Goal: Task Accomplishment & Management: Manage account settings

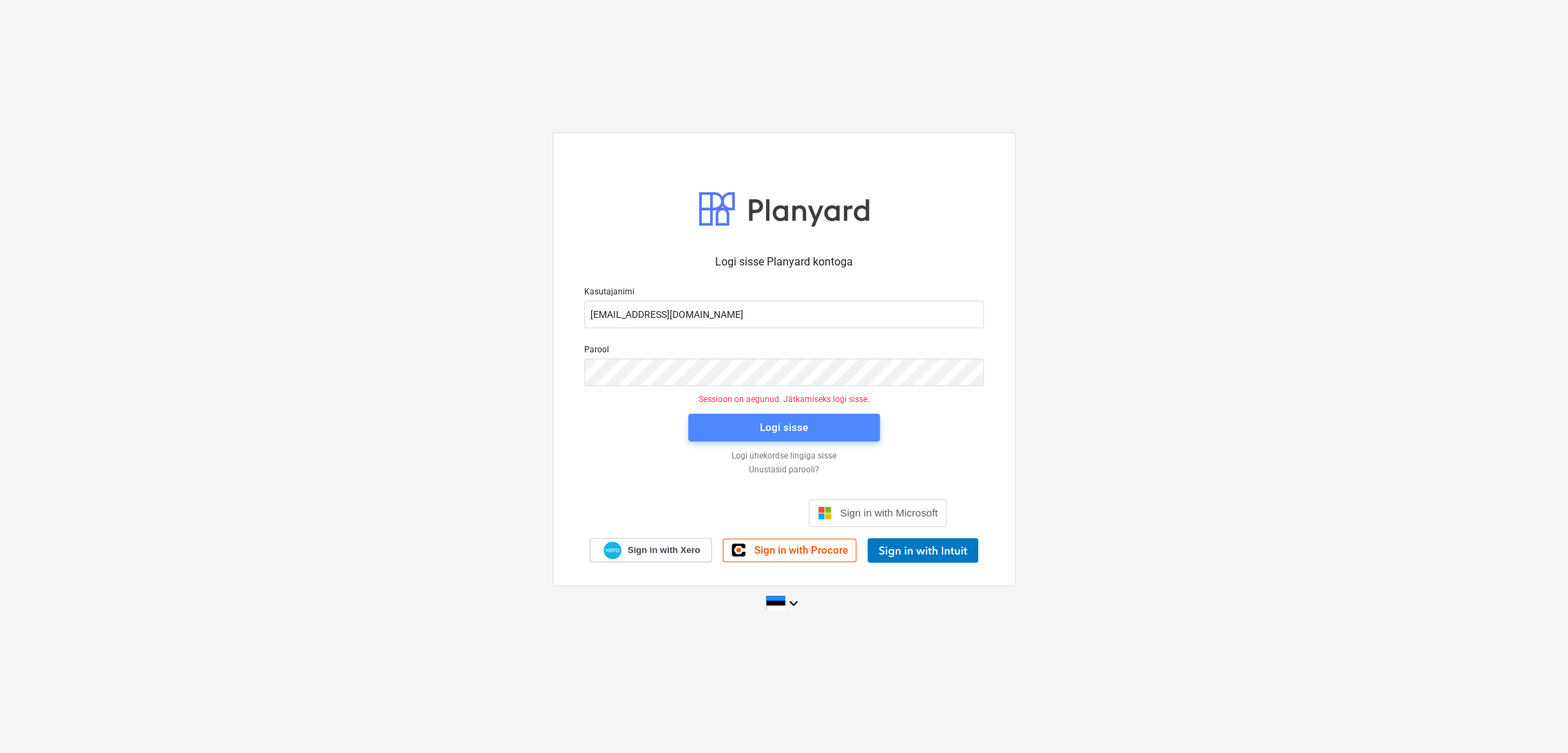
click at [842, 427] on span "Logi sisse" at bounding box center [784, 427] width 158 height 18
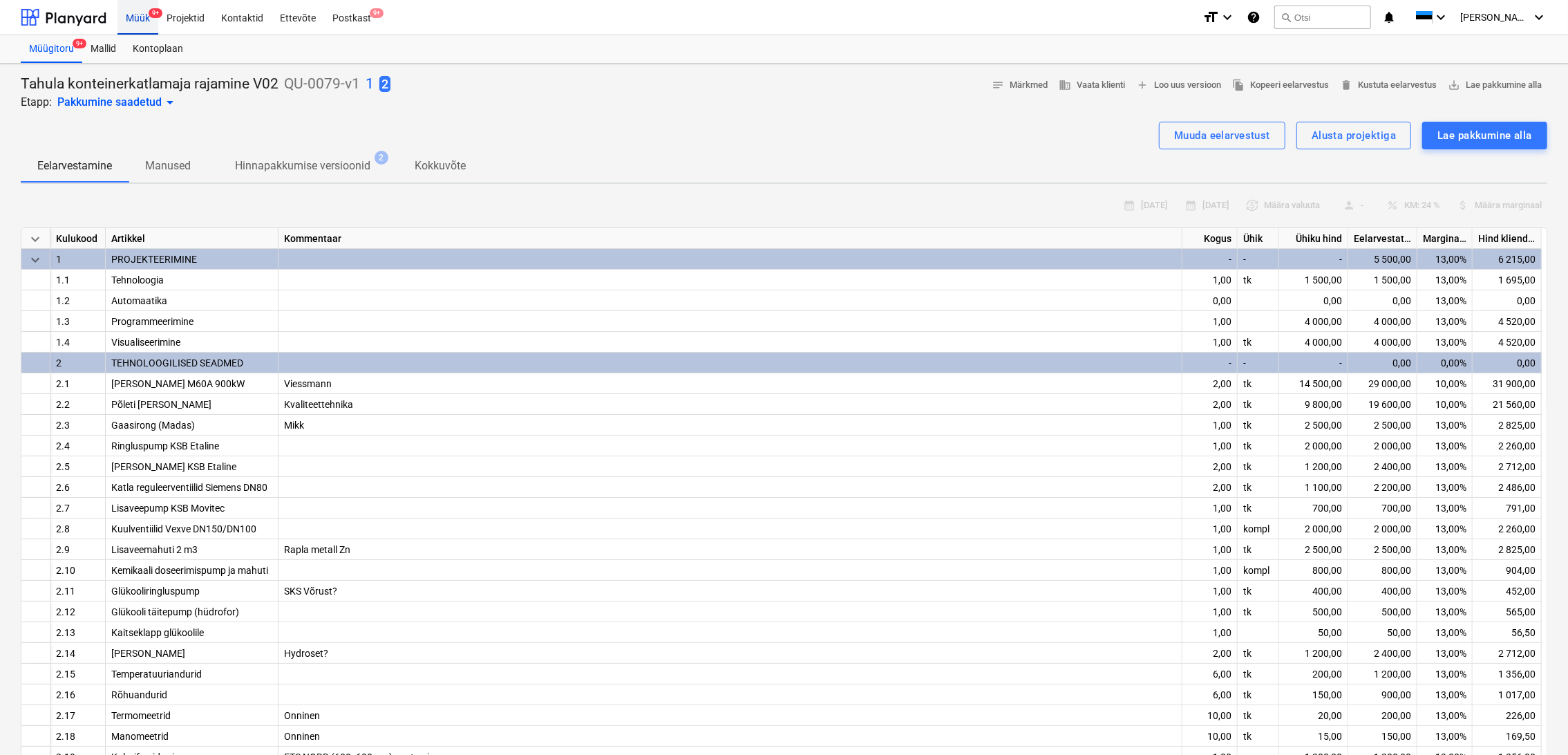
click at [138, 17] on div "Müük 9+" at bounding box center [138, 17] width 41 height 35
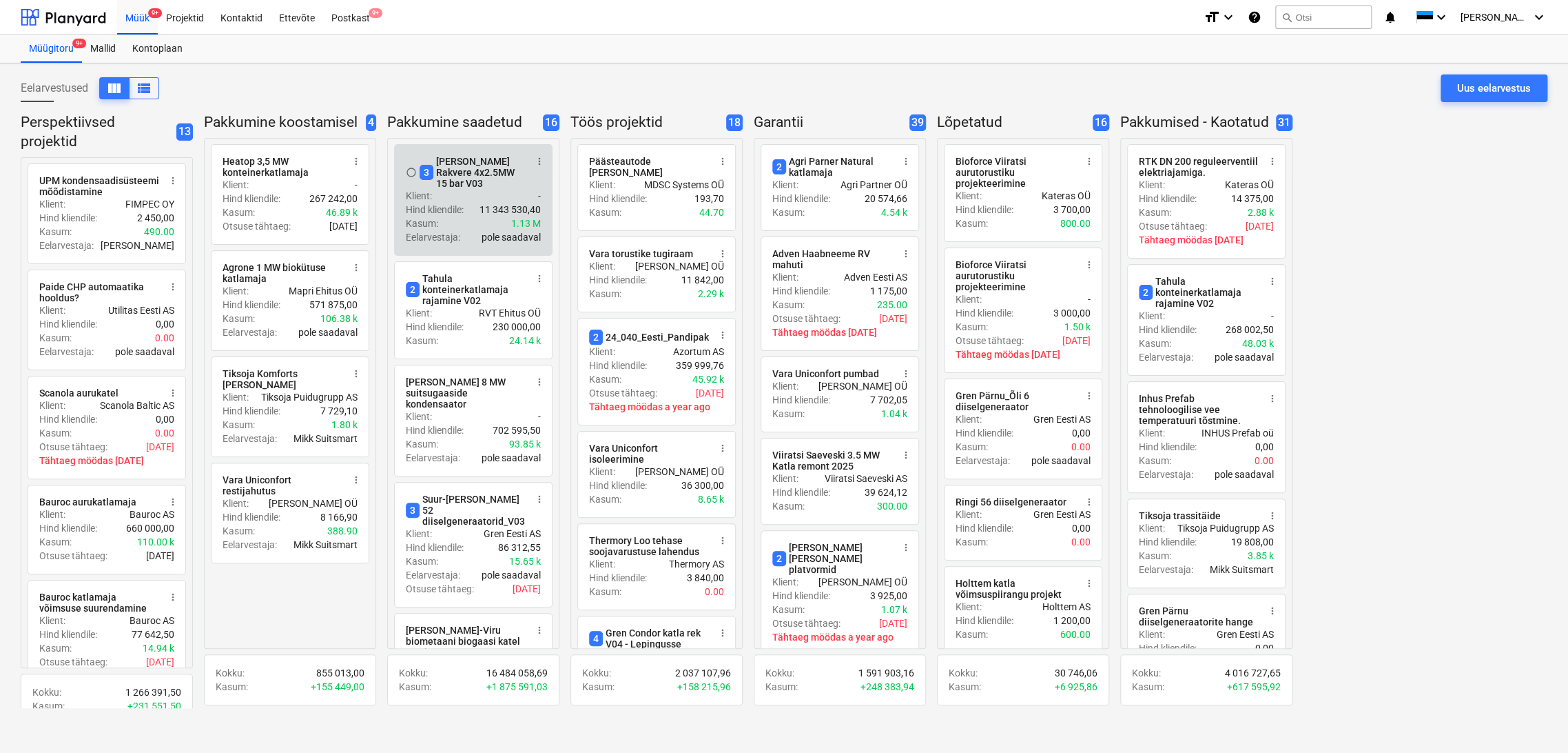
click at [480, 189] on div "Klient : -" at bounding box center [474, 196] width 135 height 14
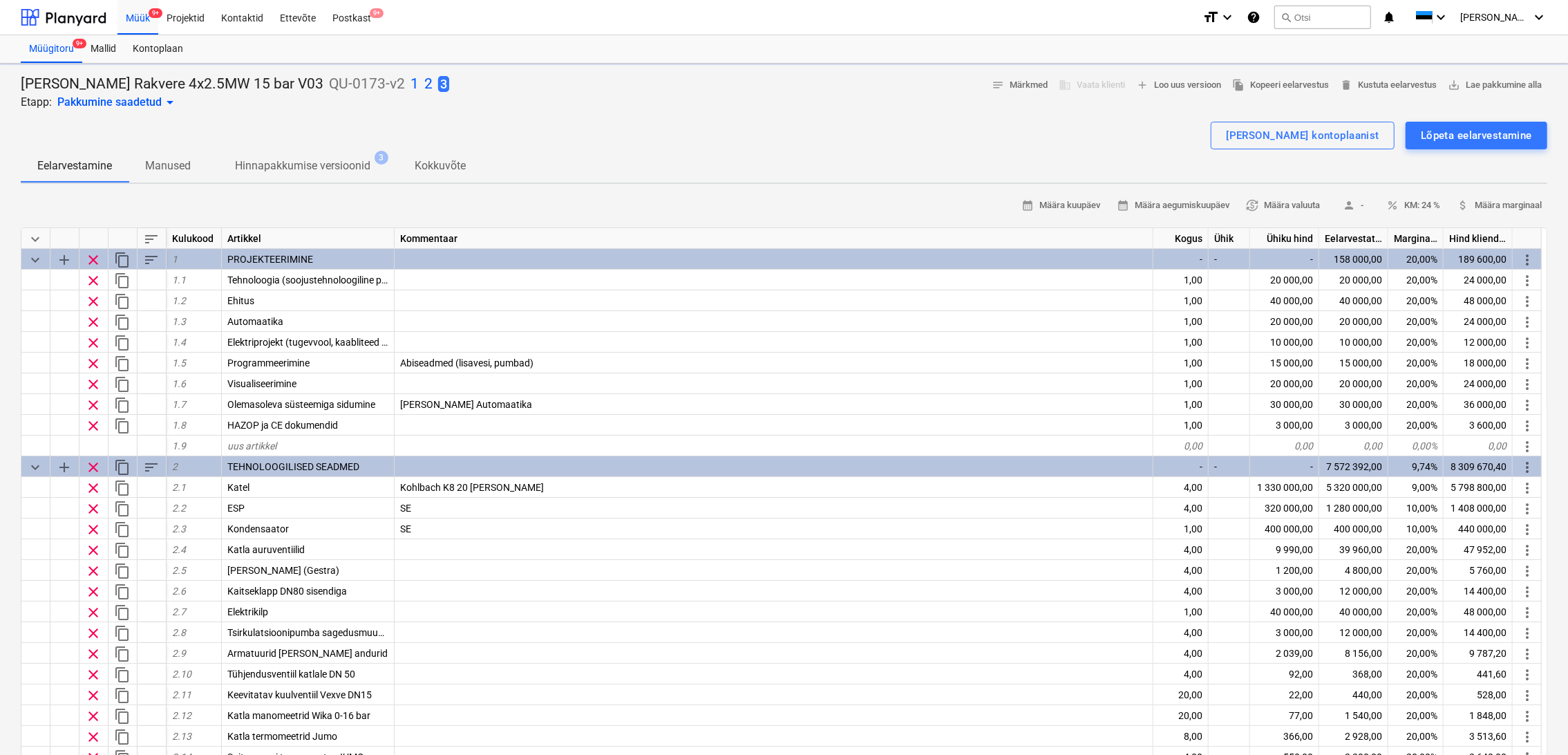
type textarea "x"
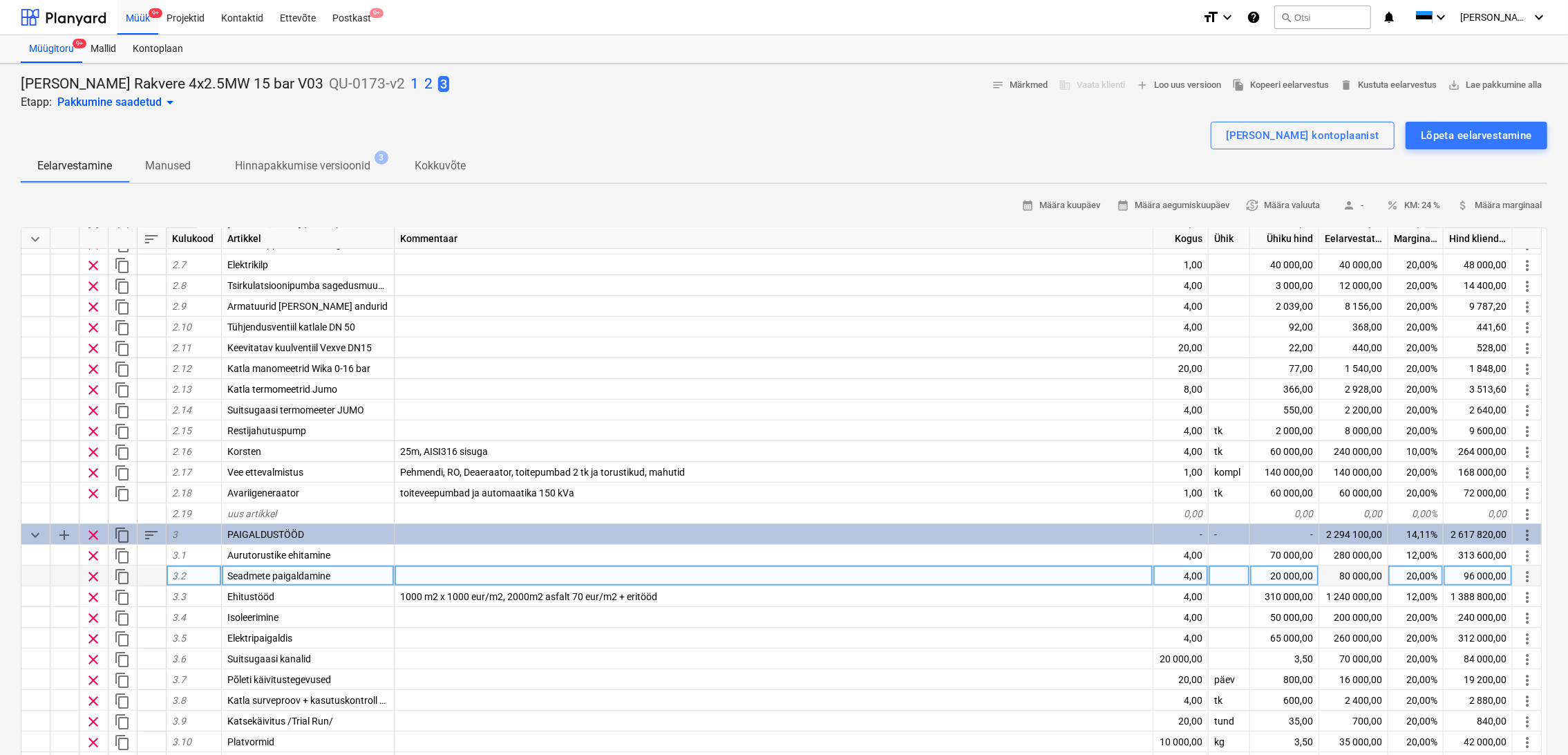
scroll to position [384, 0]
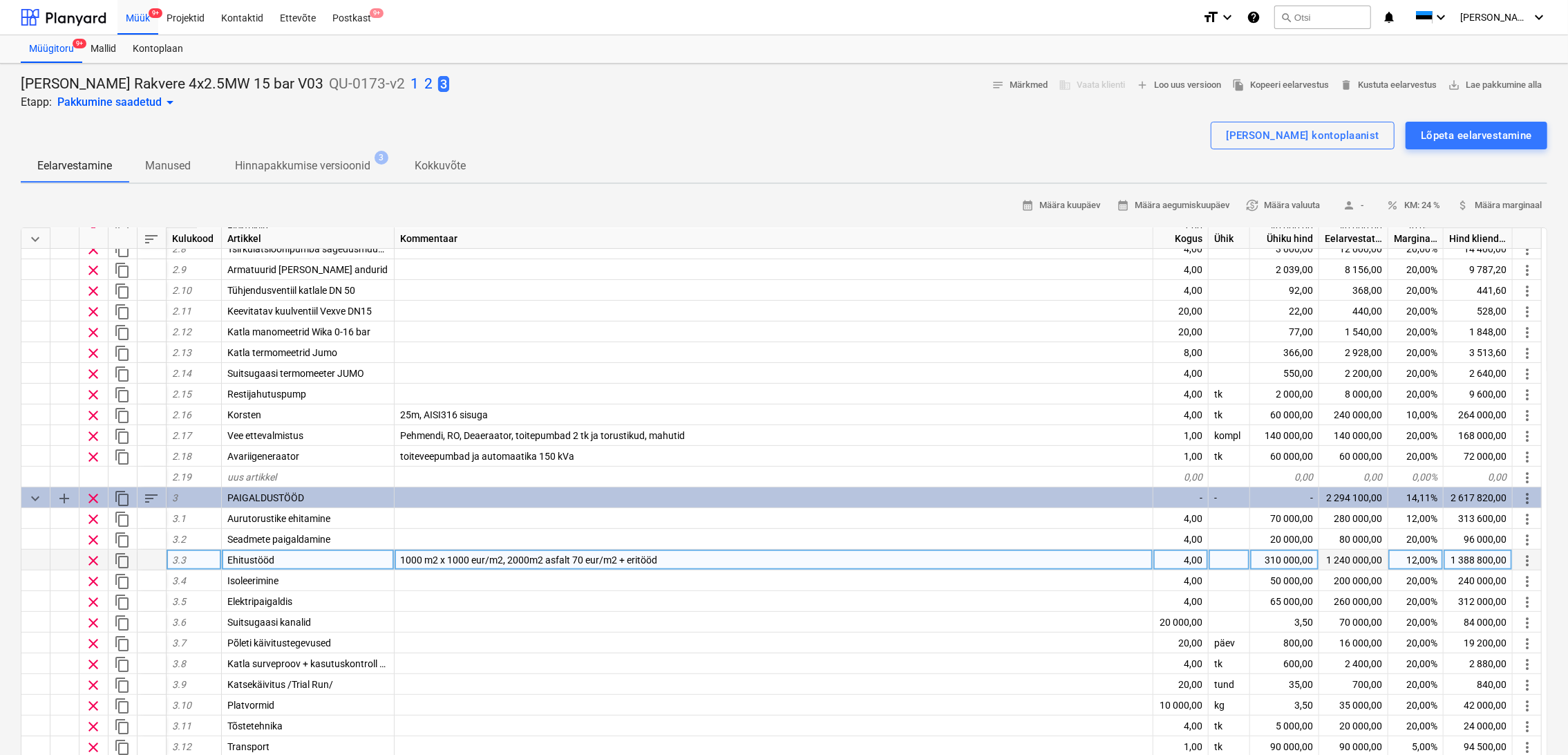
click at [1304, 562] on div "310 000,00" at bounding box center [1285, 560] width 69 height 20
type input "300000"
type textarea "x"
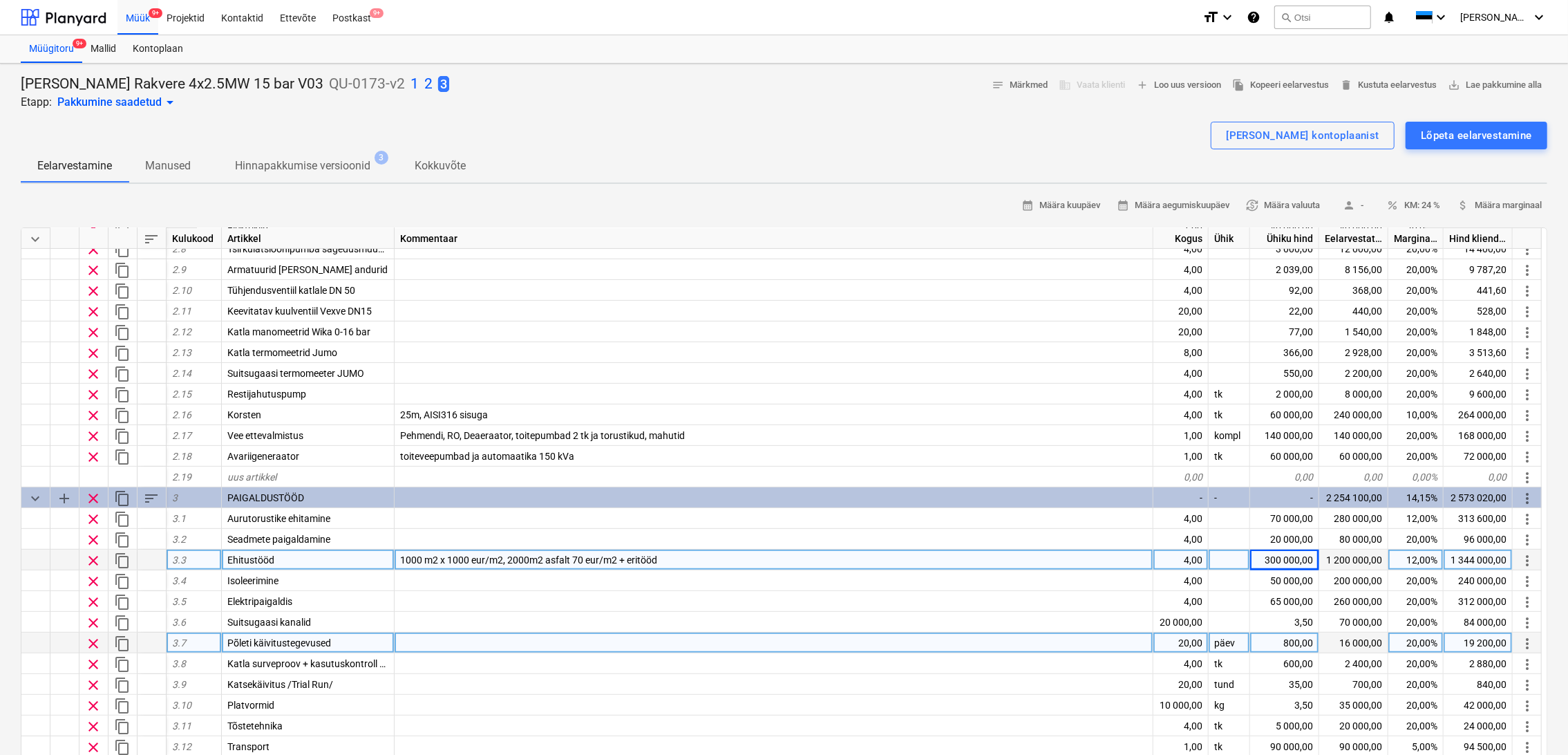
click at [252, 640] on span "Põleti käivitustegevused" at bounding box center [279, 643] width 104 height 11
click at [253, 639] on input "Põleti käivitustegevused" at bounding box center [307, 642] width 172 height 20
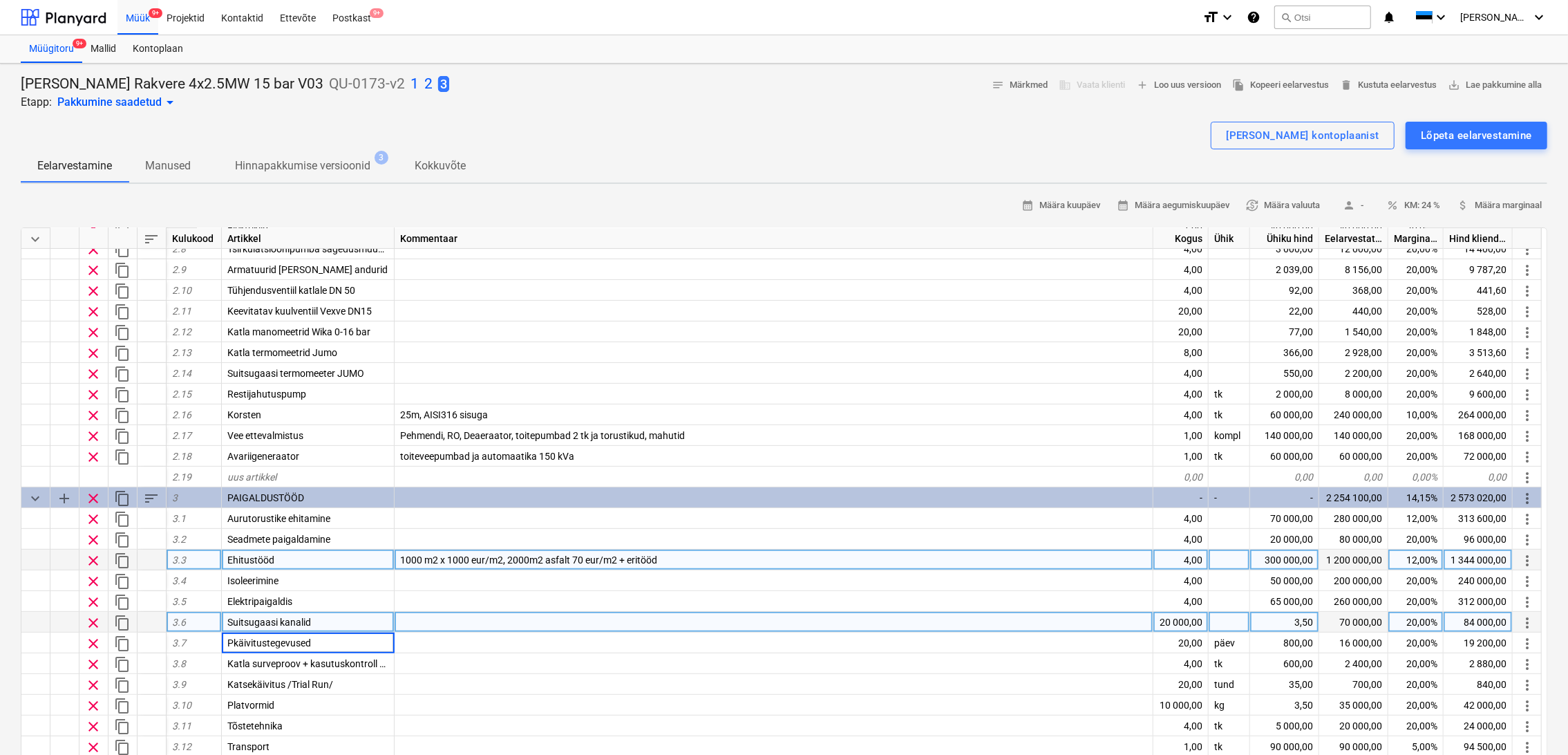
type input "käivitustegevused"
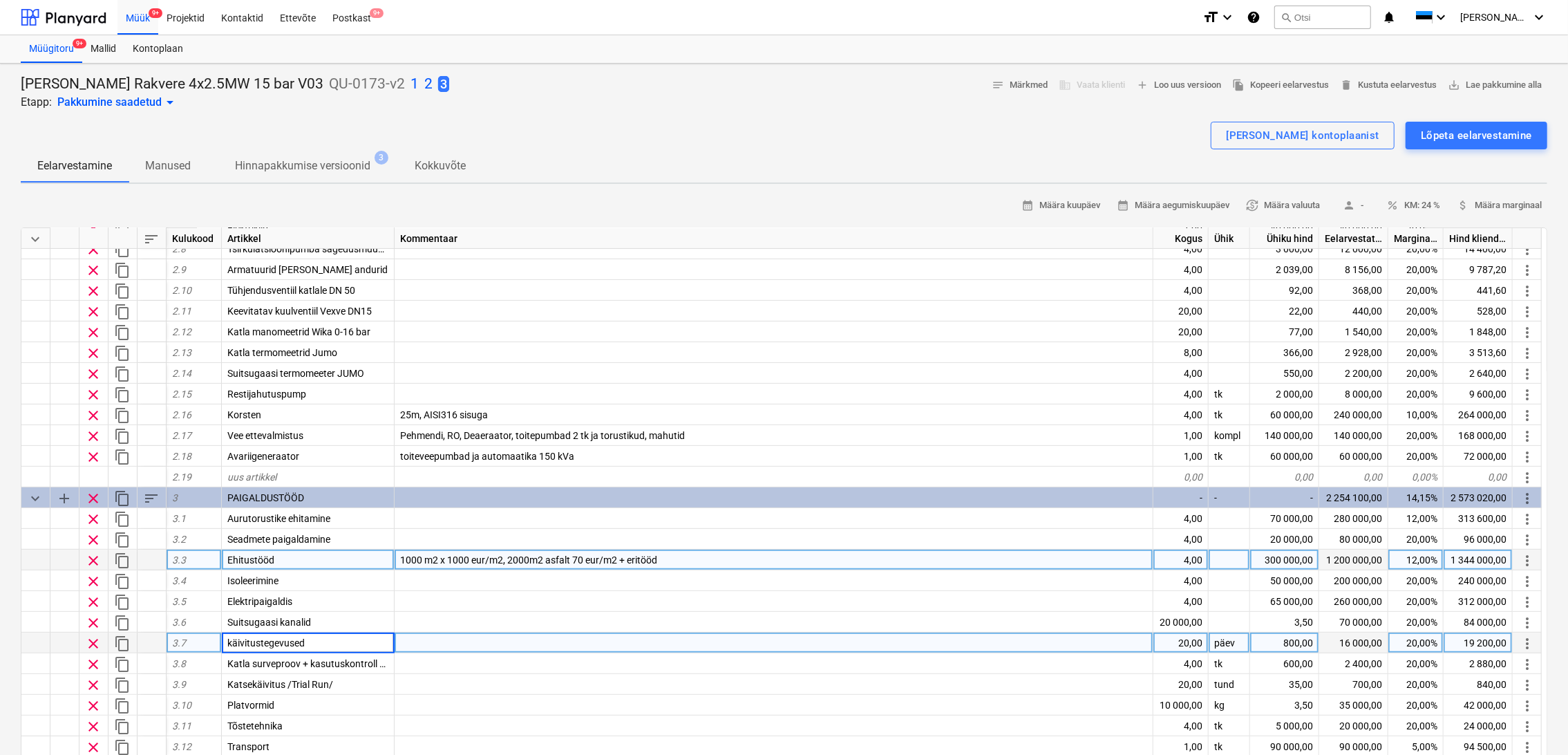
click at [499, 635] on div at bounding box center [774, 643] width 759 height 20
type textarea "x"
click at [1188, 640] on div "20,00" at bounding box center [1181, 643] width 55 height 20
type input "15"
type textarea "x"
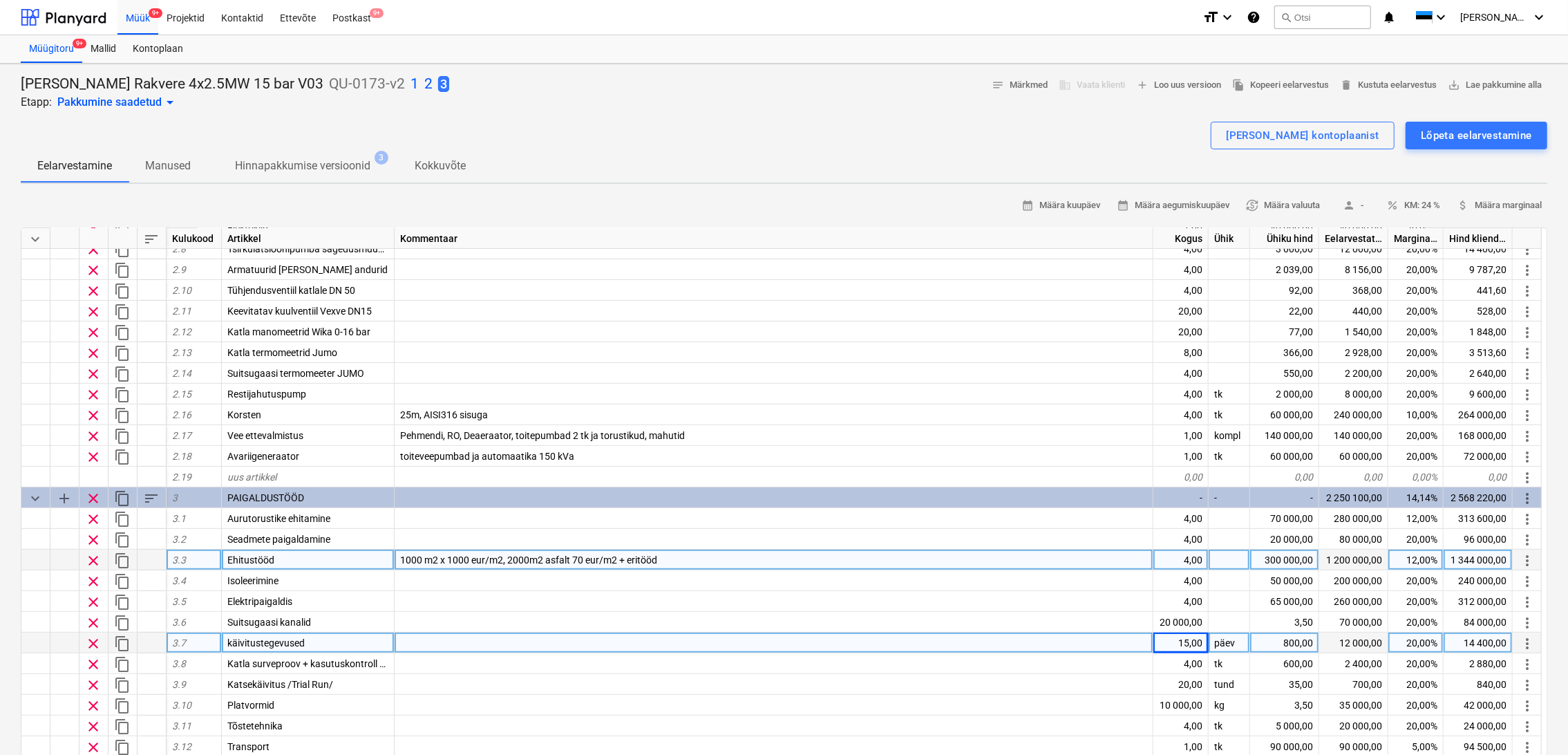
scroll to position [460, 0]
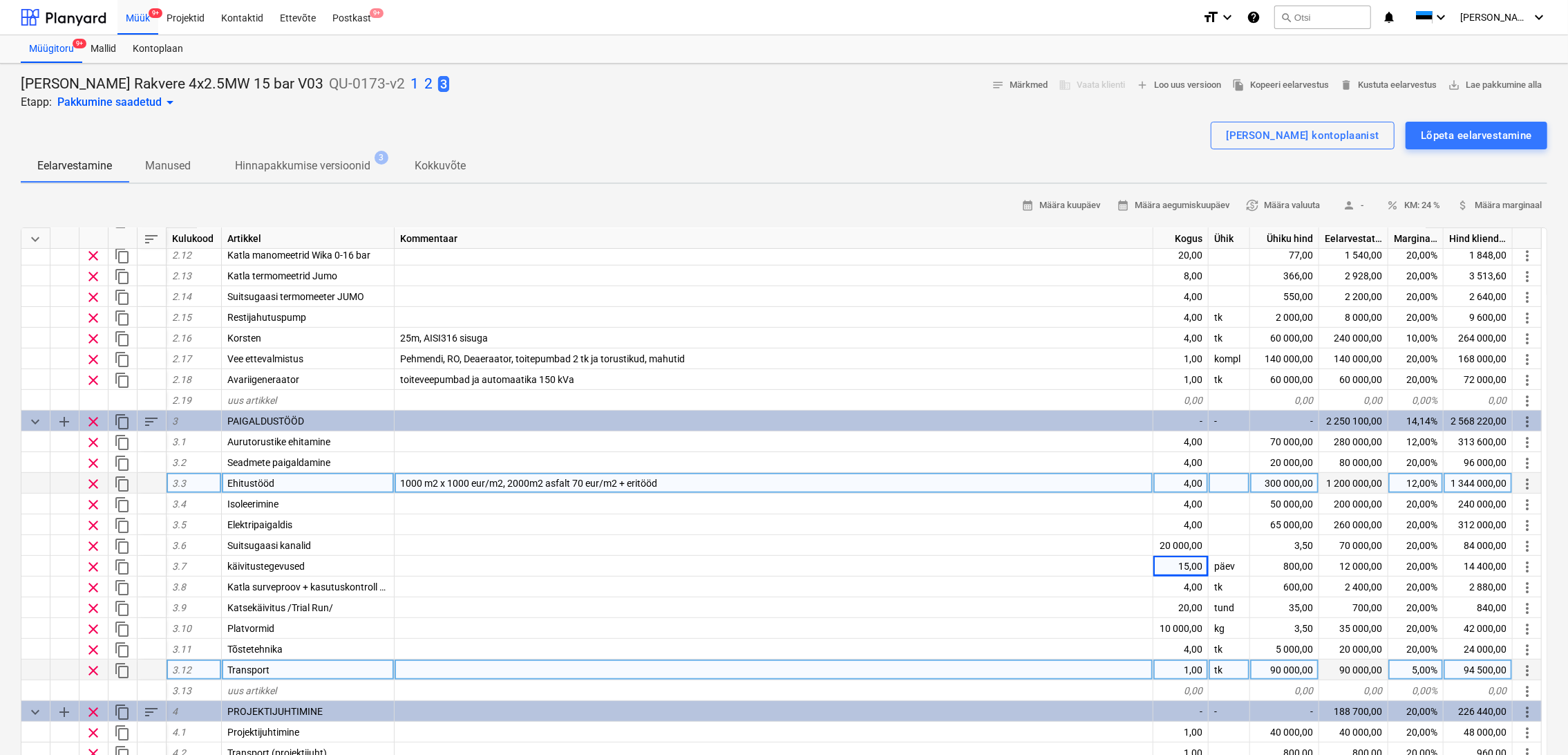
click at [1297, 667] on div "90 000,00" at bounding box center [1285, 669] width 69 height 20
type input "80000"
type textarea "x"
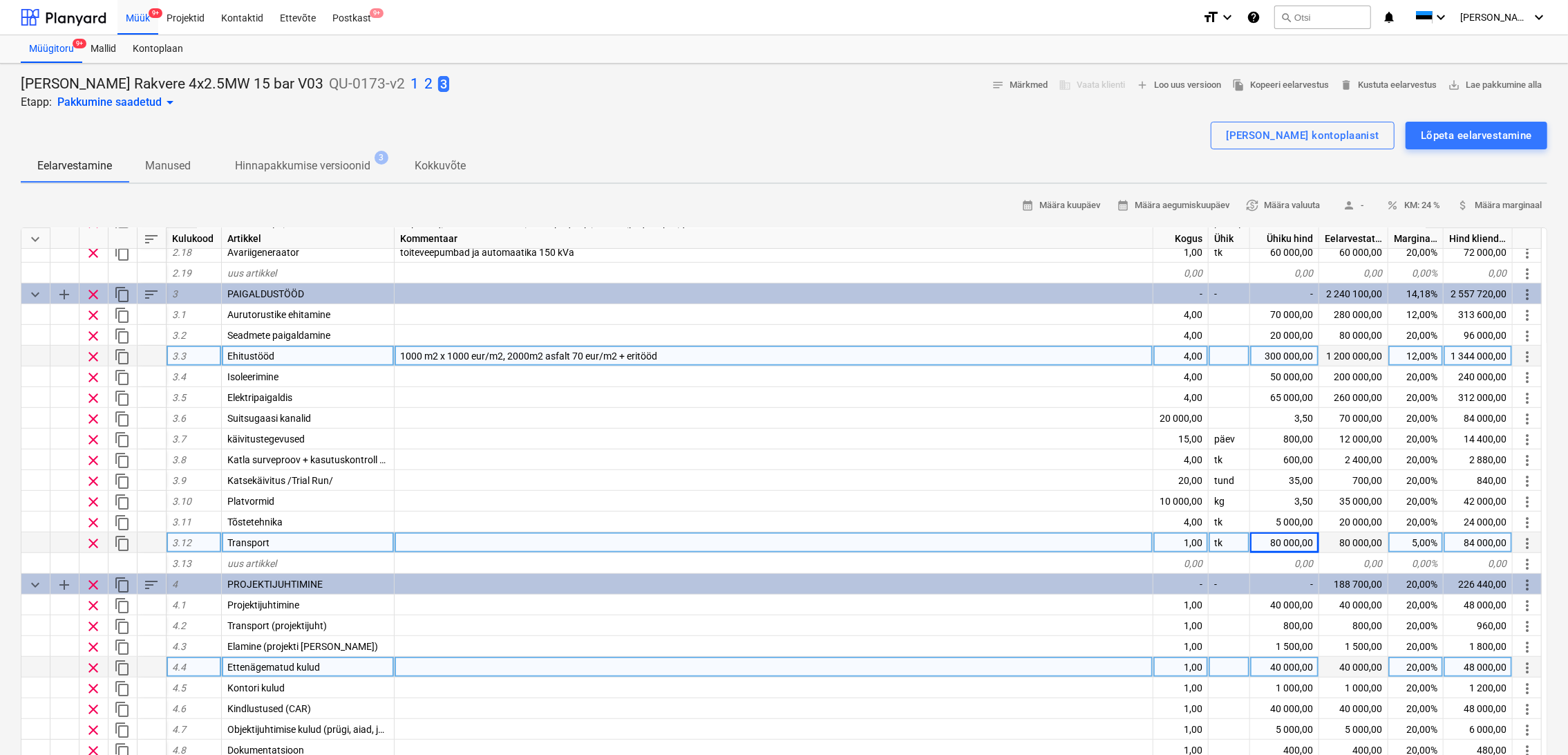
scroll to position [613, 0]
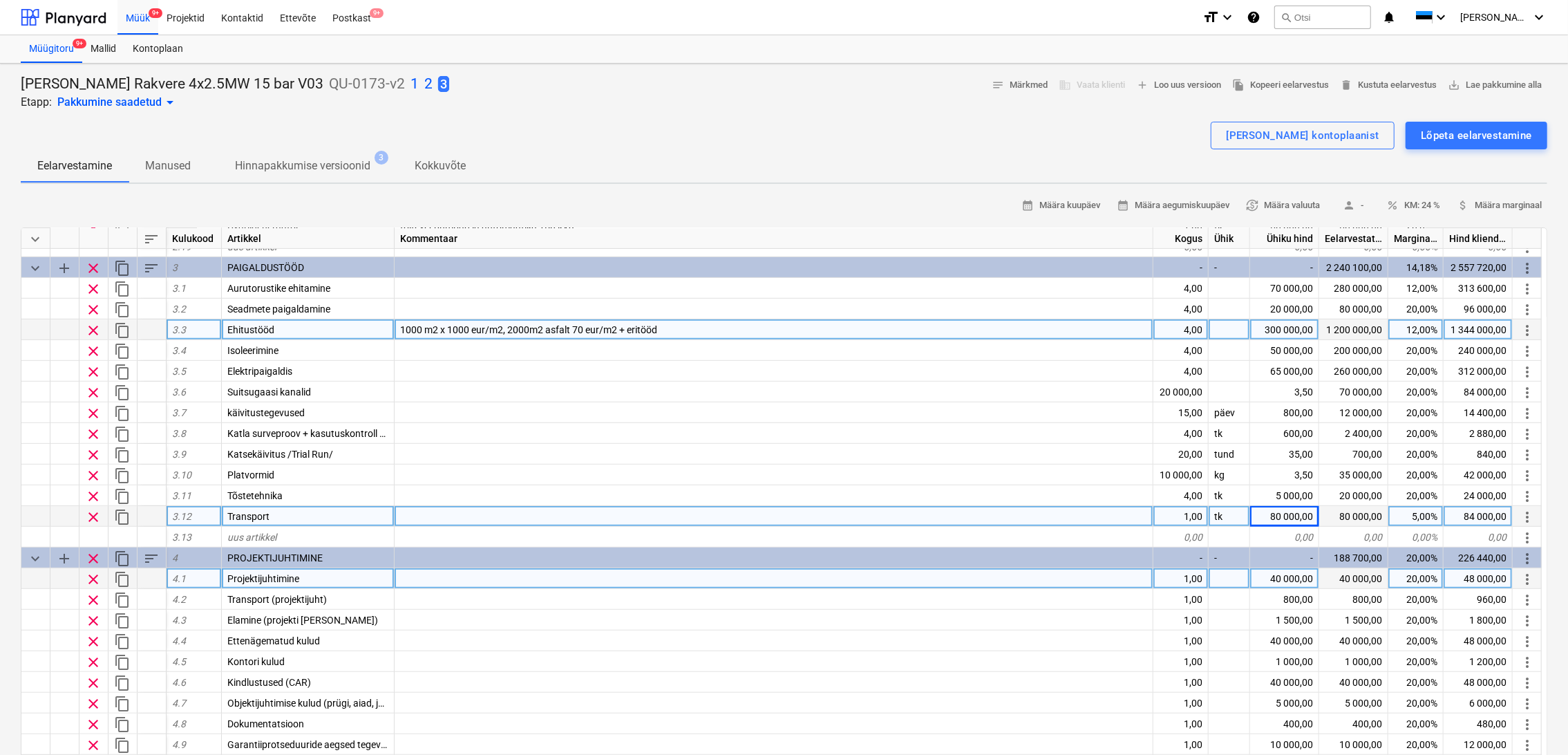
click at [1289, 579] on div "40 000,00" at bounding box center [1285, 578] width 69 height 20
type input "30000"
type textarea "x"
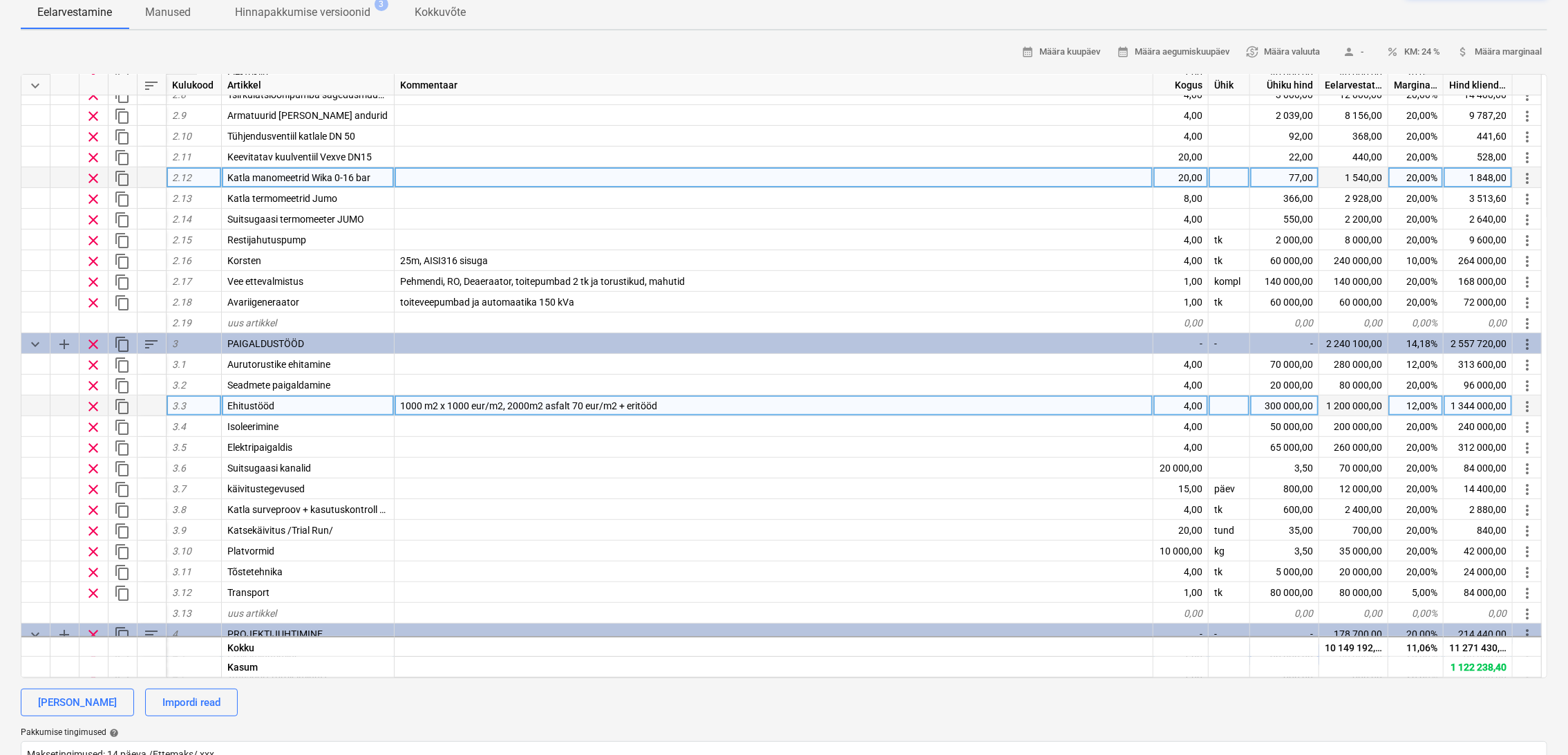
scroll to position [411, 0]
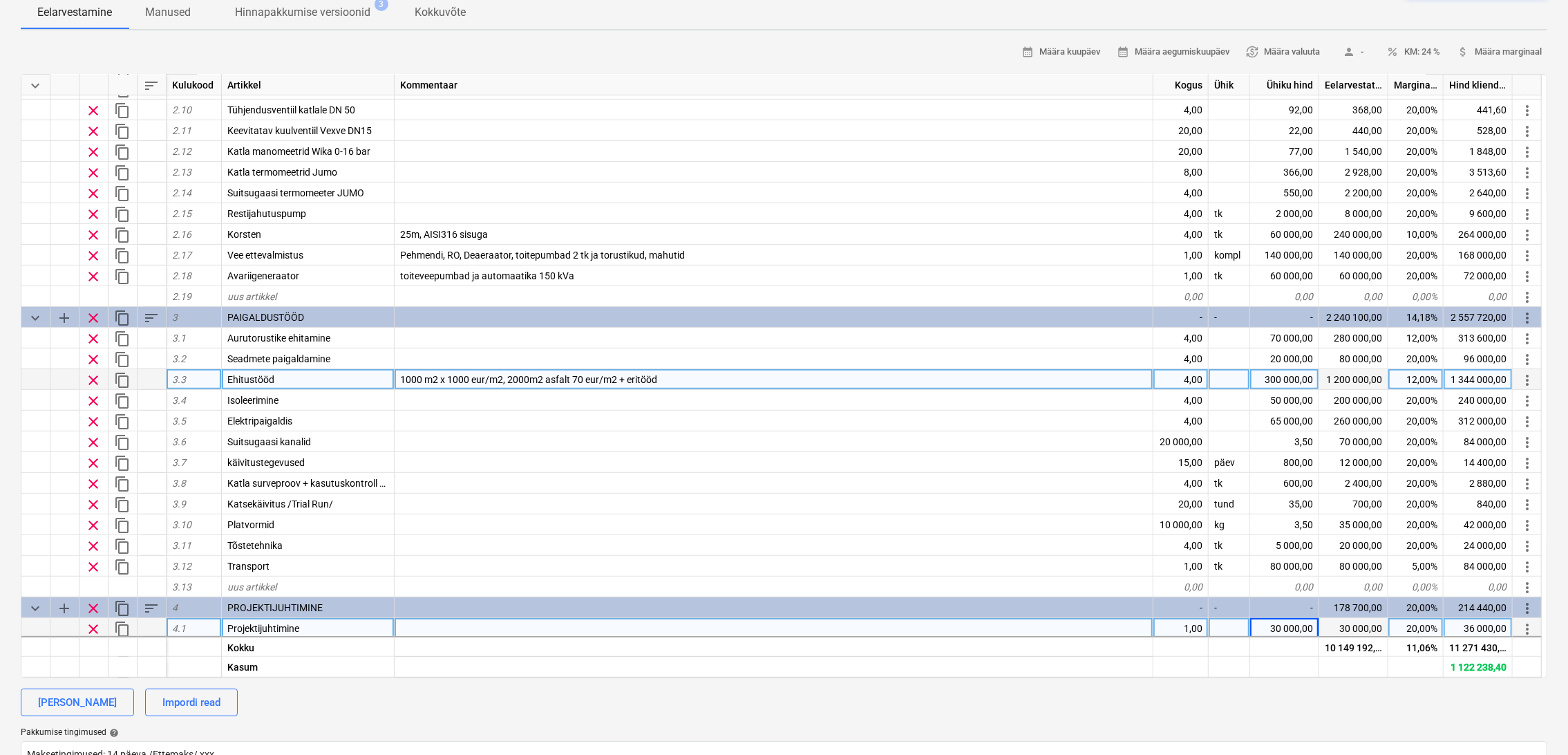
click at [1428, 380] on div "12,00%" at bounding box center [1415, 379] width 55 height 20
type input "10"
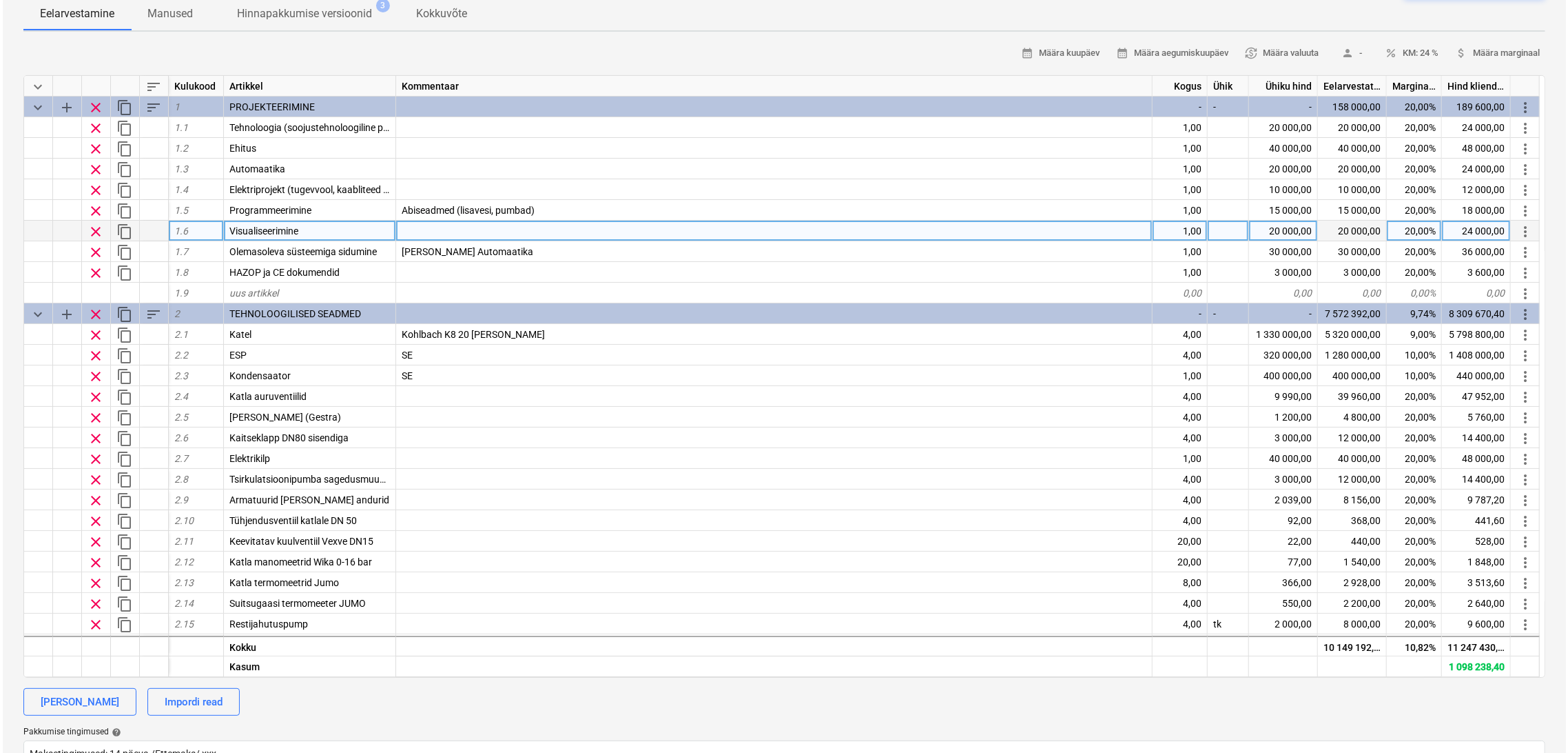
scroll to position [0, 0]
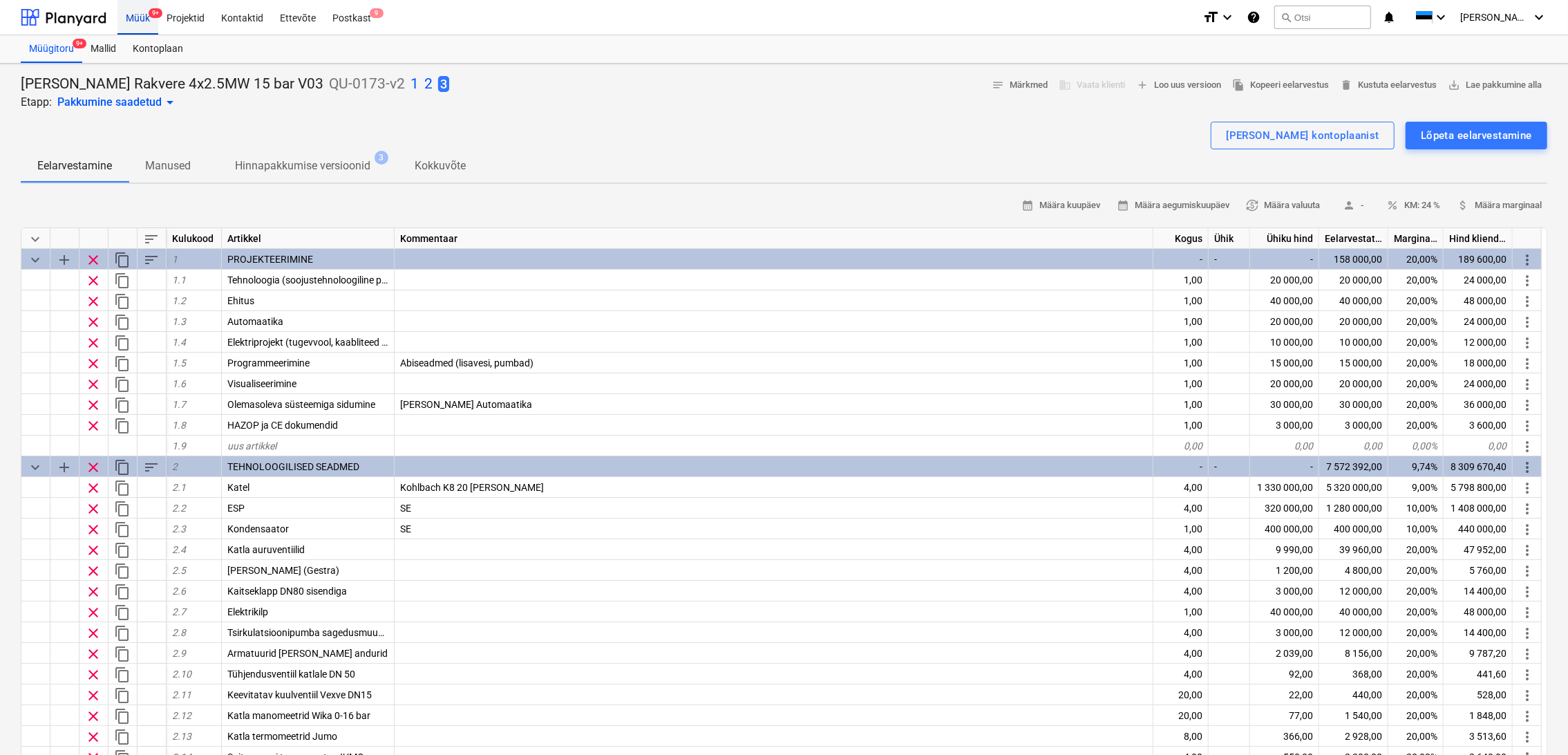
click at [131, 15] on div "Müük 9+" at bounding box center [138, 17] width 41 height 35
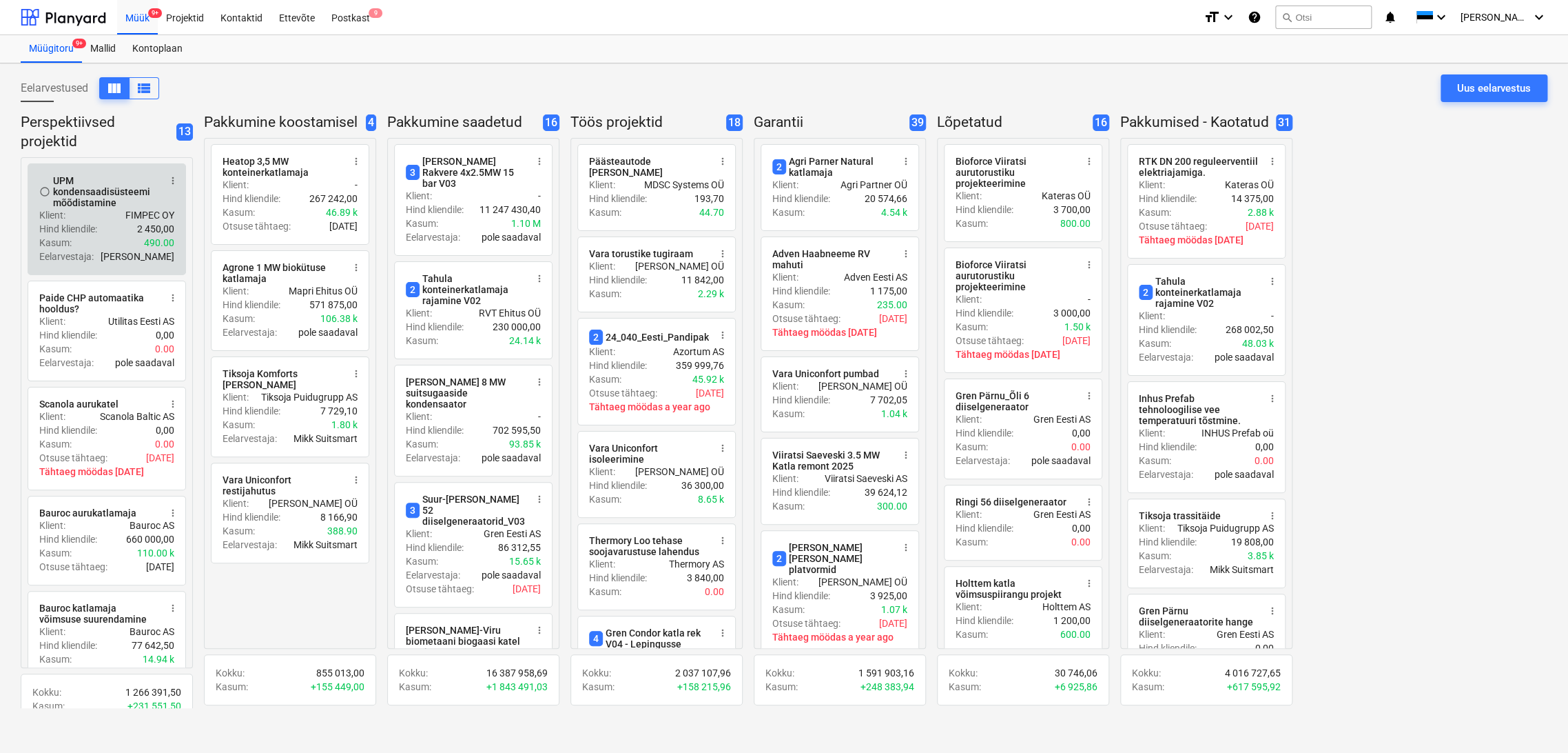
click at [171, 182] on span "more_vert" at bounding box center [173, 180] width 11 height 11
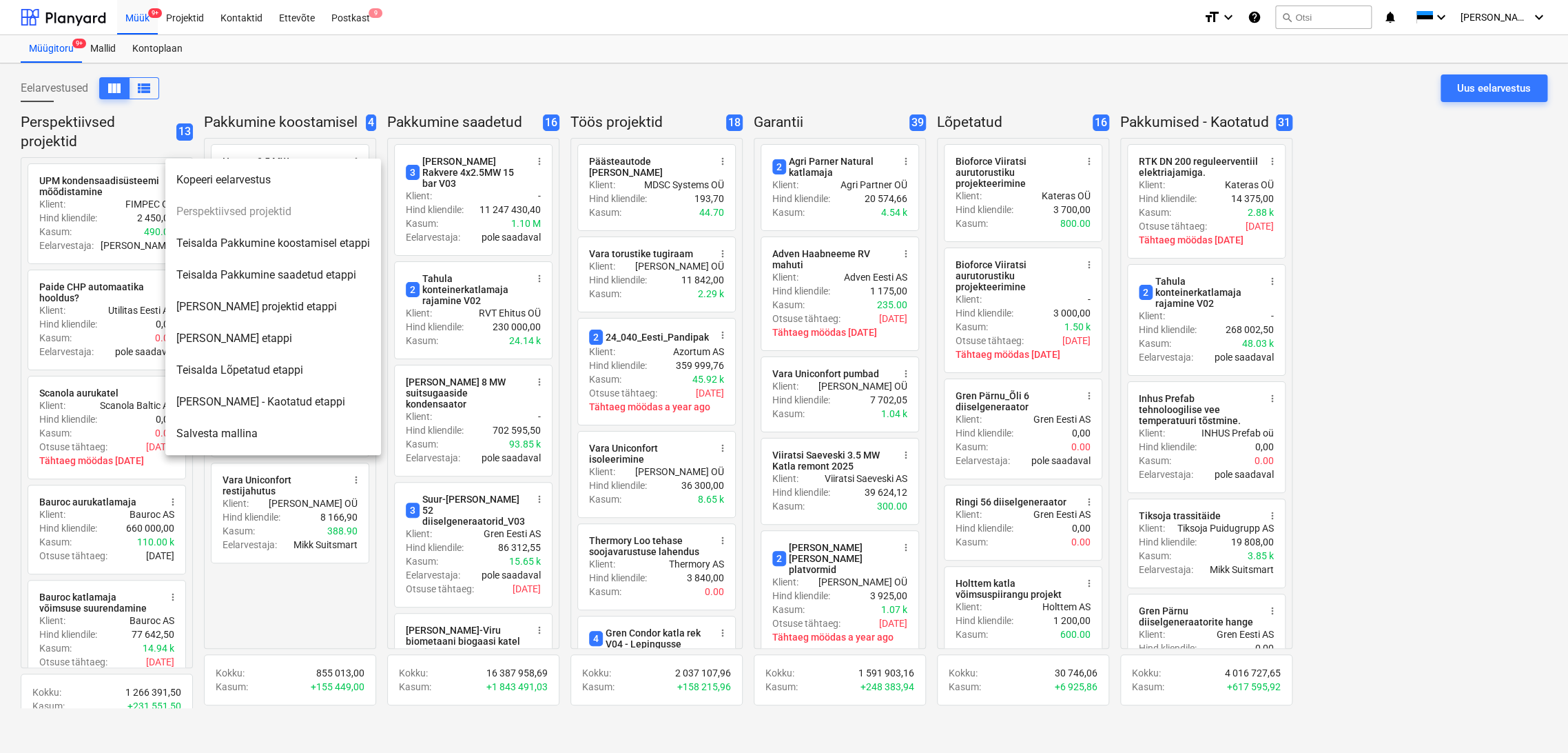
click at [273, 271] on li "Teisalda Pakkumine saadetud etappi" at bounding box center [273, 275] width 216 height 31
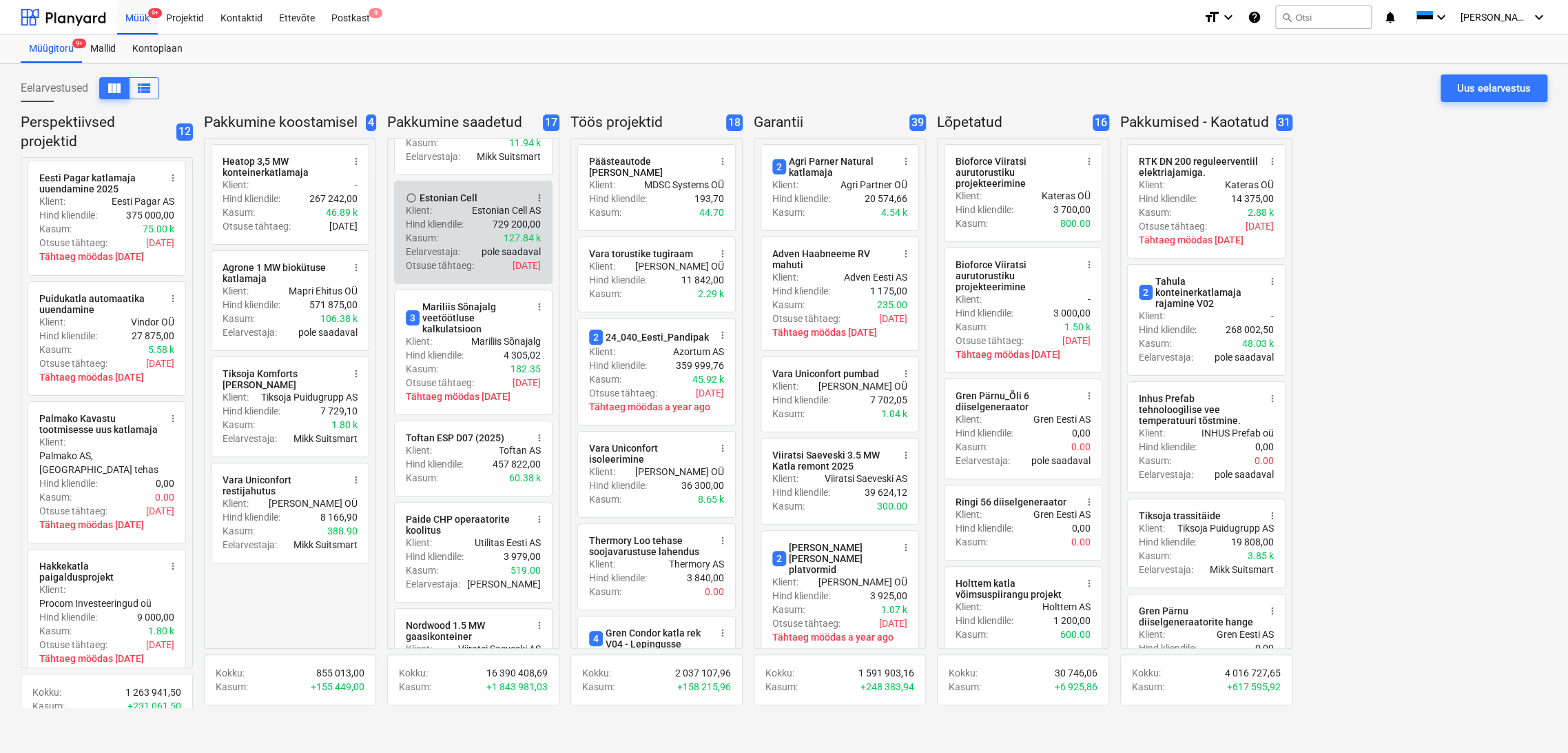
scroll to position [1071, 0]
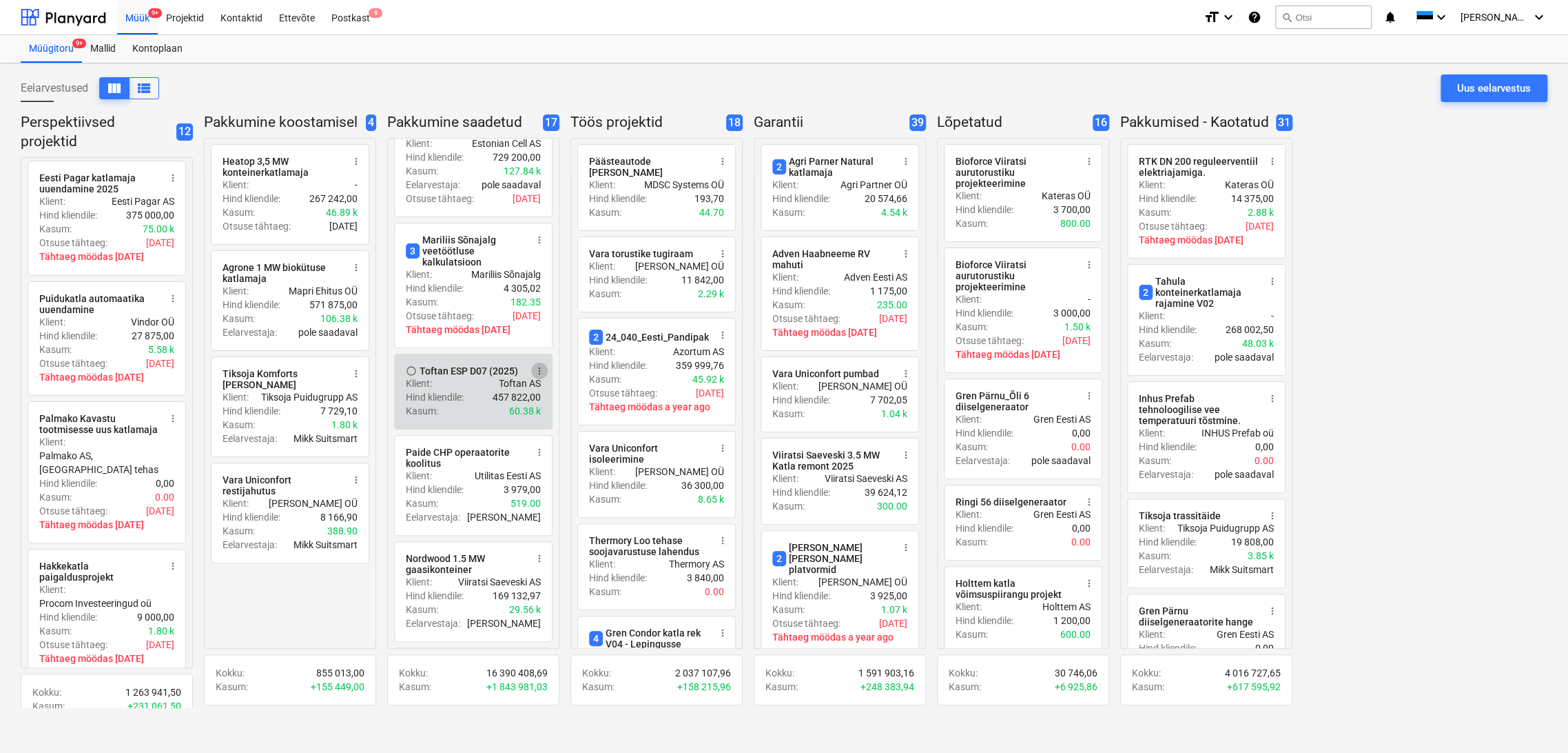
click at [542, 366] on span "more_vert" at bounding box center [539, 371] width 11 height 11
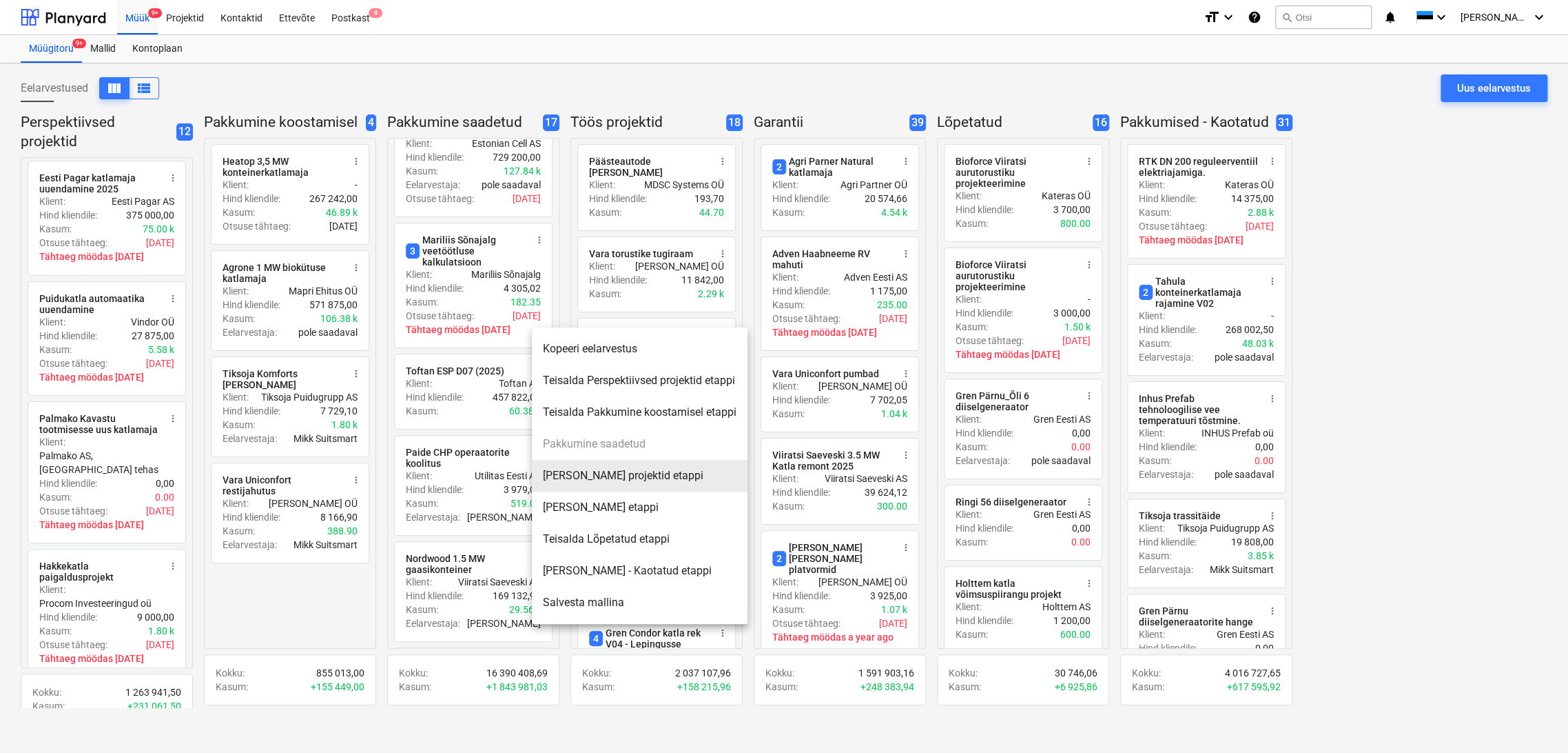
drag, startPoint x: 610, startPoint y: 475, endPoint x: 627, endPoint y: 457, distance: 24.8
click at [610, 474] on li "[PERSON_NAME] projektid etappi" at bounding box center [639, 475] width 216 height 31
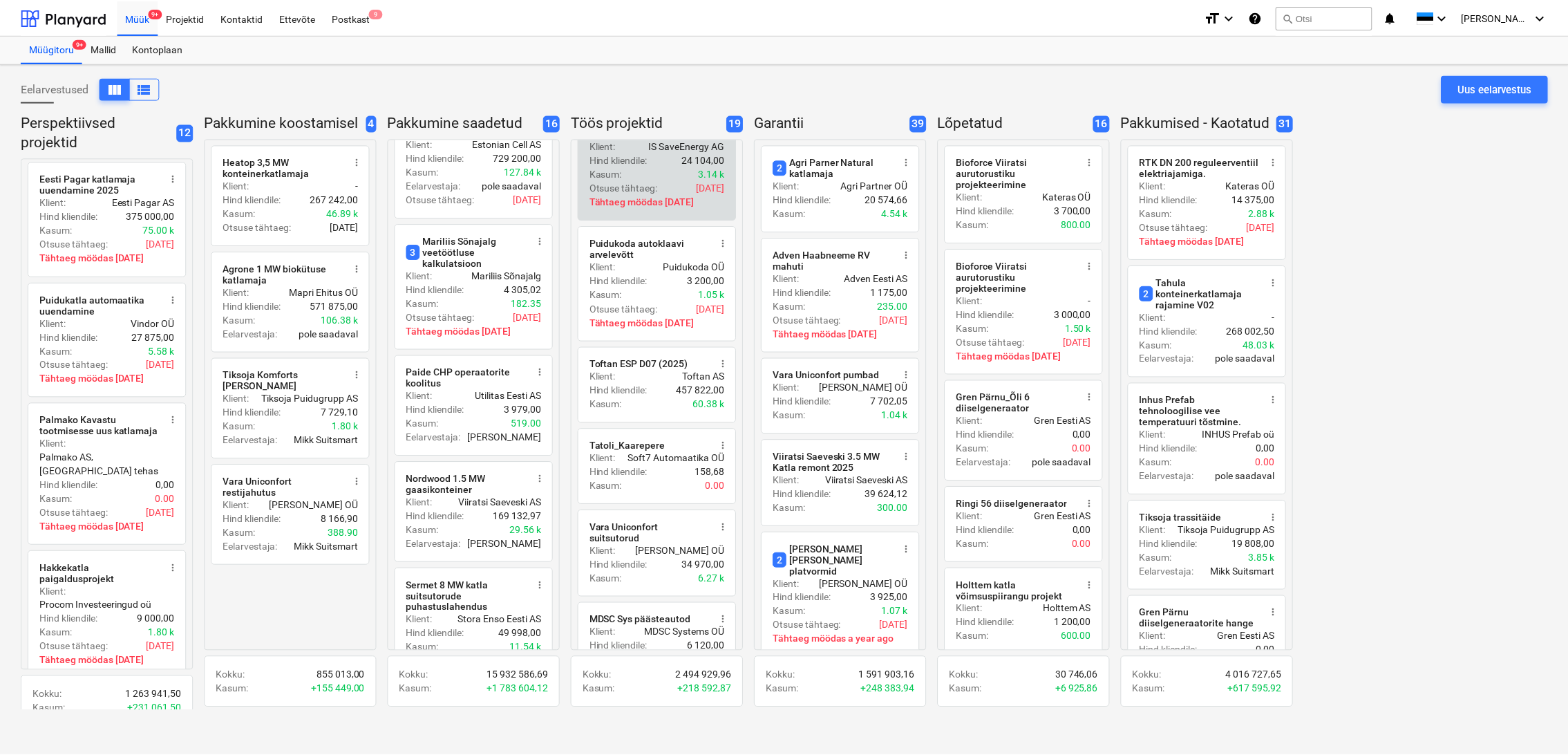
scroll to position [845, 0]
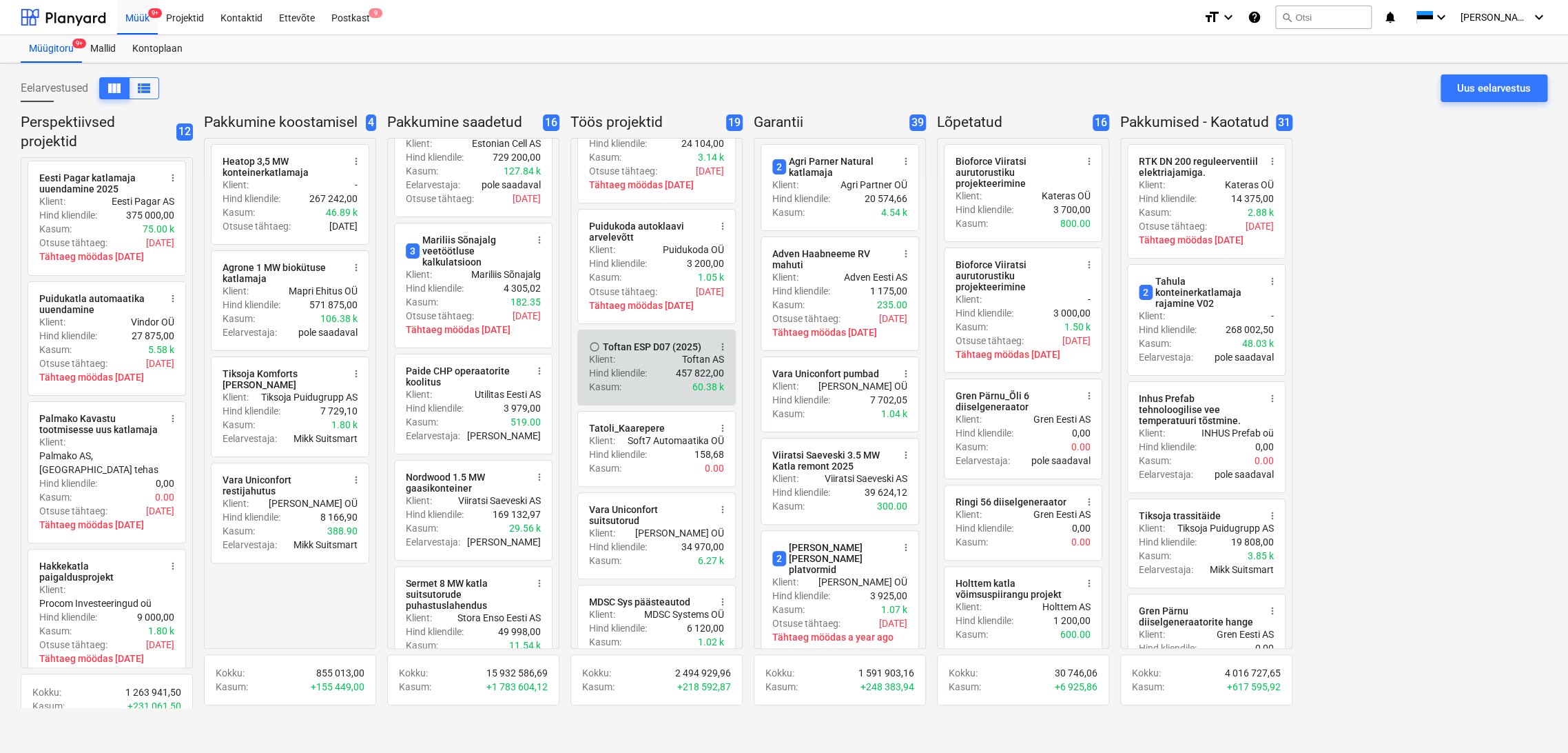
click at [649, 346] on div "Toftan ESP D07 (2025)" at bounding box center [652, 347] width 99 height 11
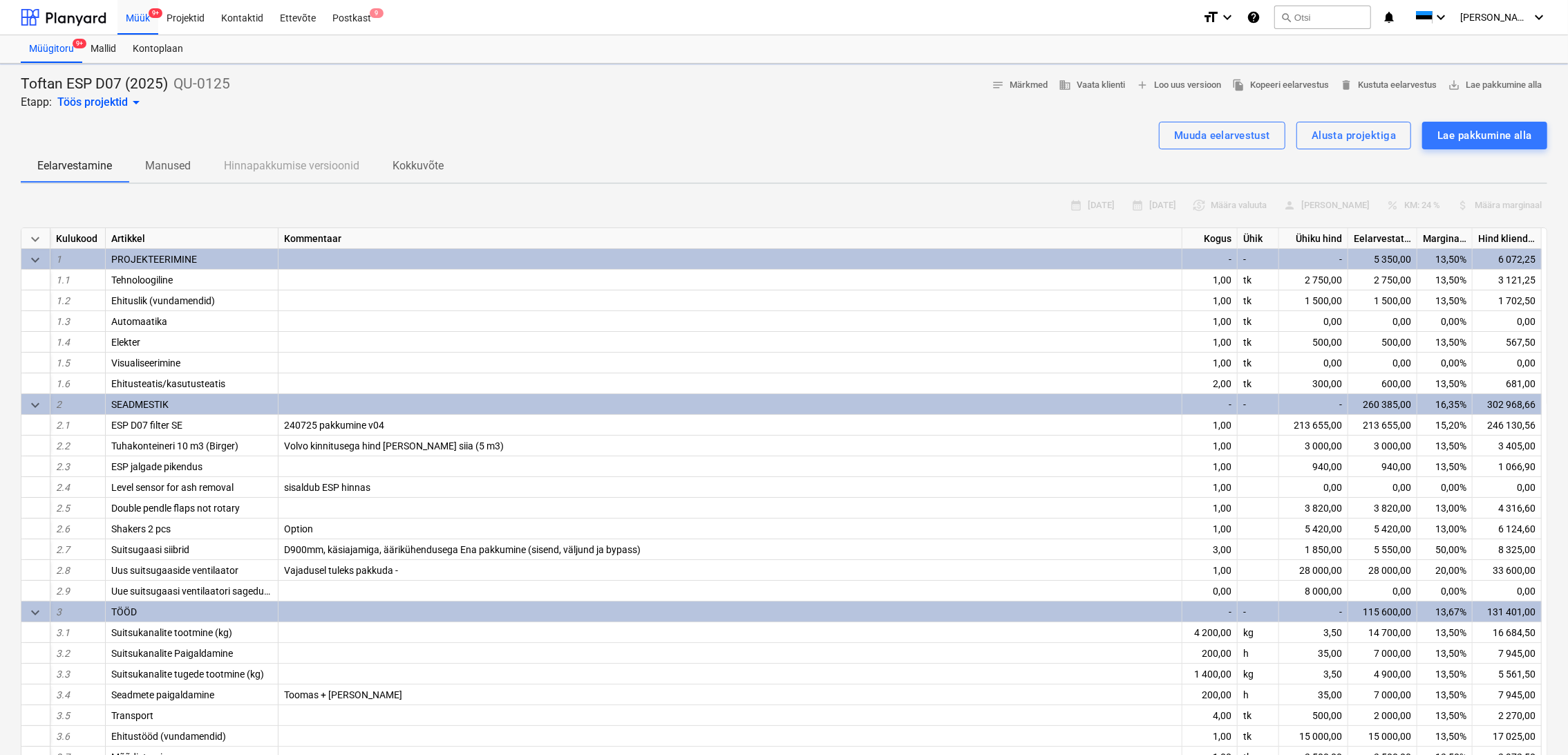
type textarea "x"
click at [1495, 137] on div "Lae pakkumine alla" at bounding box center [1485, 135] width 94 height 18
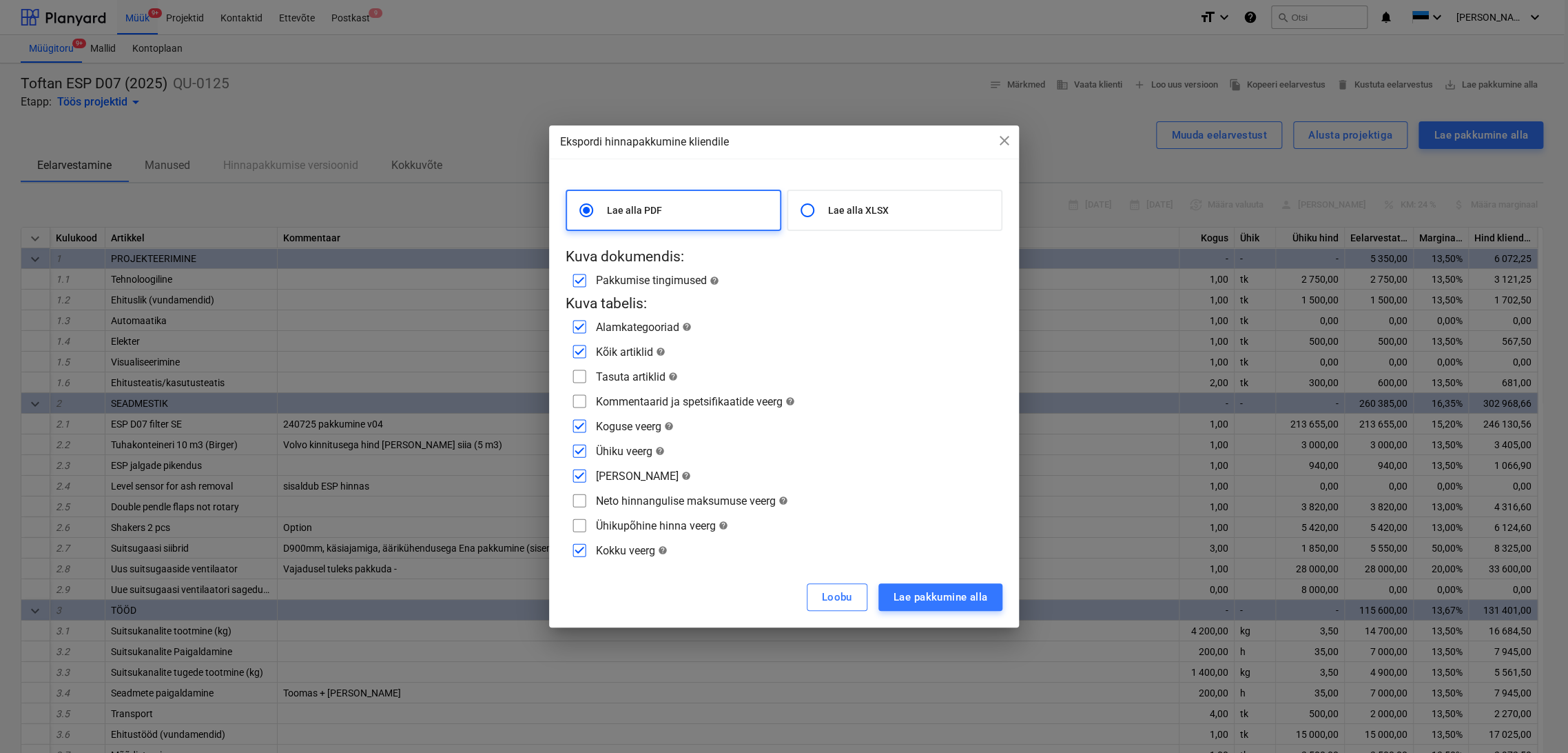
click at [806, 209] on input "radio" at bounding box center [807, 209] width 27 height 27
radio input "true"
radio input "false"
checkbox input "false"
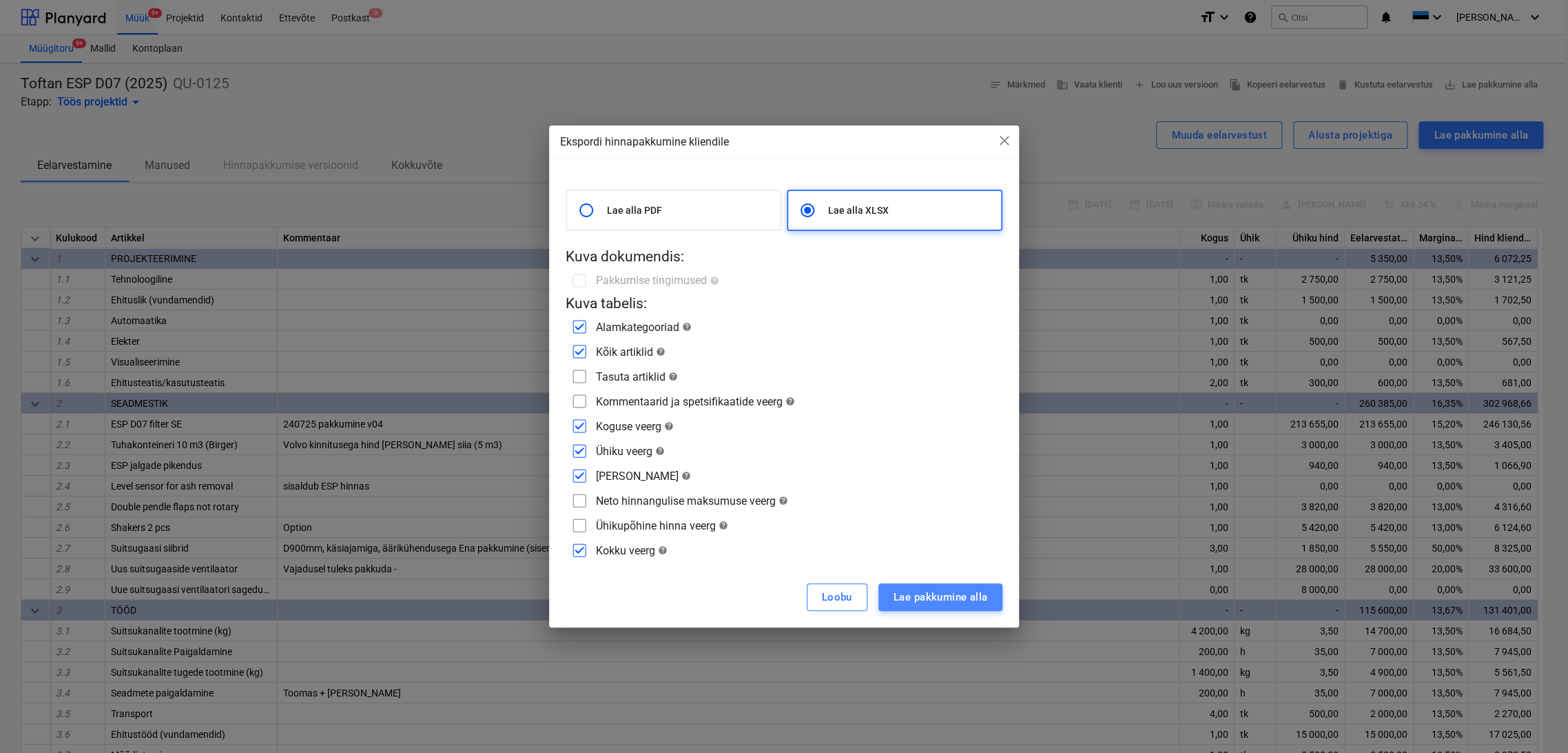
click at [934, 595] on div "Lae pakkumine alla" at bounding box center [941, 597] width 94 height 18
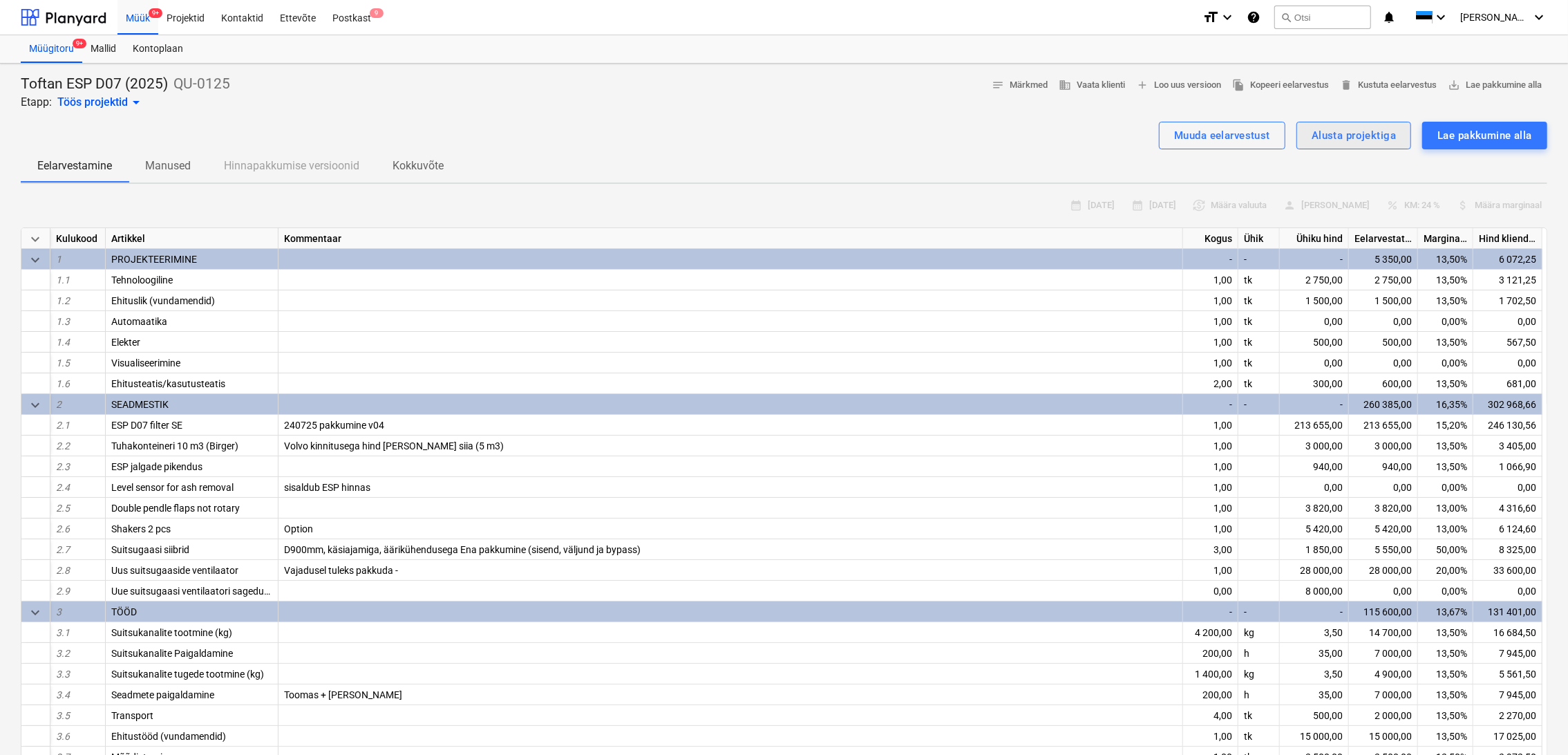
click at [1338, 134] on div "Alusta projektiga" at bounding box center [1353, 135] width 84 height 18
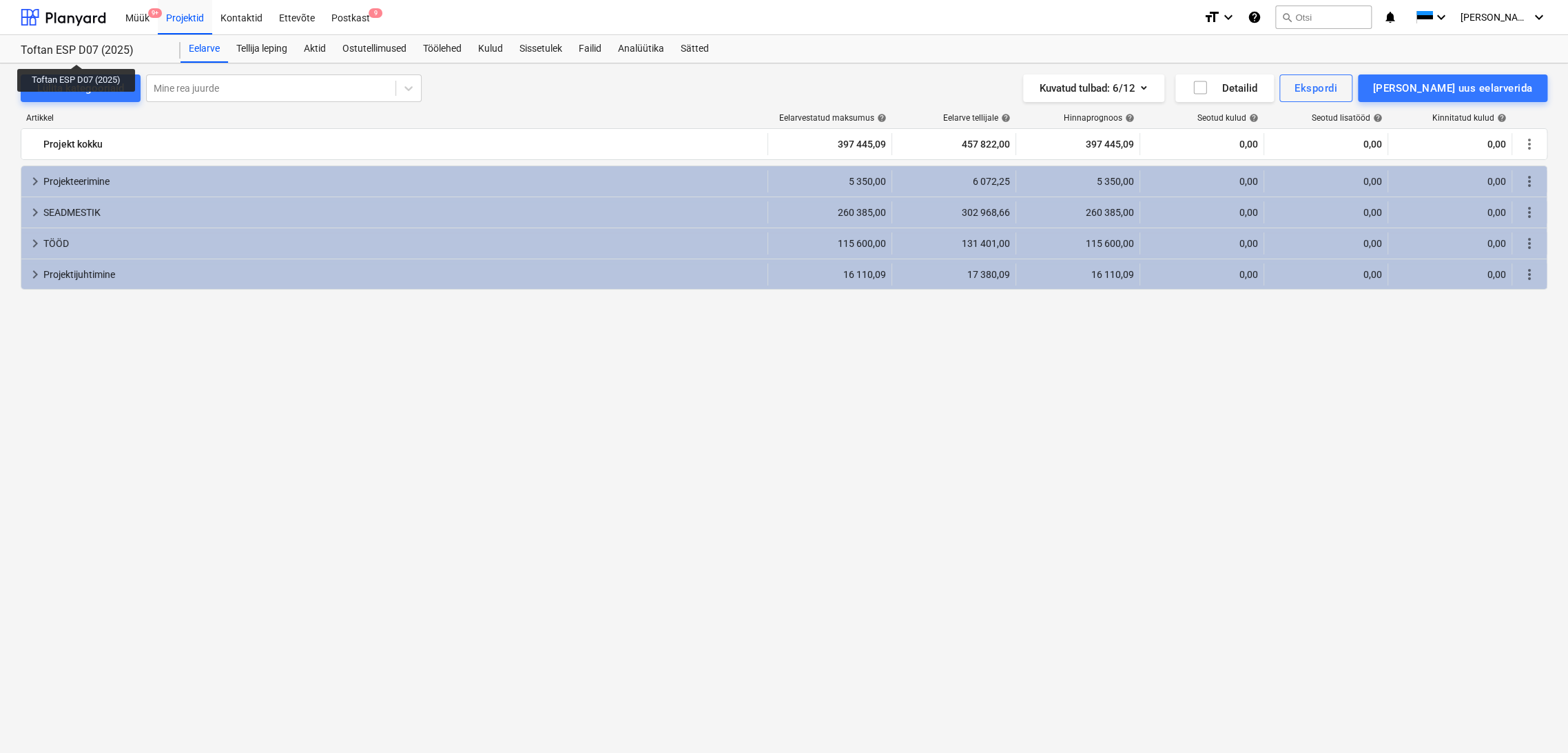
click at [77, 52] on div "Toftan ESP D07 (2025)" at bounding box center [92, 50] width 143 height 14
click at [194, 20] on div "Projektid" at bounding box center [184, 16] width 54 height 35
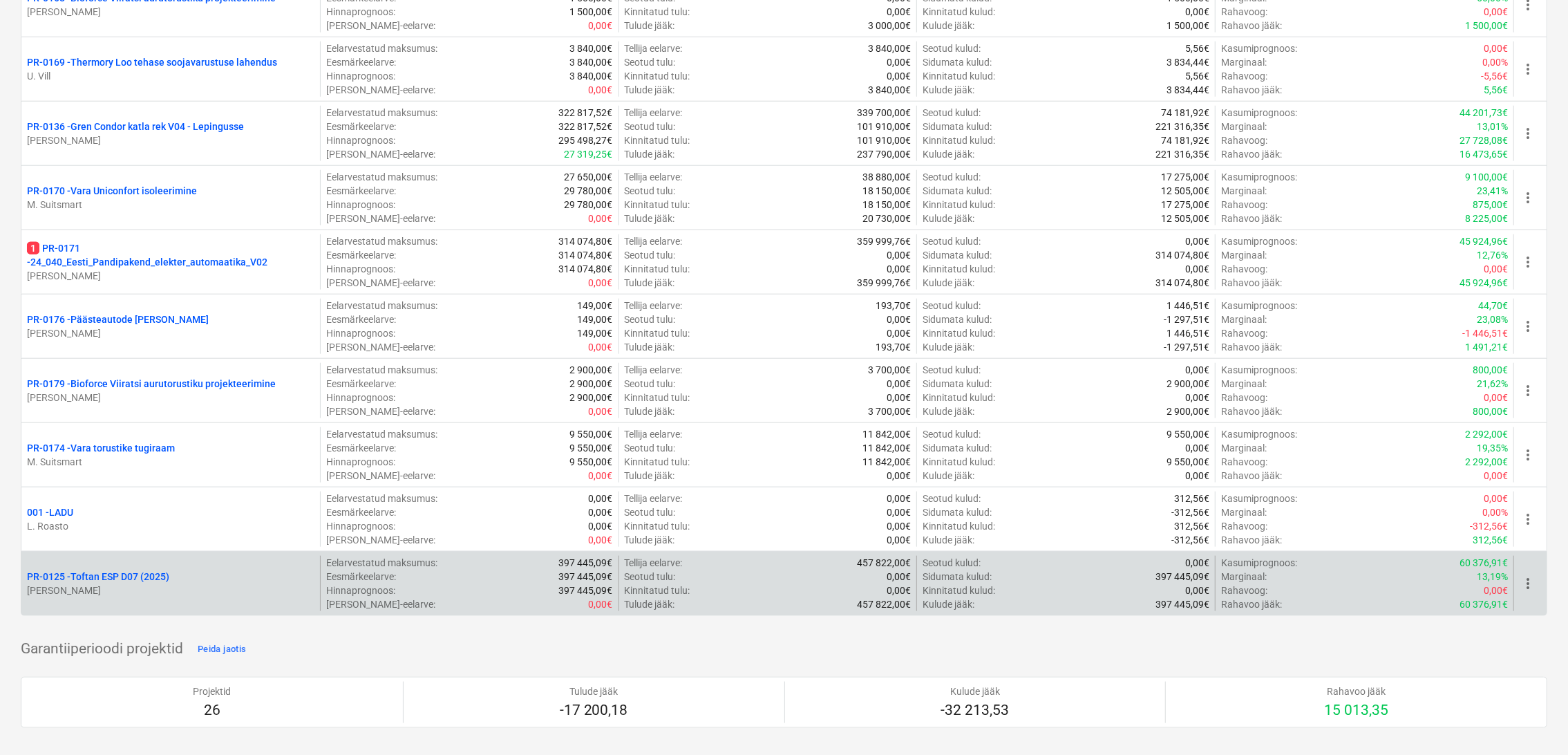
scroll to position [1228, 0]
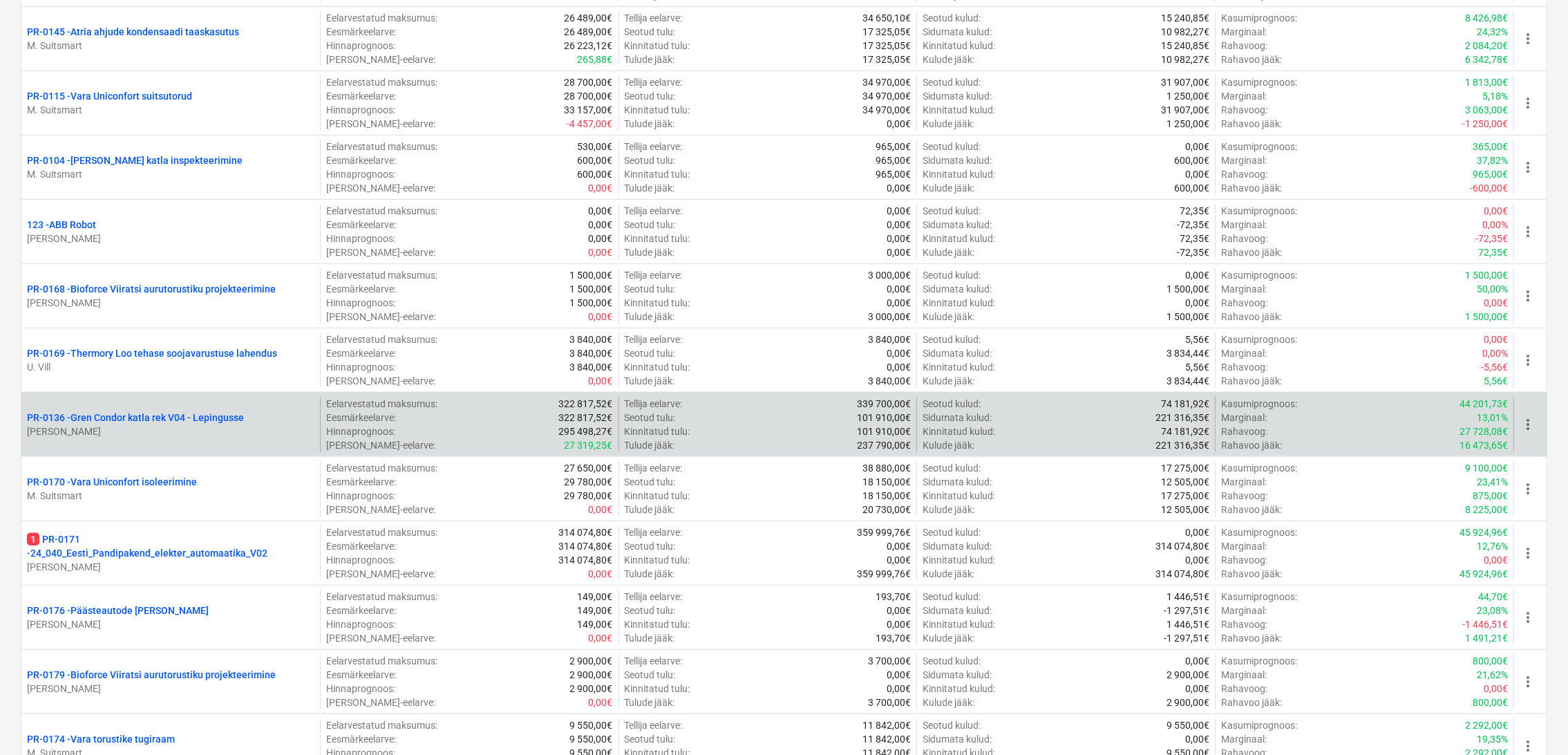
scroll to position [845, 0]
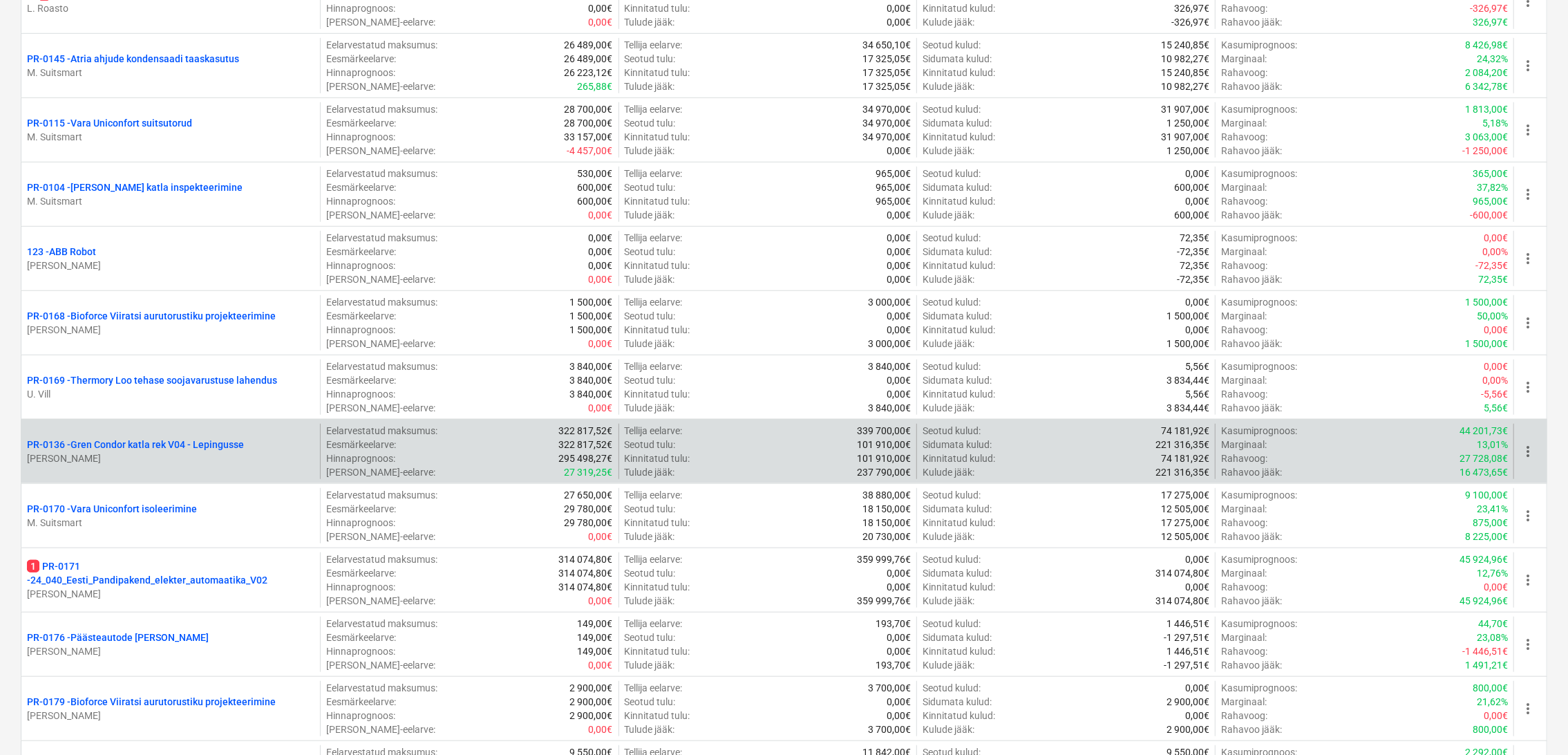
click at [139, 455] on p "[PERSON_NAME]" at bounding box center [171, 459] width 288 height 14
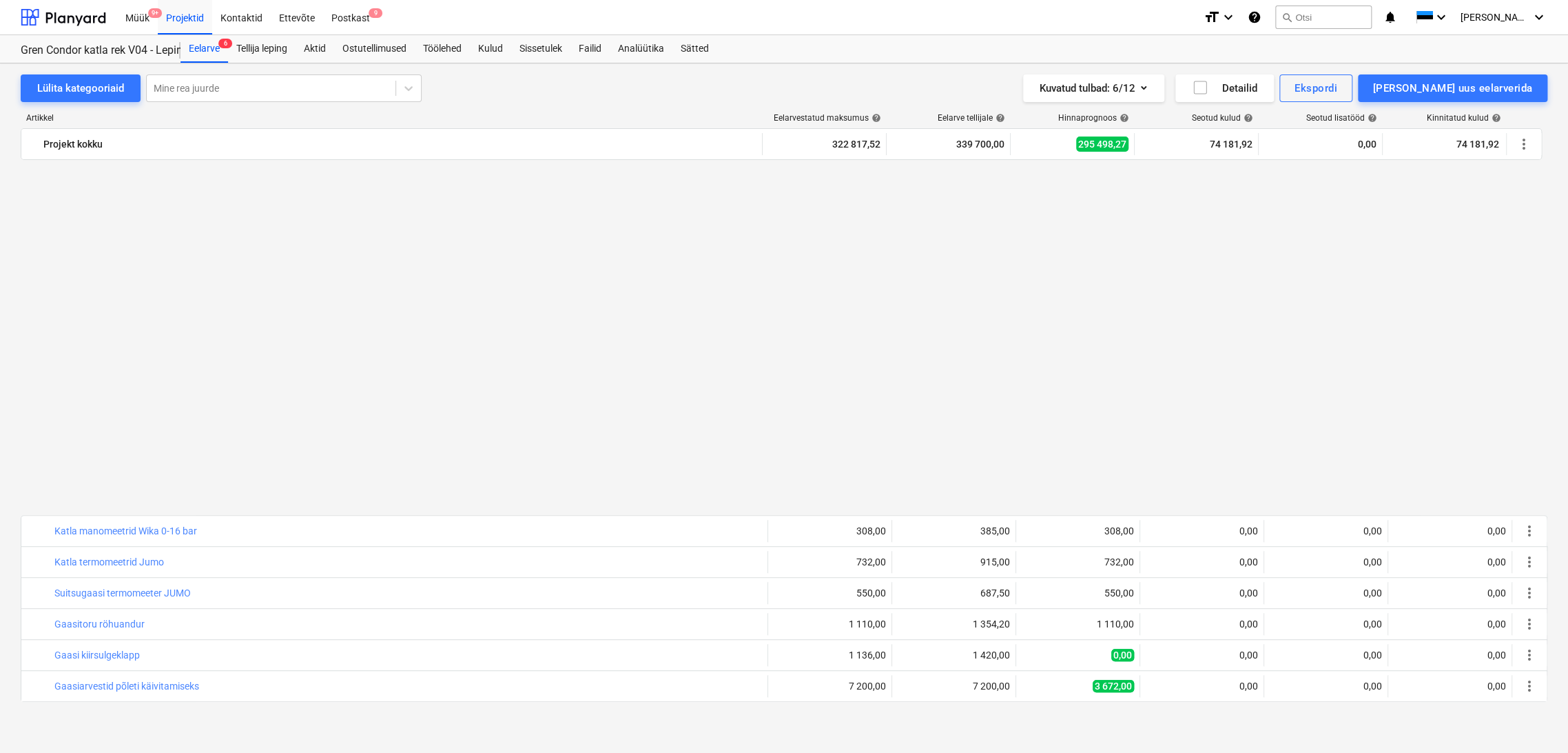
scroll to position [995, 0]
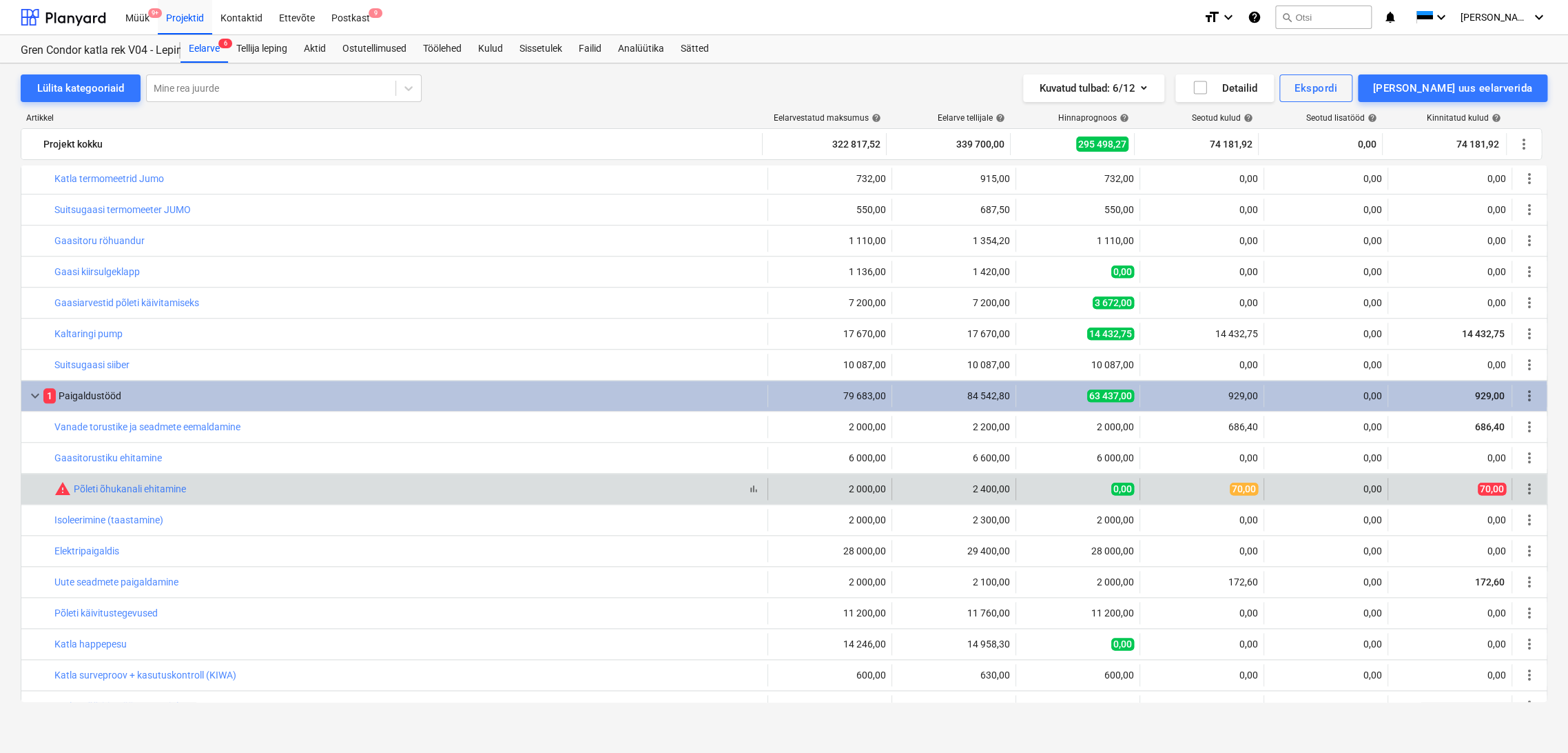
click at [649, 489] on div "bar_chart warning Põleti õhukanali ehitamine" at bounding box center [408, 488] width 707 height 16
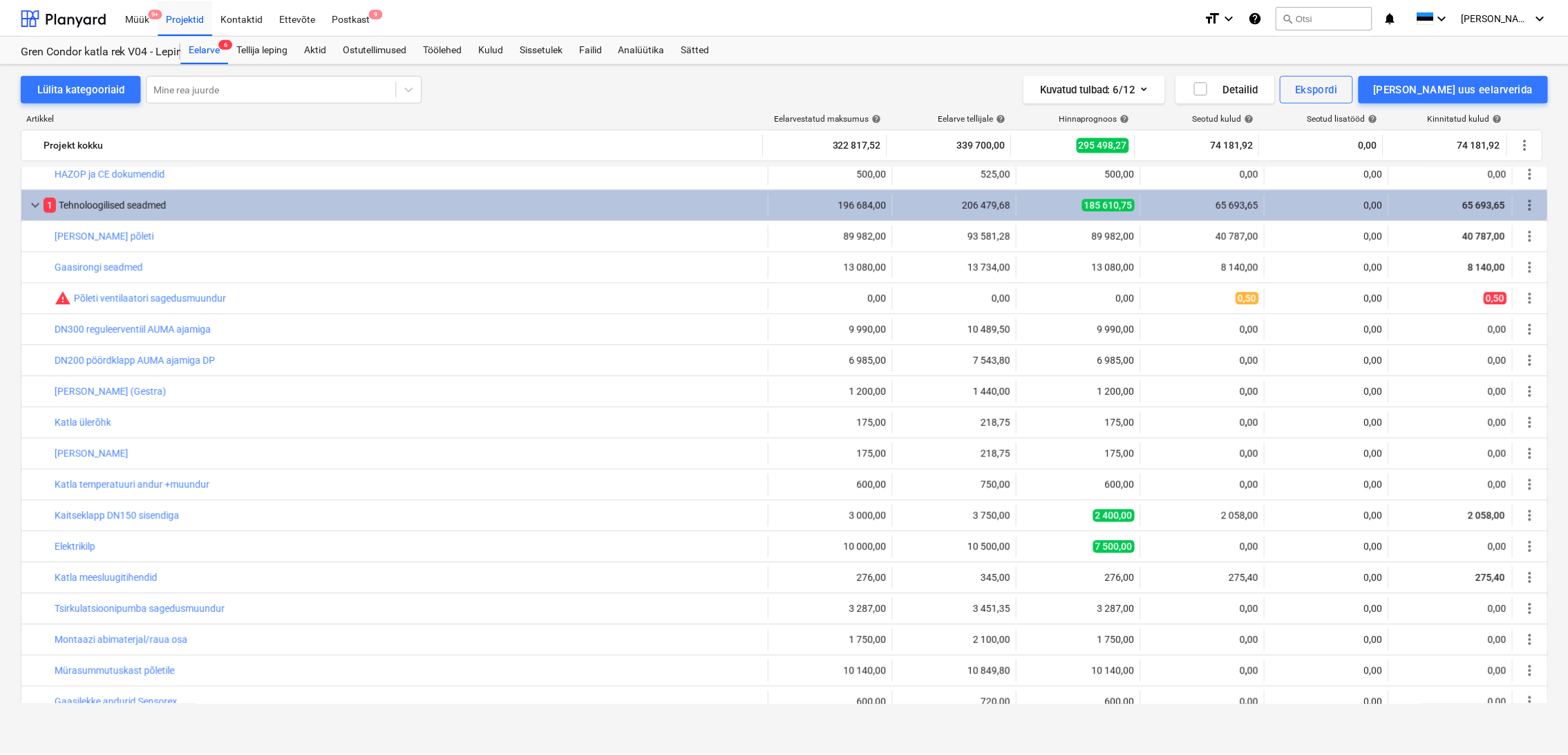
scroll to position [0, 0]
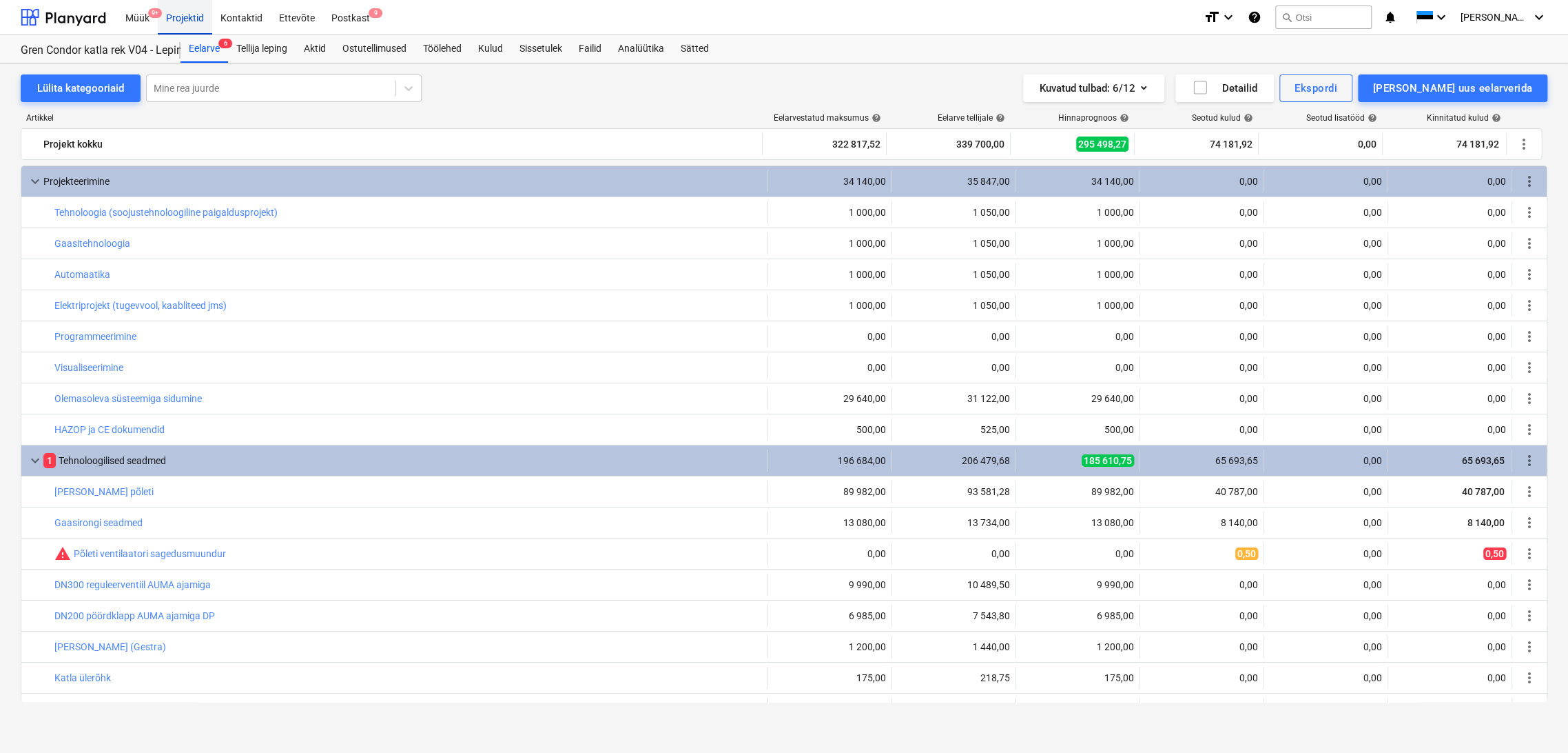
click at [178, 15] on div "Projektid" at bounding box center [184, 16] width 54 height 35
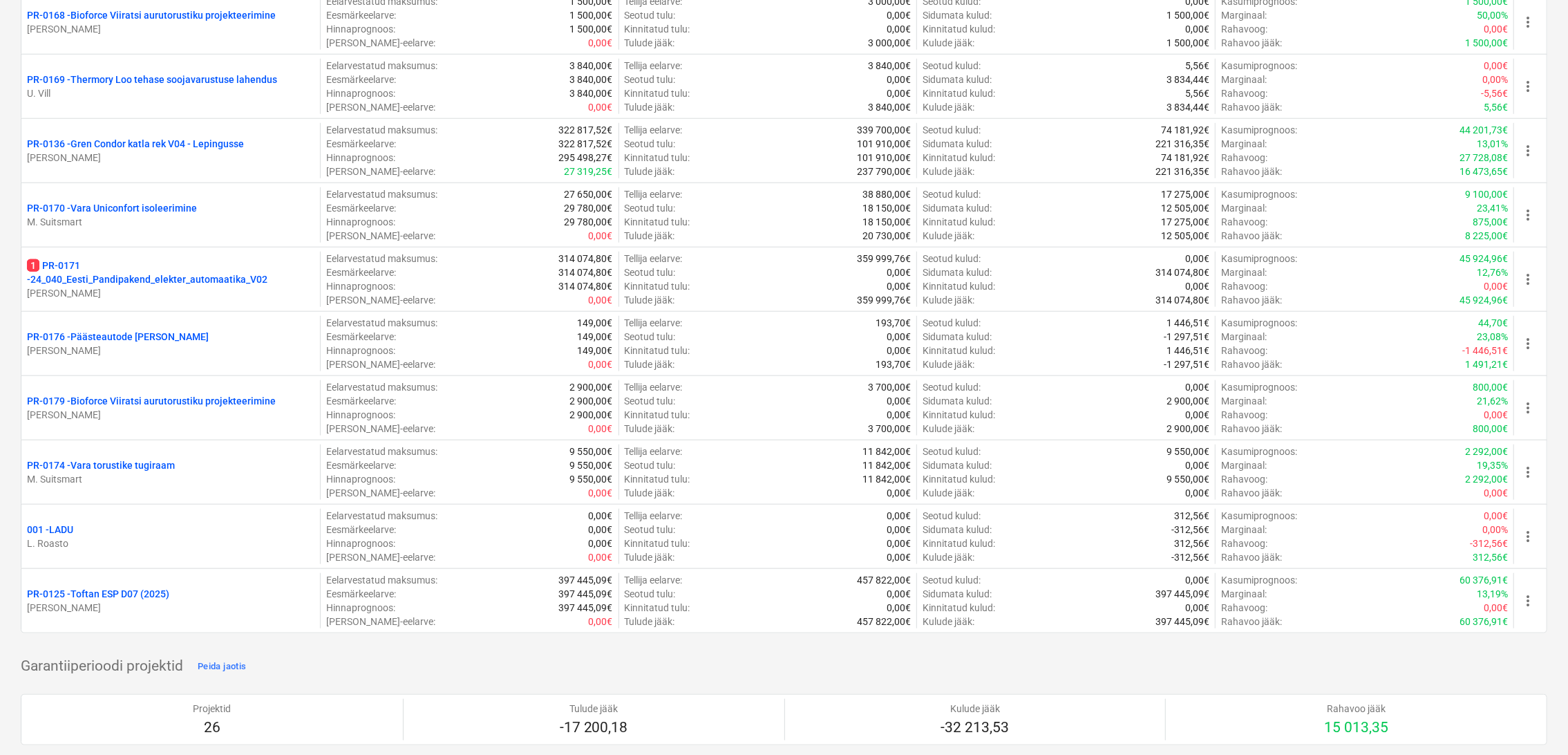
scroll to position [1228, 0]
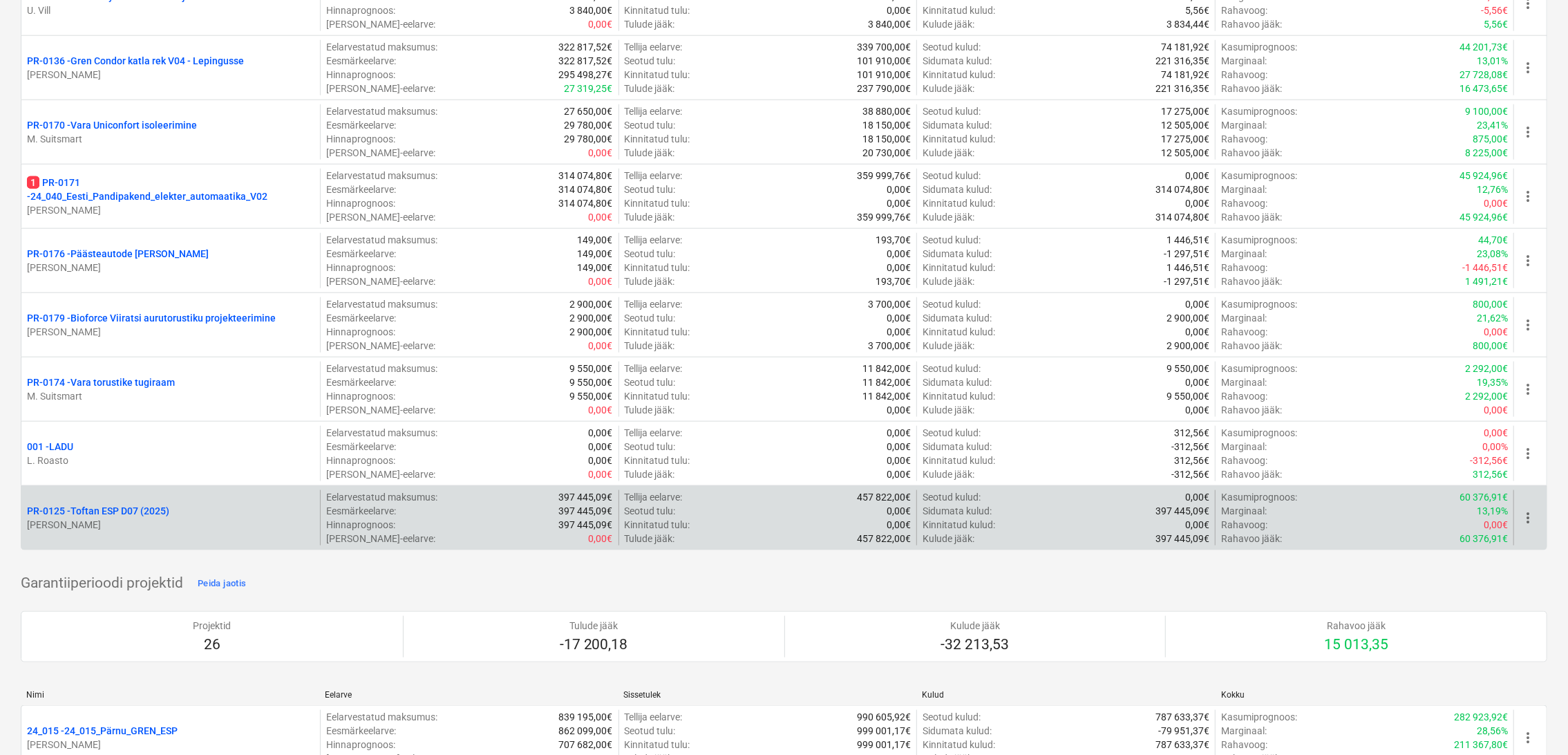
click at [120, 504] on p "PR-0125 - Toftan ESP D07 (2025)" at bounding box center [98, 511] width 142 height 14
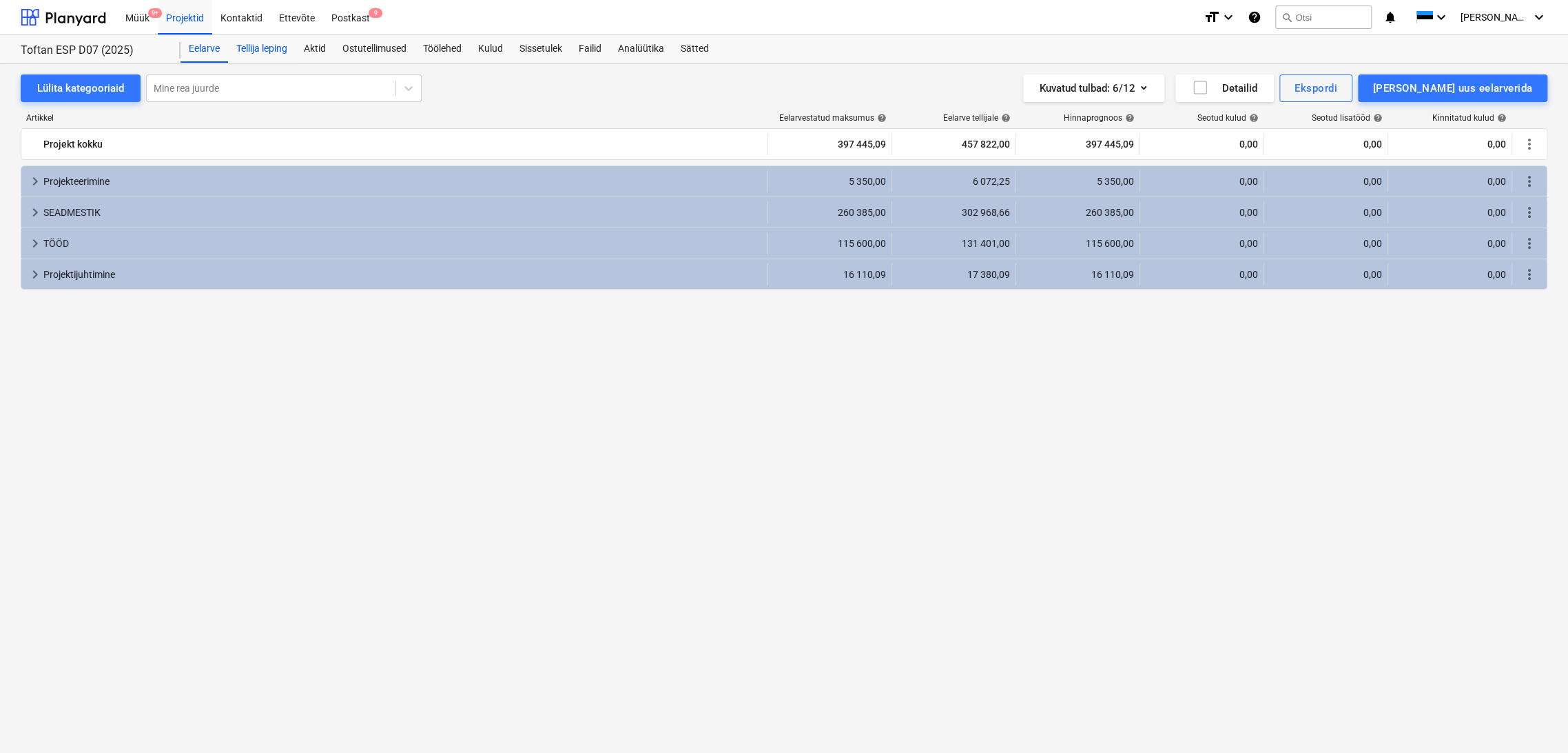
click at [267, 54] on div "Tellija leping" at bounding box center [262, 49] width 67 height 27
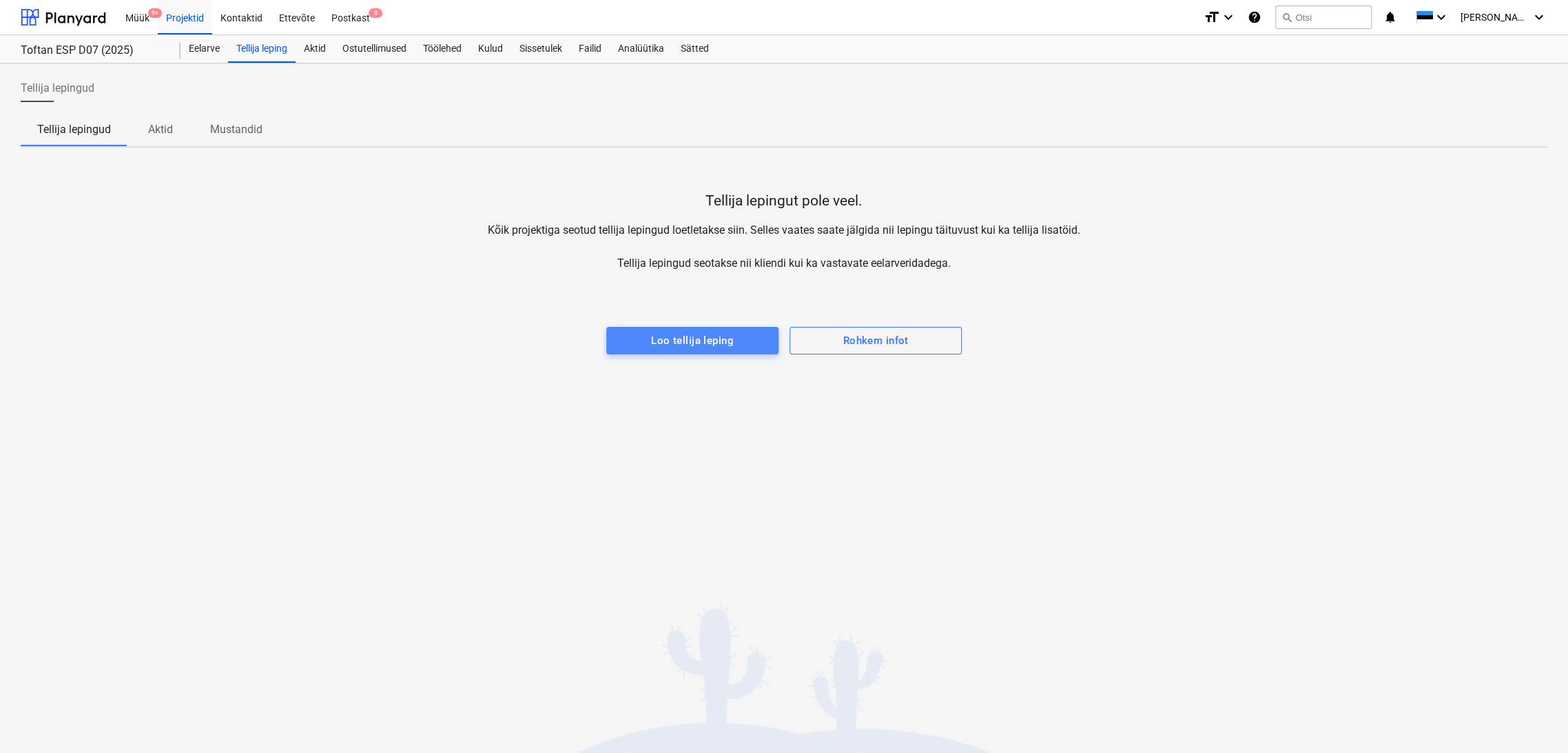
click at [722, 336] on div "Loo tellija leping" at bounding box center [691, 340] width 82 height 18
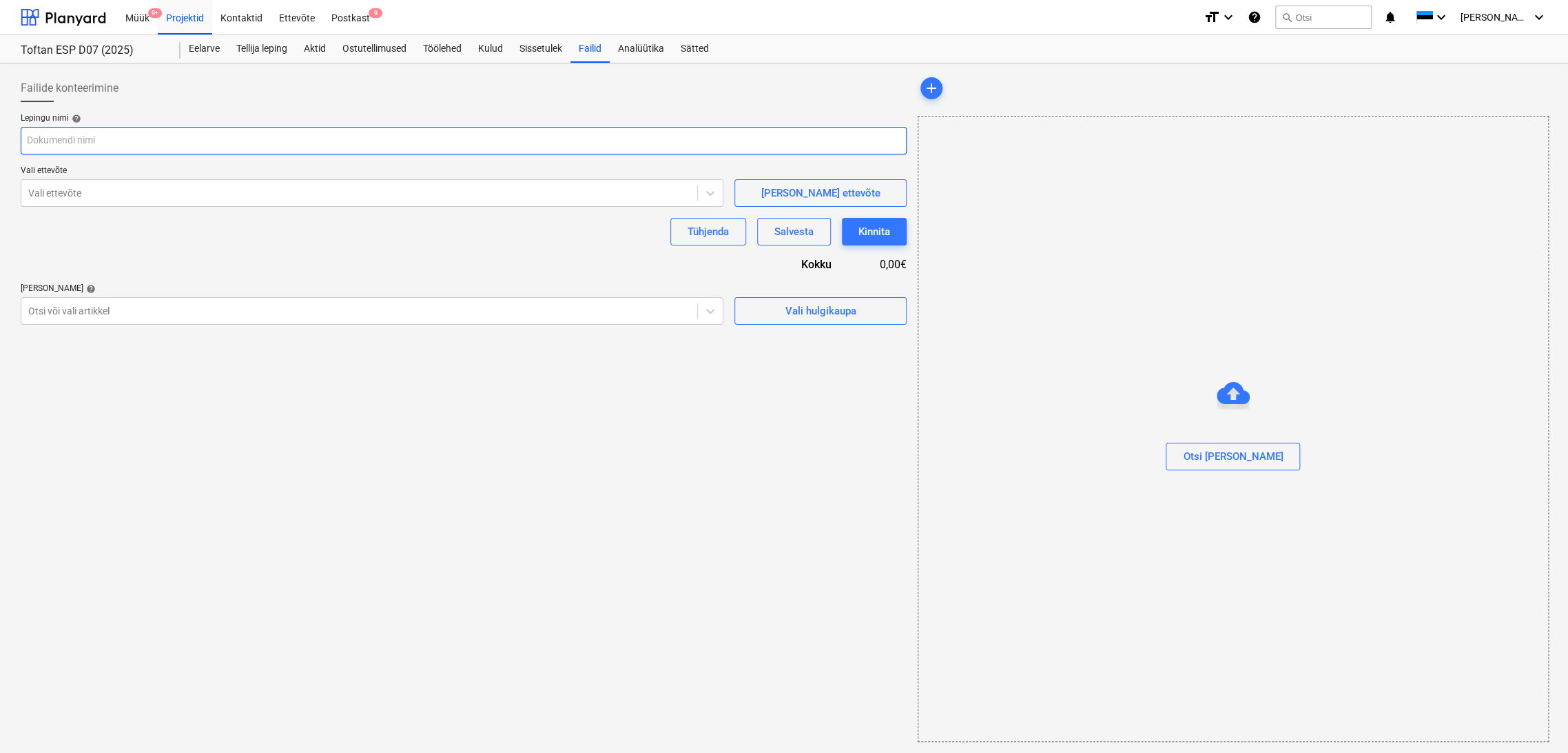
click at [107, 136] on input "text" at bounding box center [463, 140] width 886 height 27
type input "T"
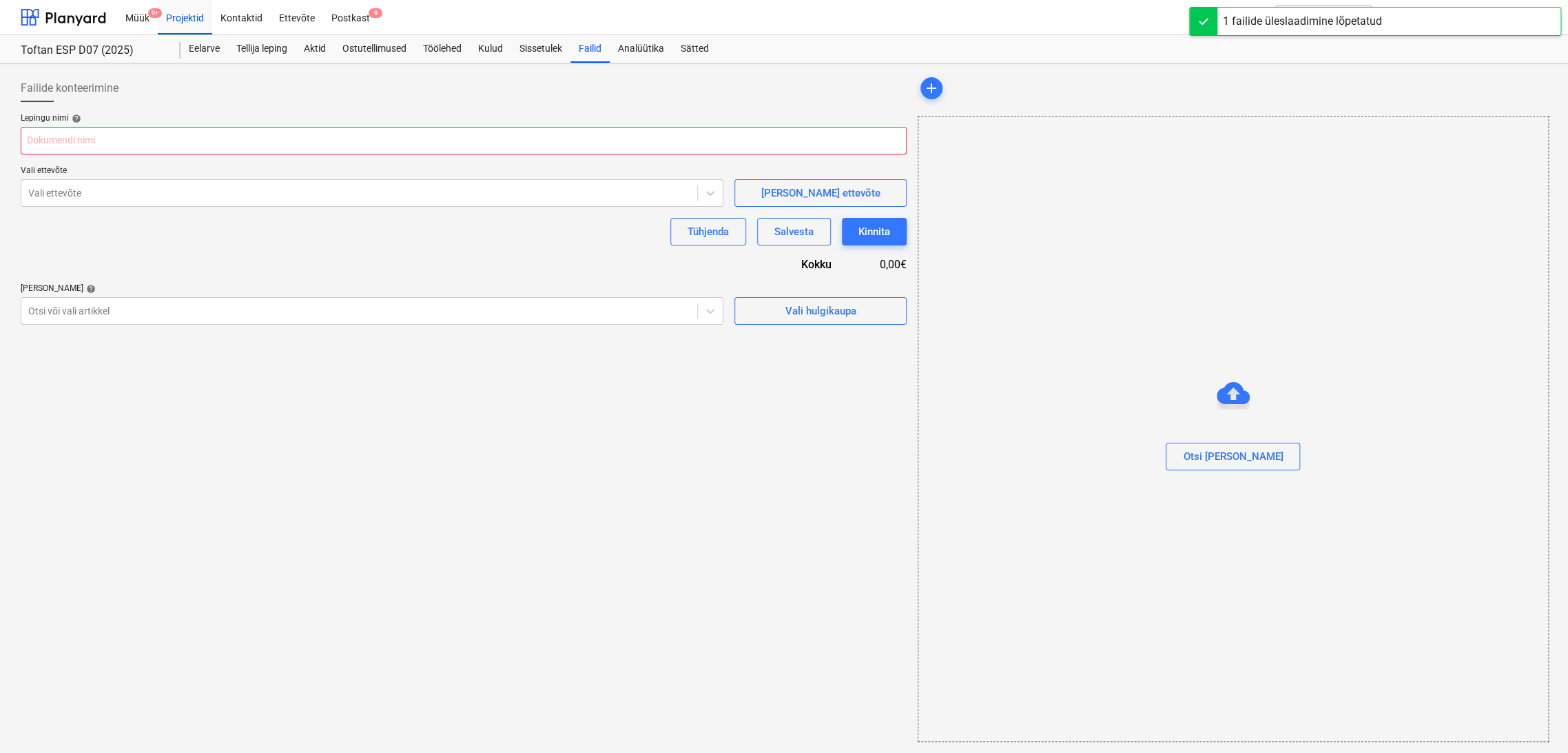
type input "Töövõtuleping_Novel_Engineering_muudetud140825.asice"
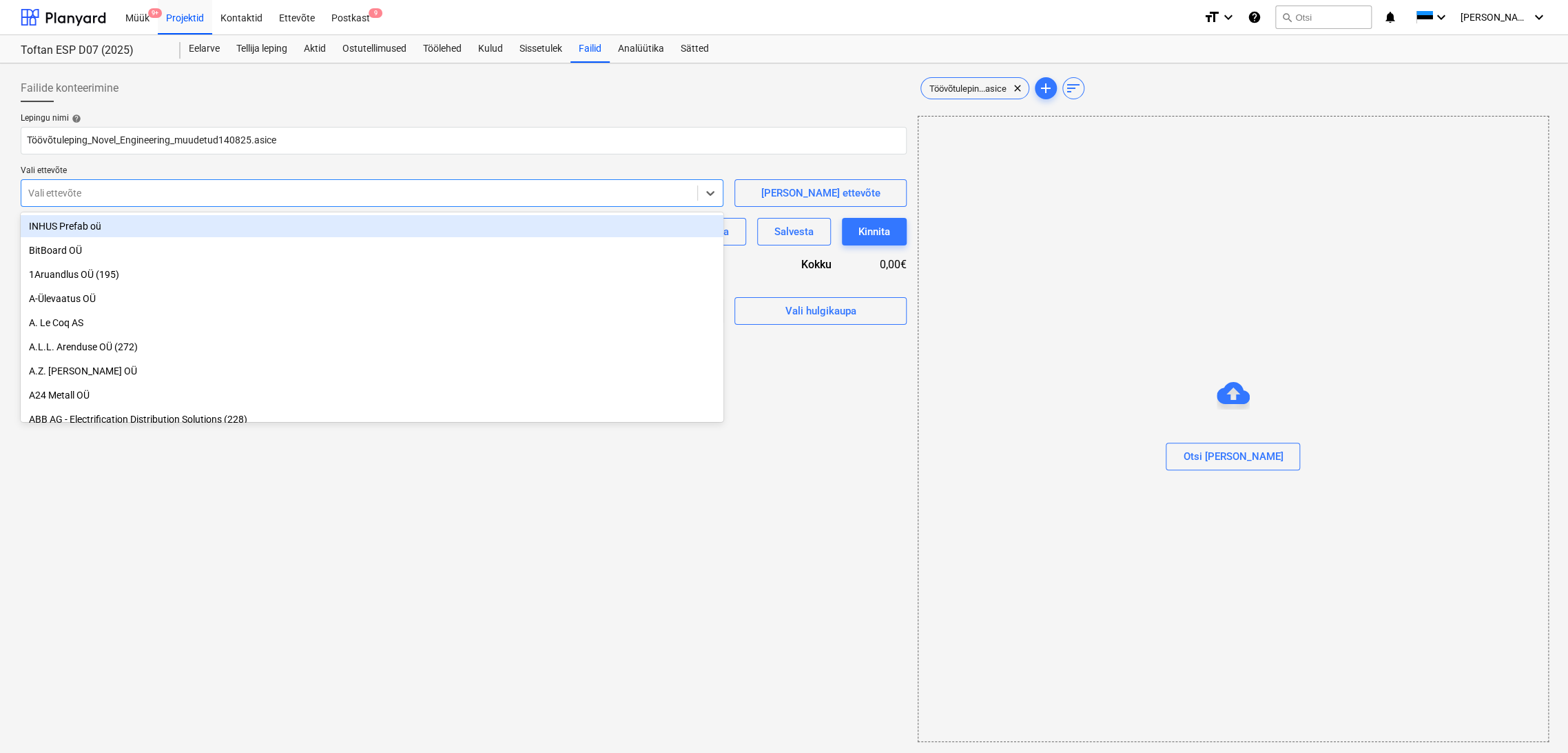
click at [156, 197] on div at bounding box center [359, 193] width 662 height 14
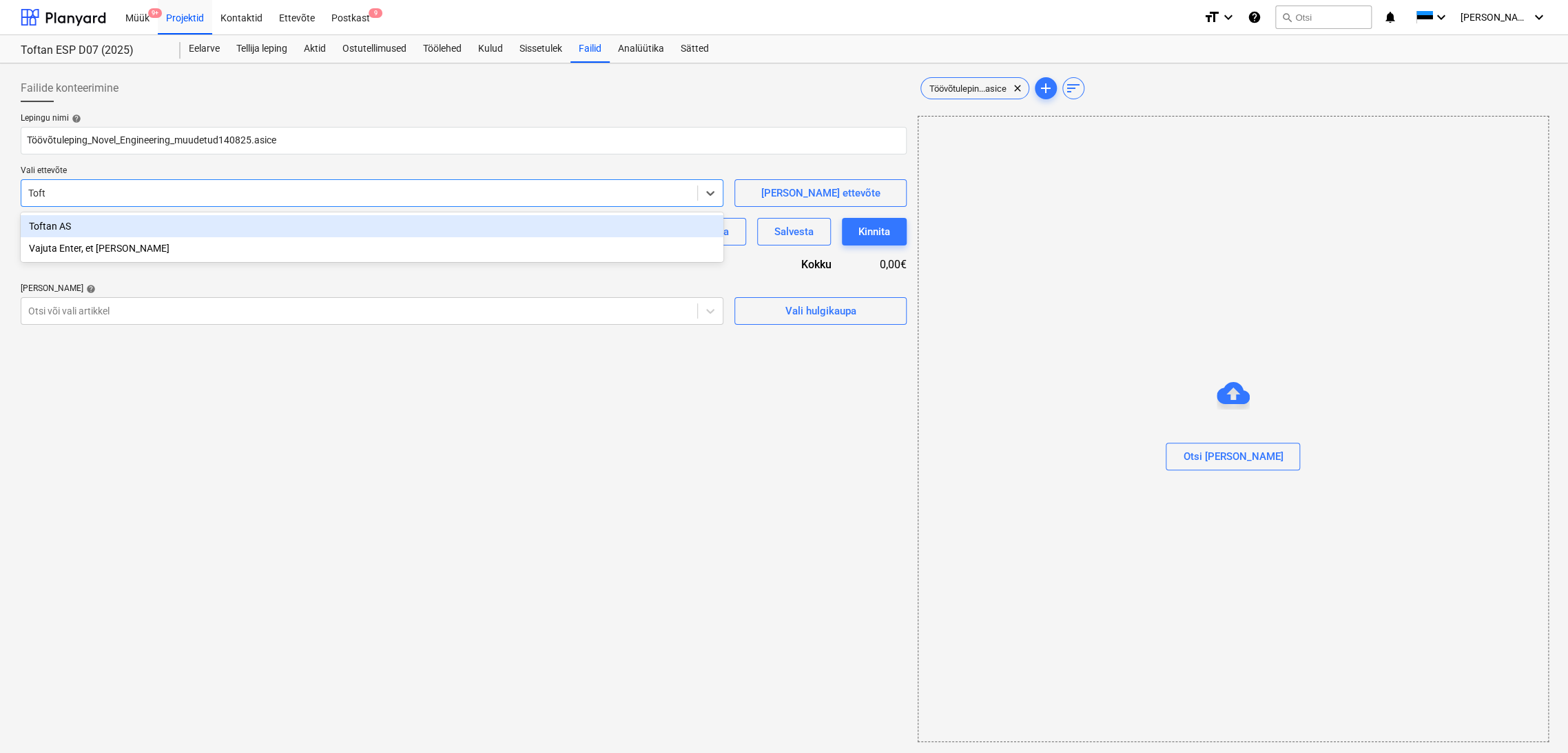
type input "Tofta"
click at [131, 222] on div "Toftan AS" at bounding box center [372, 226] width 702 height 22
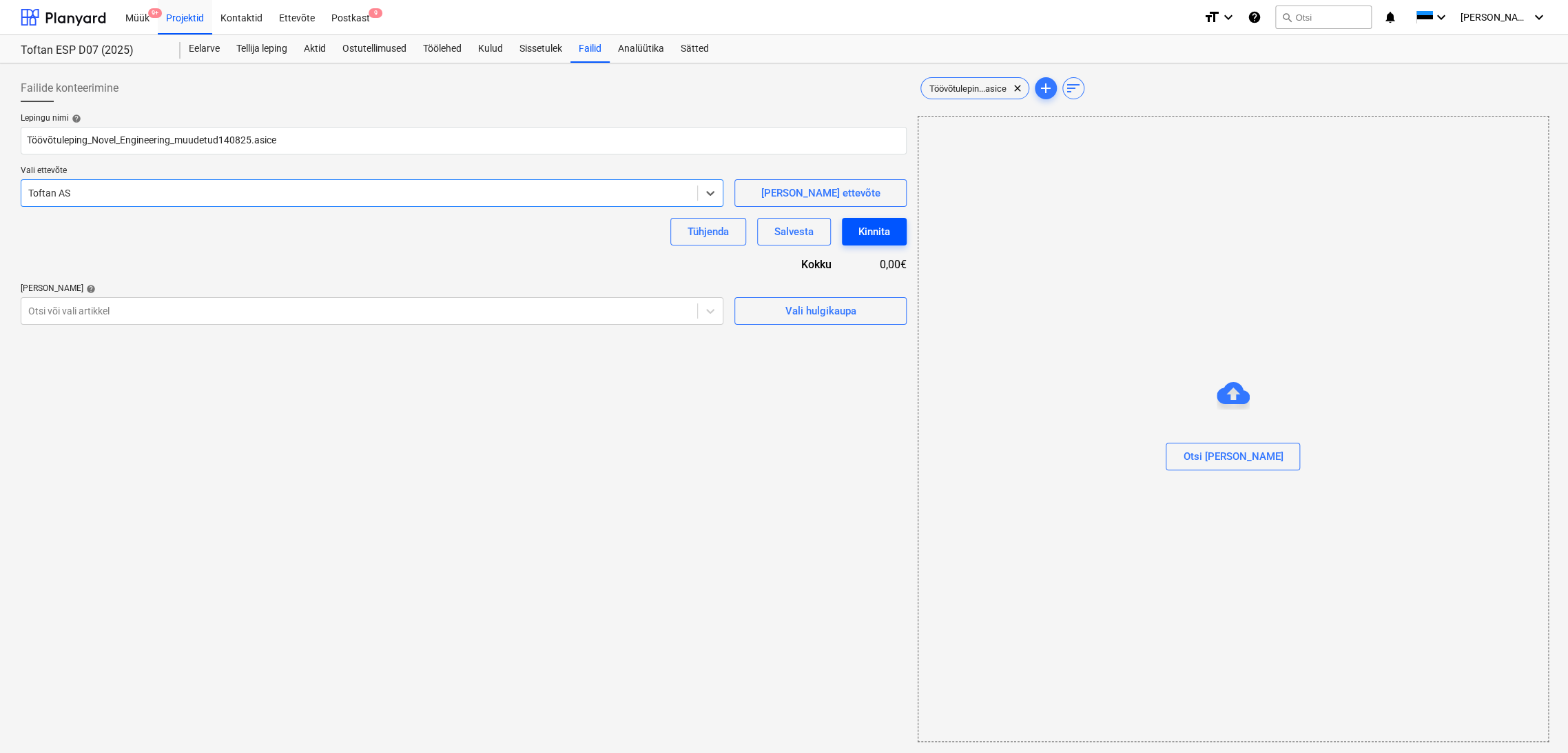
click at [870, 228] on div "Kinnita" at bounding box center [874, 231] width 31 height 18
click at [715, 306] on icon at bounding box center [710, 311] width 14 height 14
click at [842, 306] on div "Vali hulgikaupa" at bounding box center [820, 311] width 71 height 18
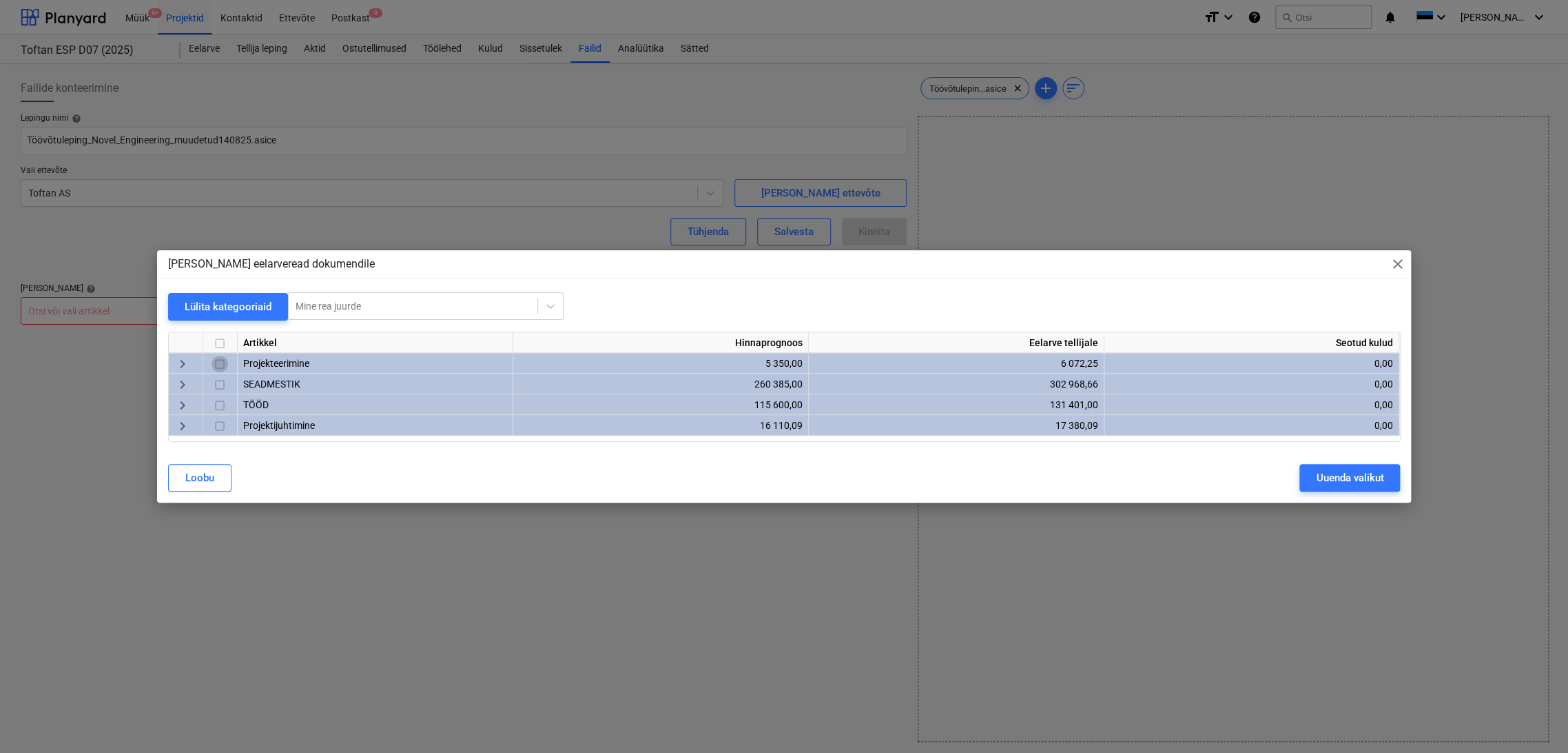
click at [216, 363] on input "checkbox" at bounding box center [220, 363] width 16 height 16
click at [217, 385] on input "checkbox" at bounding box center [220, 384] width 16 height 16
click at [220, 402] on input "checkbox" at bounding box center [220, 405] width 16 height 16
click at [217, 429] on input "checkbox" at bounding box center [220, 425] width 16 height 16
checkbox input "true"
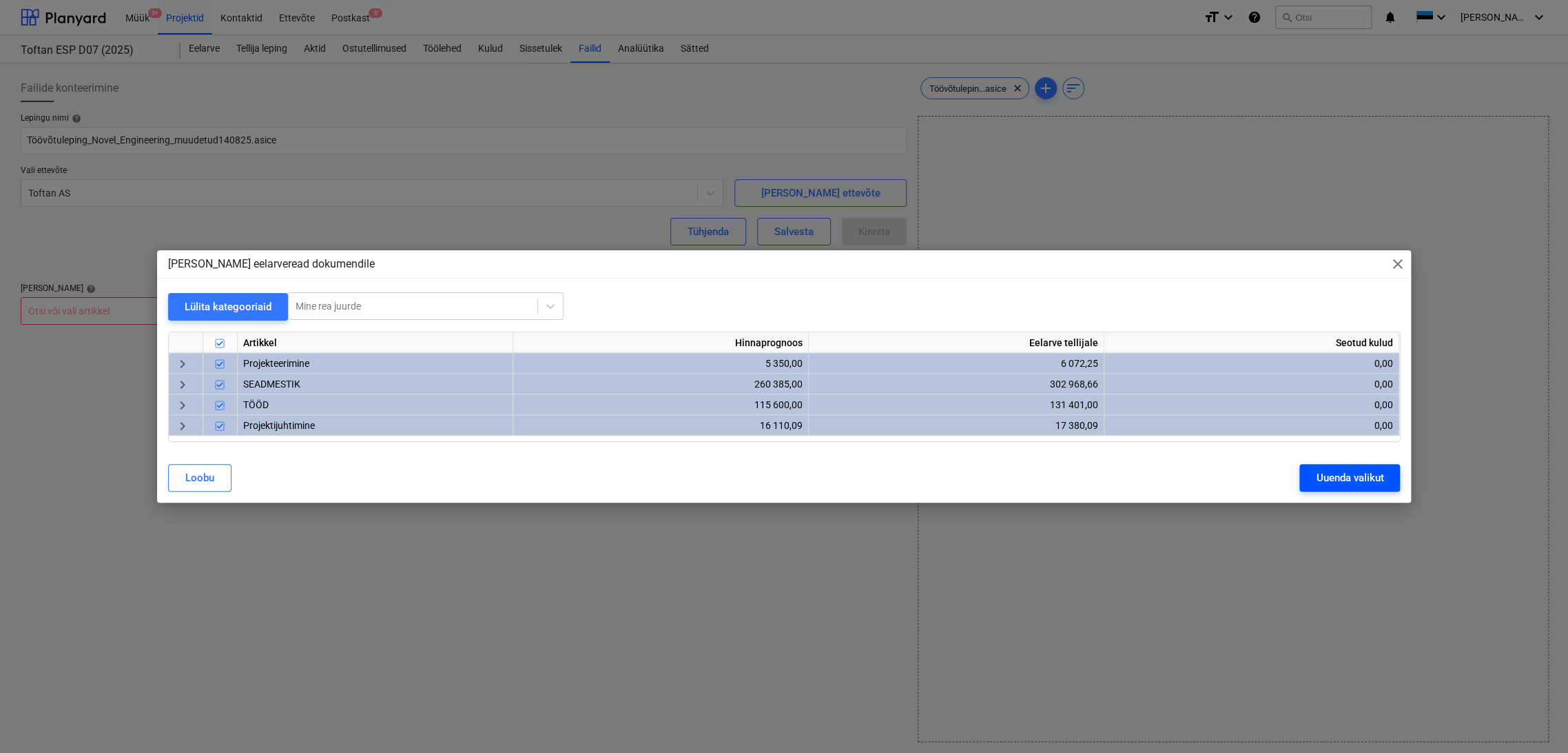
click at [1359, 473] on div "Uuenda valikut" at bounding box center [1349, 478] width 67 height 18
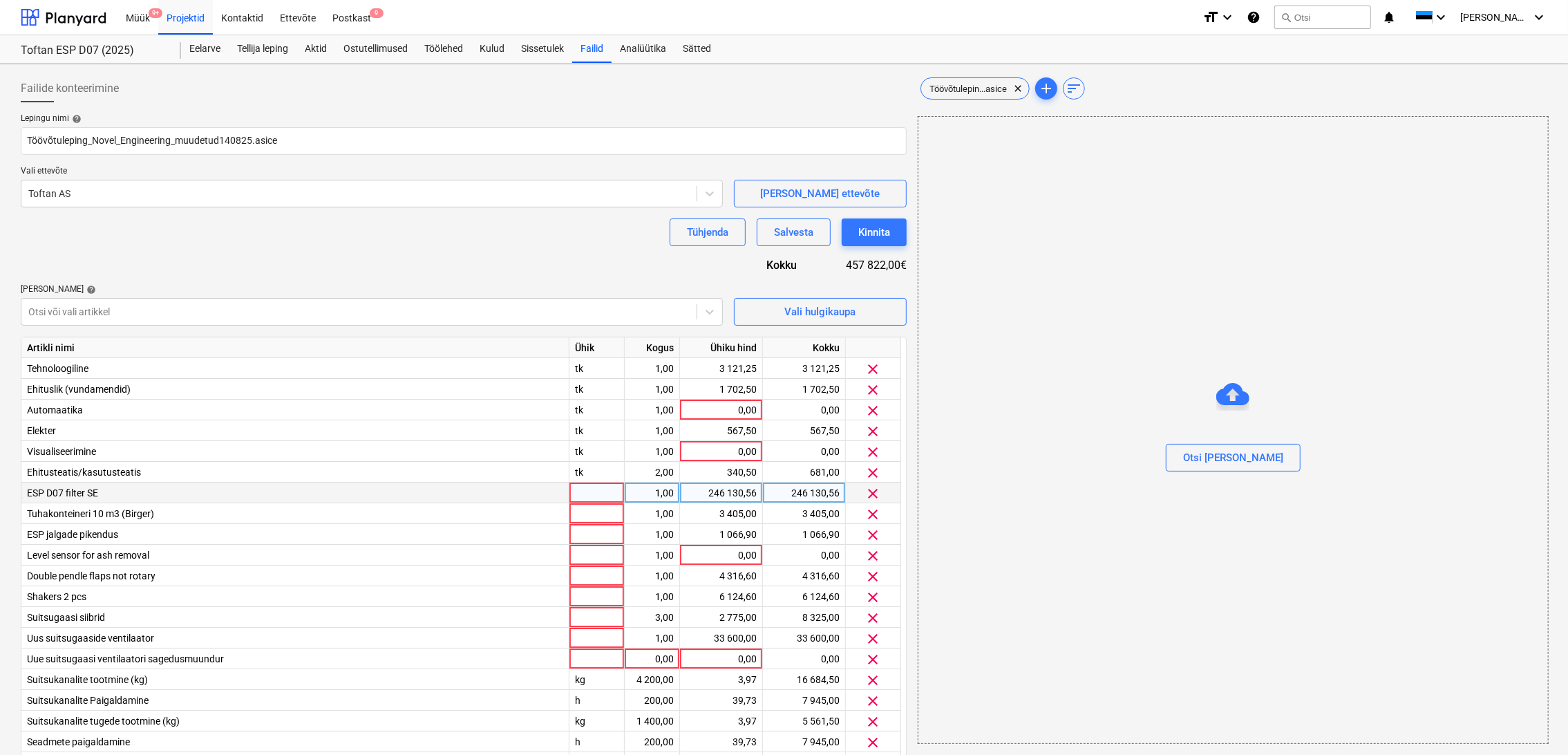
click at [583, 492] on div at bounding box center [597, 492] width 55 height 20
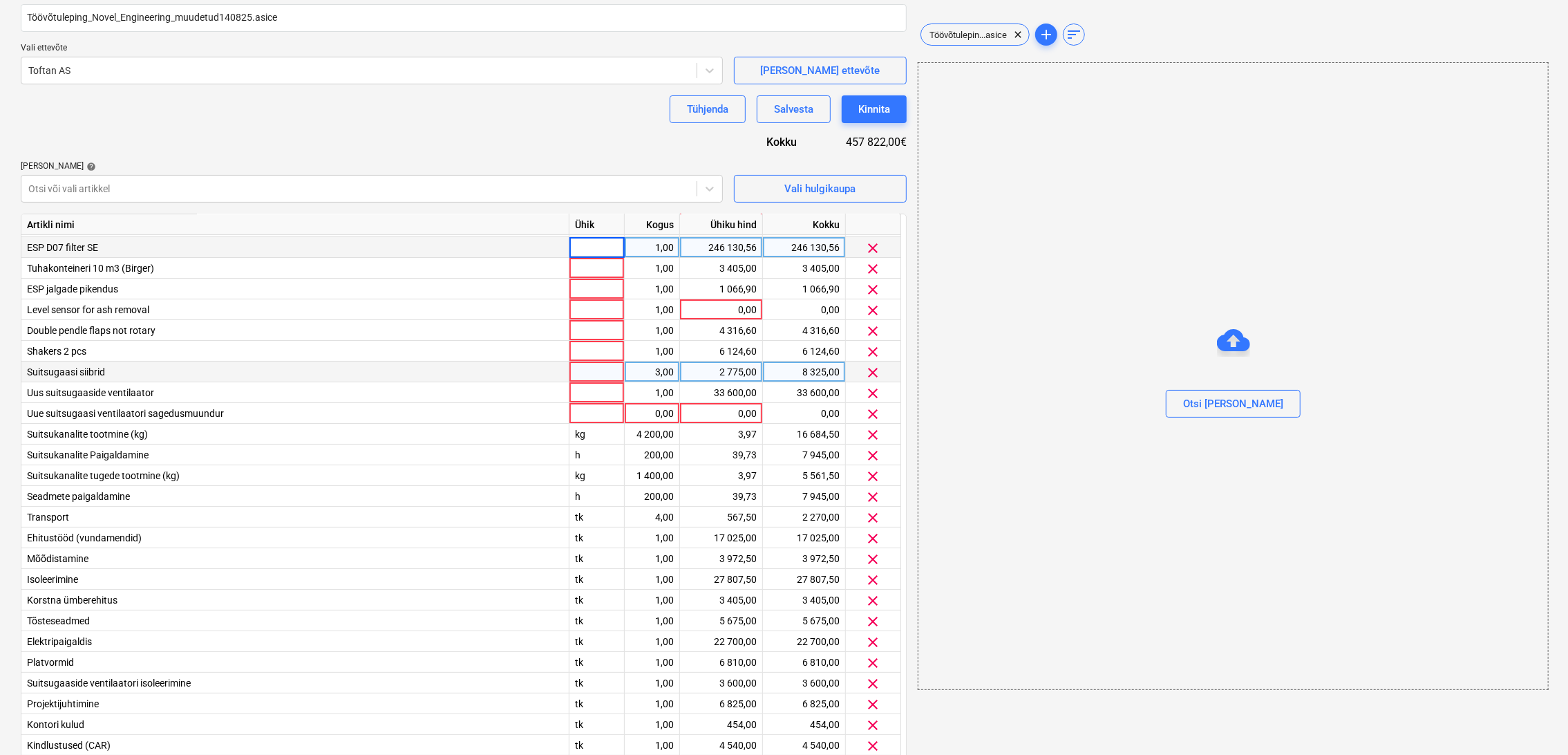
scroll to position [235, 0]
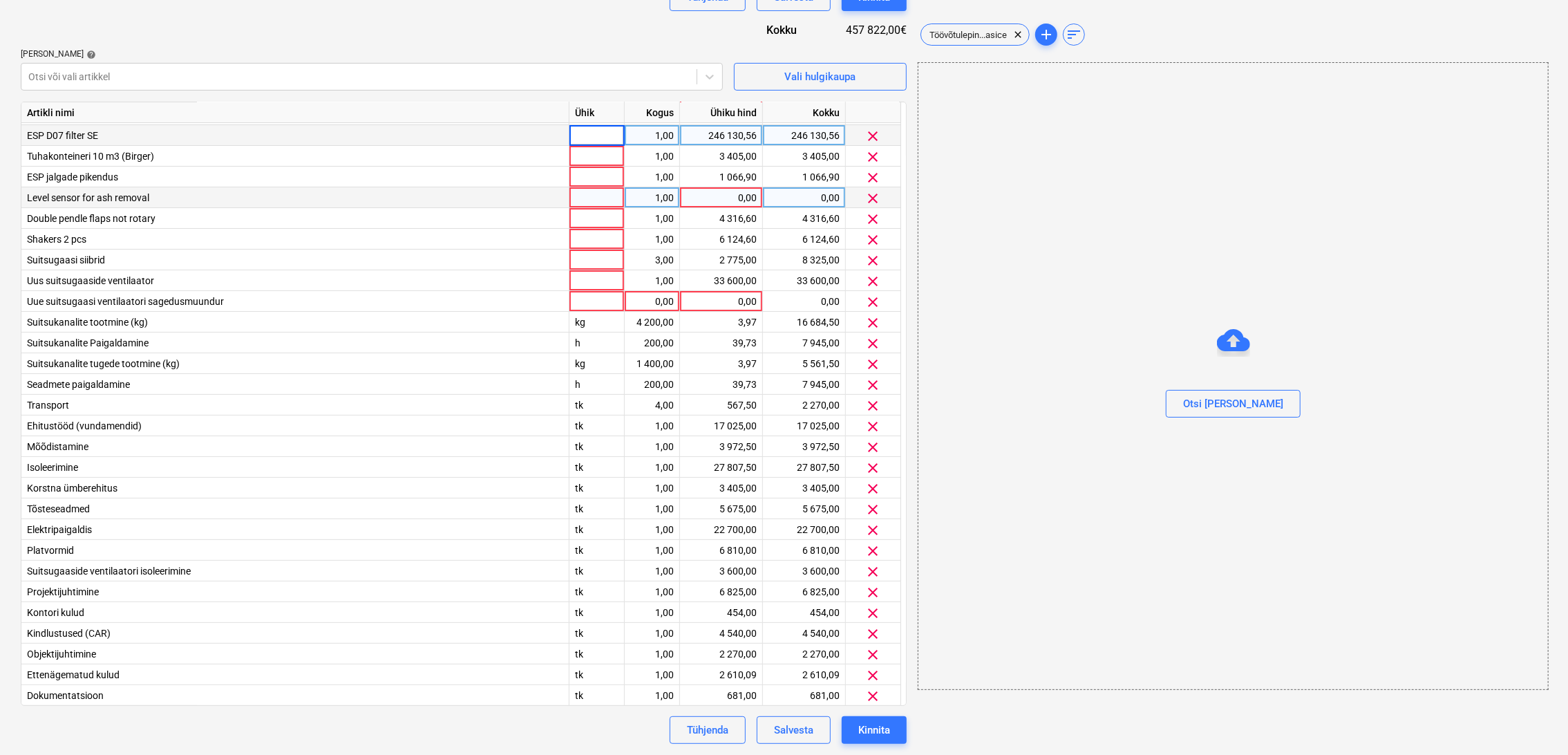
click at [870, 196] on span "clear" at bounding box center [873, 198] width 17 height 17
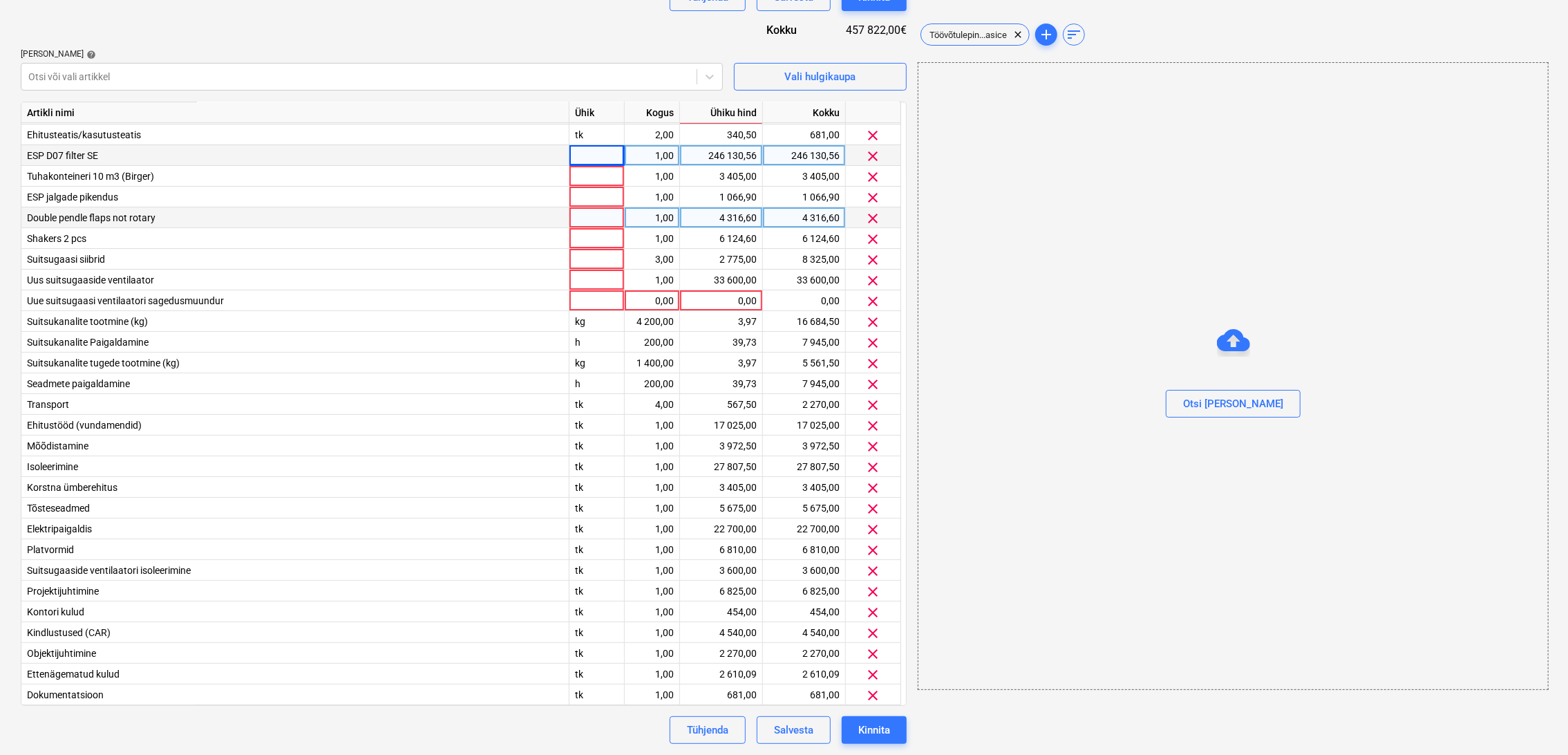
scroll to position [102, 0]
click at [878, 298] on span "clear" at bounding box center [873, 301] width 17 height 17
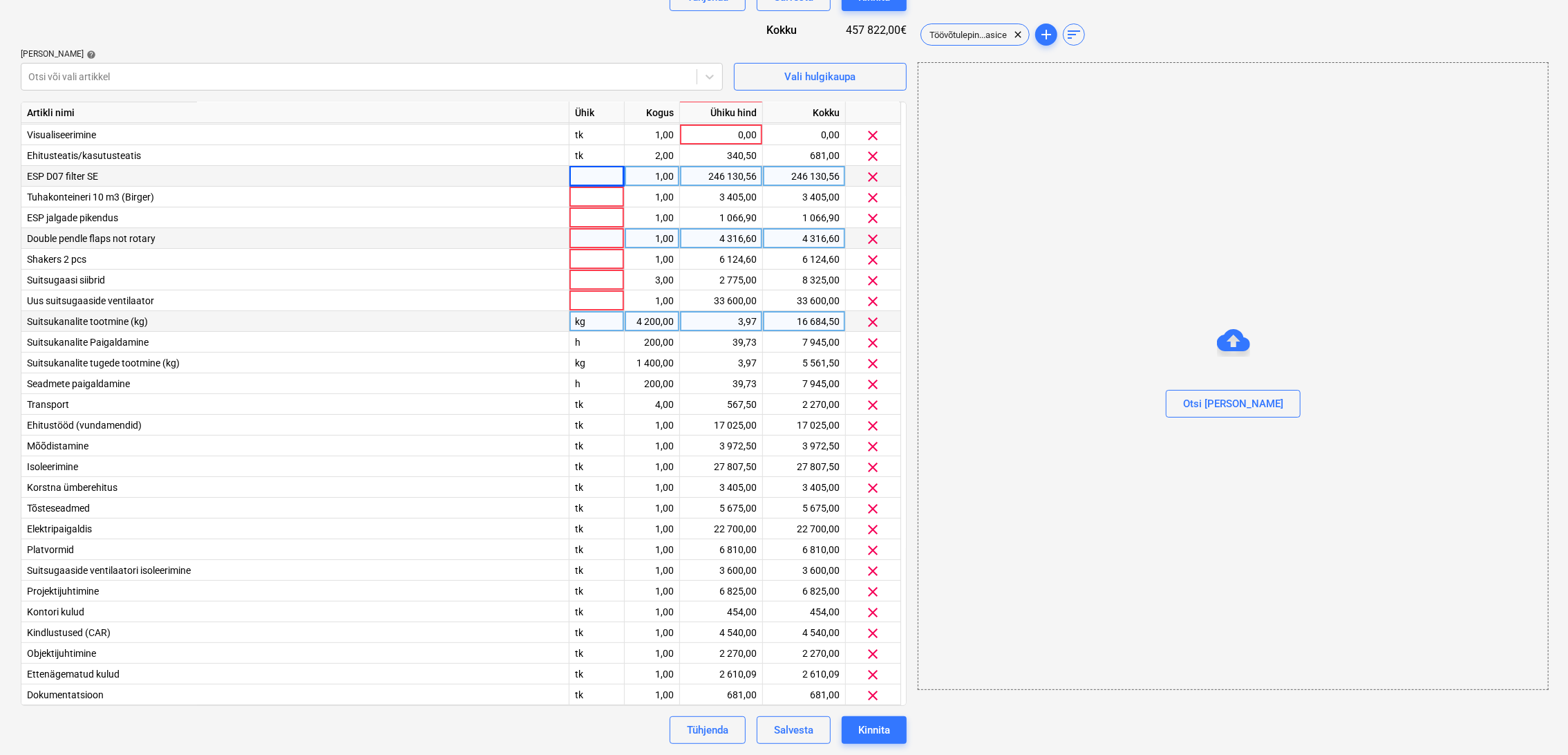
scroll to position [82, 0]
click at [593, 179] on div at bounding box center [597, 176] width 55 height 20
type input "tk"
click at [589, 197] on div at bounding box center [597, 197] width 55 height 20
type input "tk"
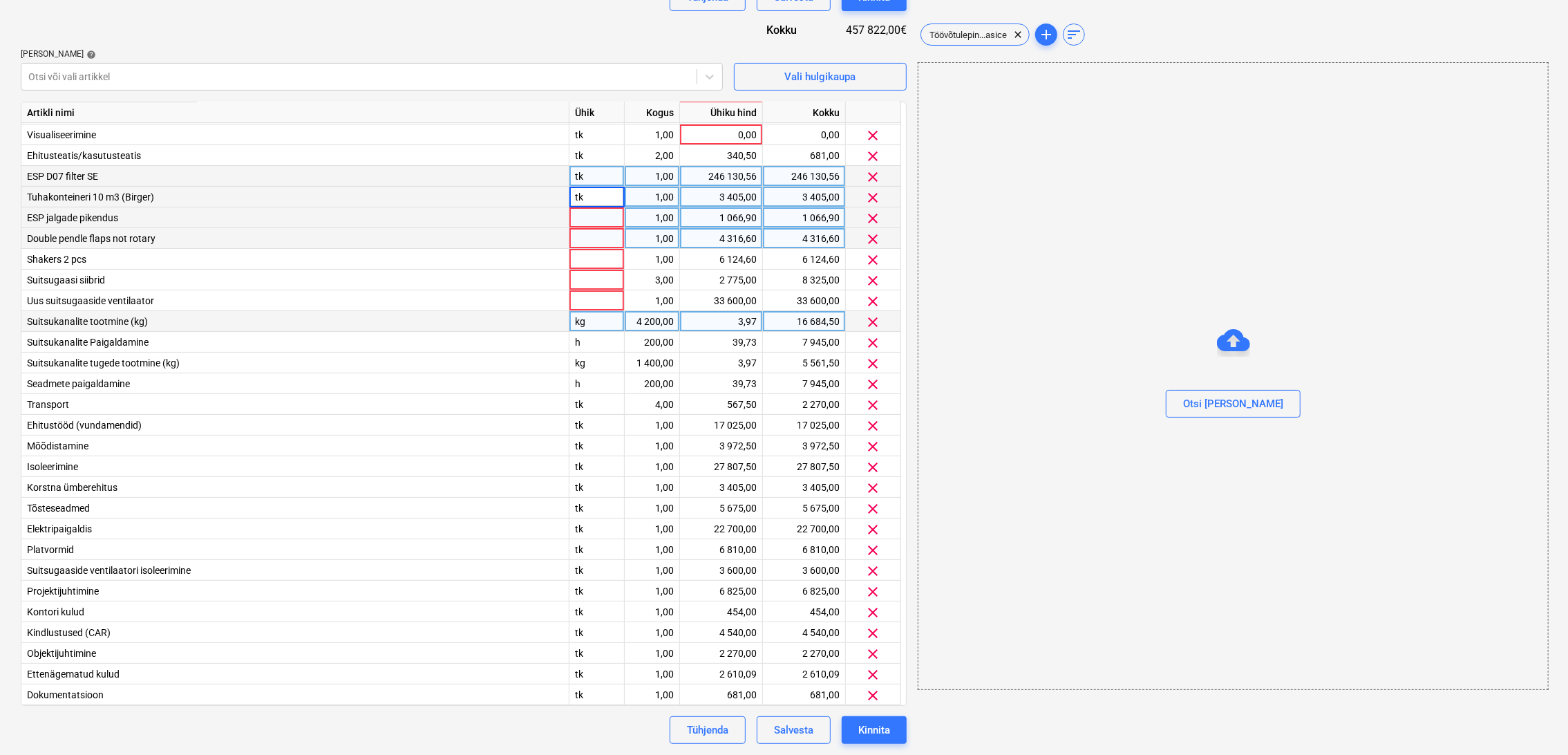
click at [588, 215] on div at bounding box center [597, 218] width 55 height 20
type input "tk"
click at [587, 237] on div at bounding box center [597, 238] width 55 height 20
click at [874, 132] on span "clear" at bounding box center [873, 135] width 17 height 17
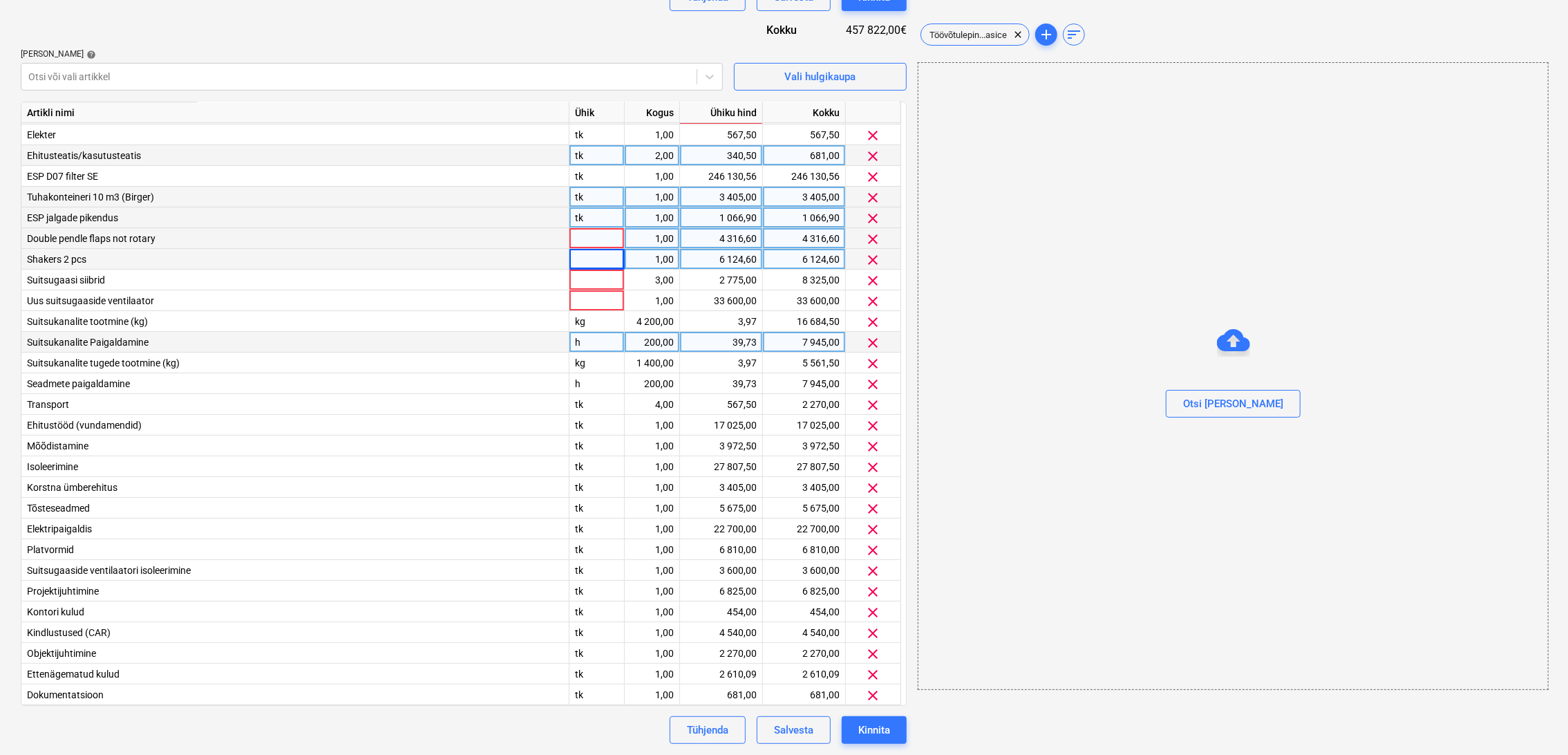
scroll to position [0, 0]
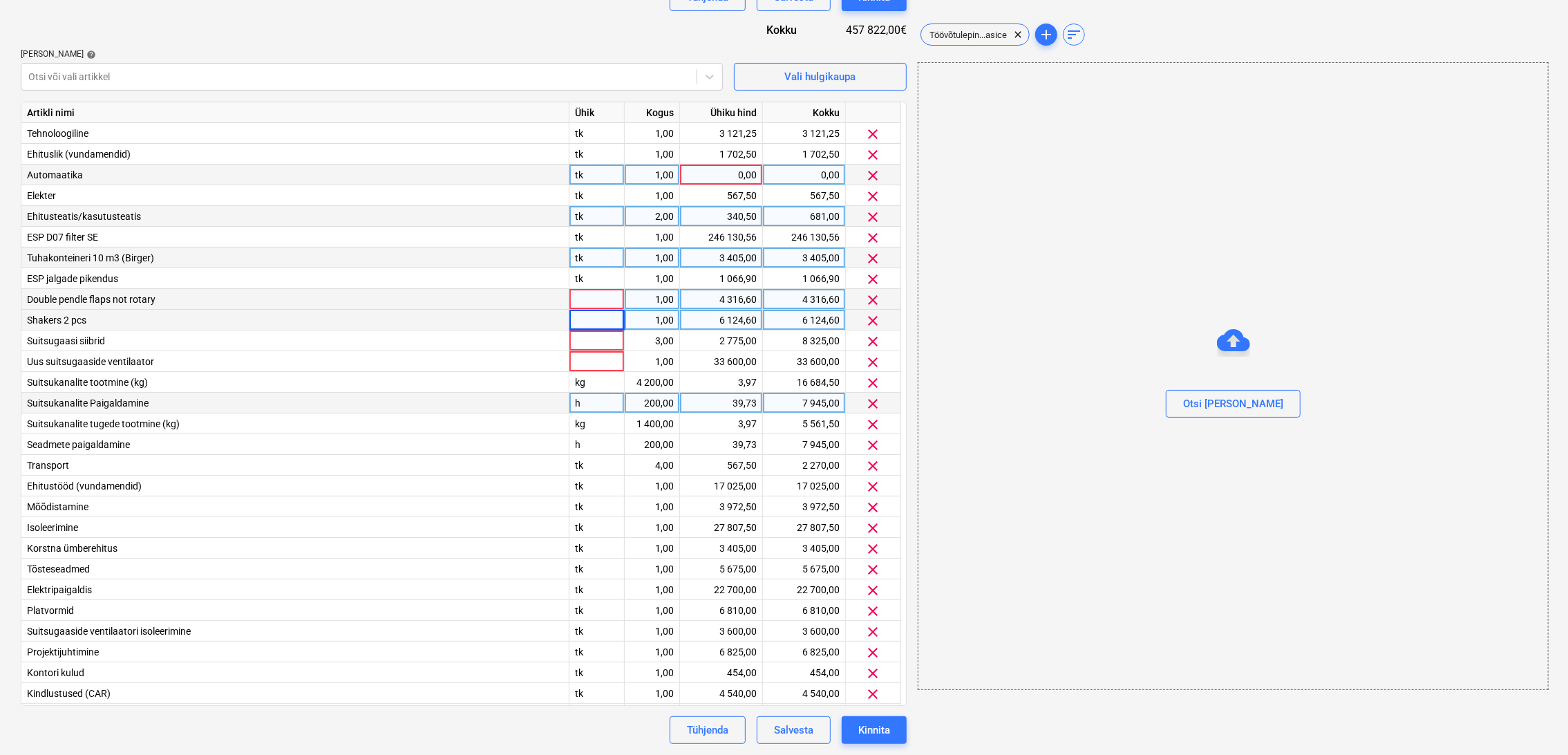
click at [874, 171] on span "clear" at bounding box center [873, 175] width 17 height 17
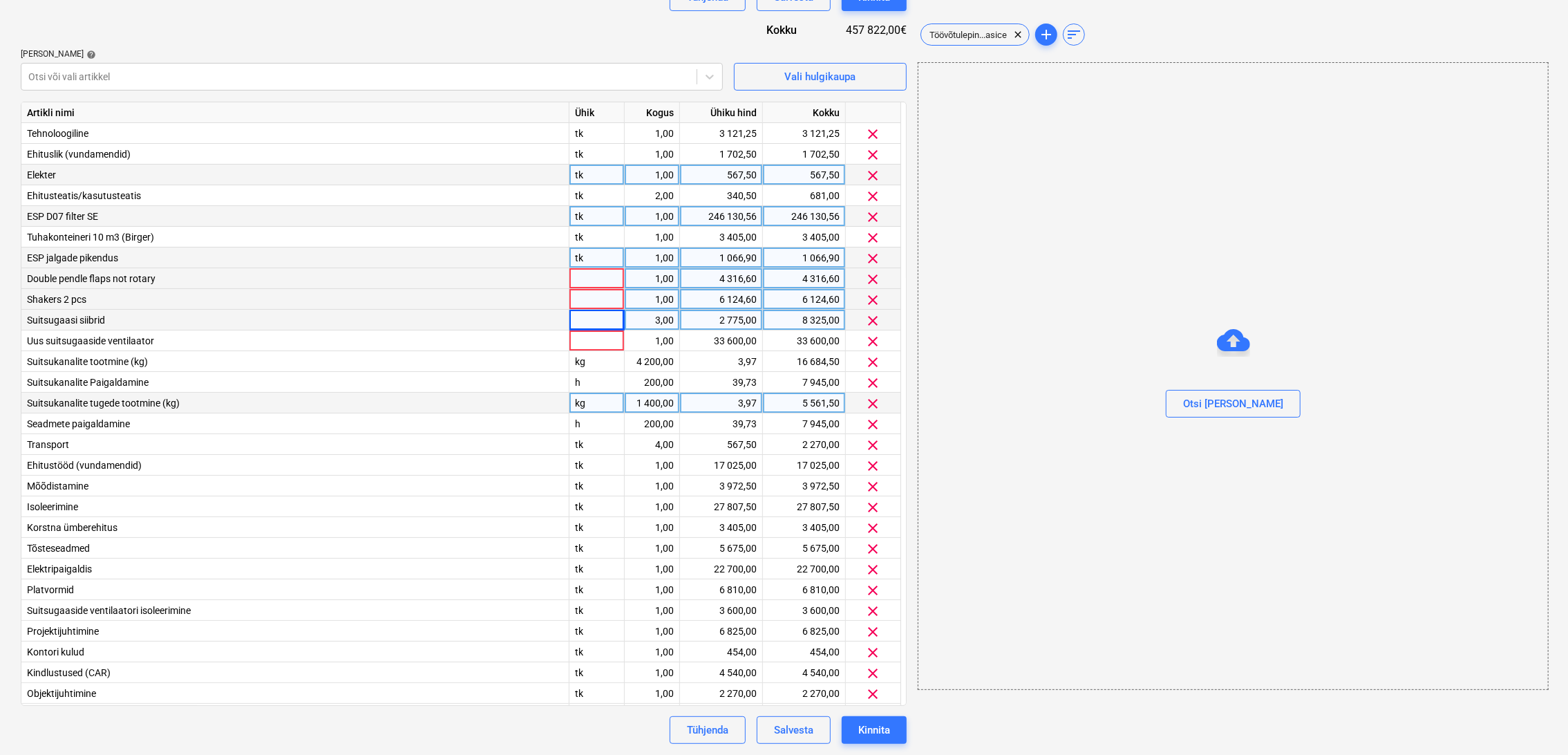
click at [605, 279] on div at bounding box center [597, 278] width 55 height 20
type input "tk"
click at [601, 302] on div at bounding box center [597, 299] width 55 height 20
type input "tk"
click at [598, 320] on div at bounding box center [597, 320] width 55 height 20
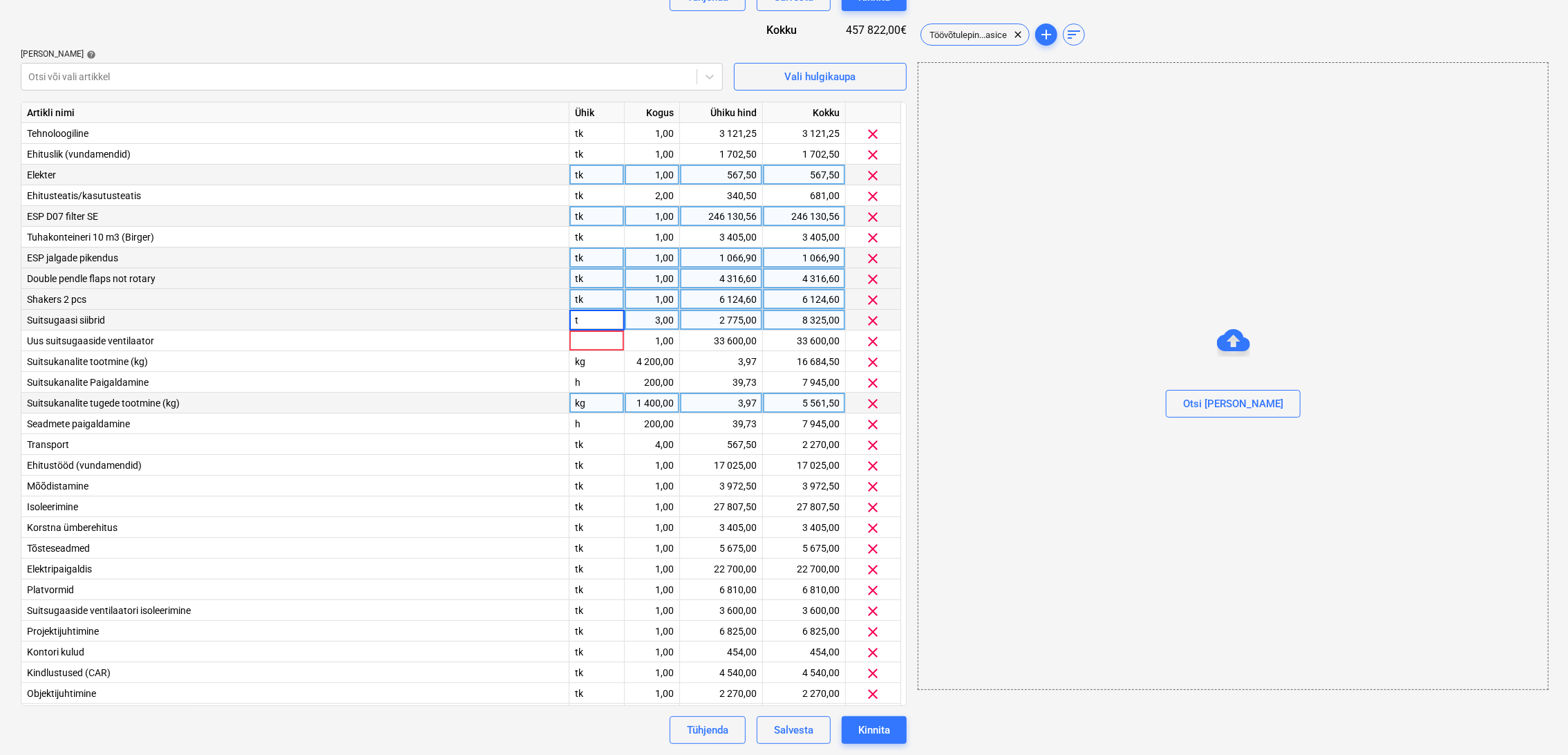
type input "tk"
click at [594, 344] on div at bounding box center [597, 341] width 55 height 20
type input "tk"
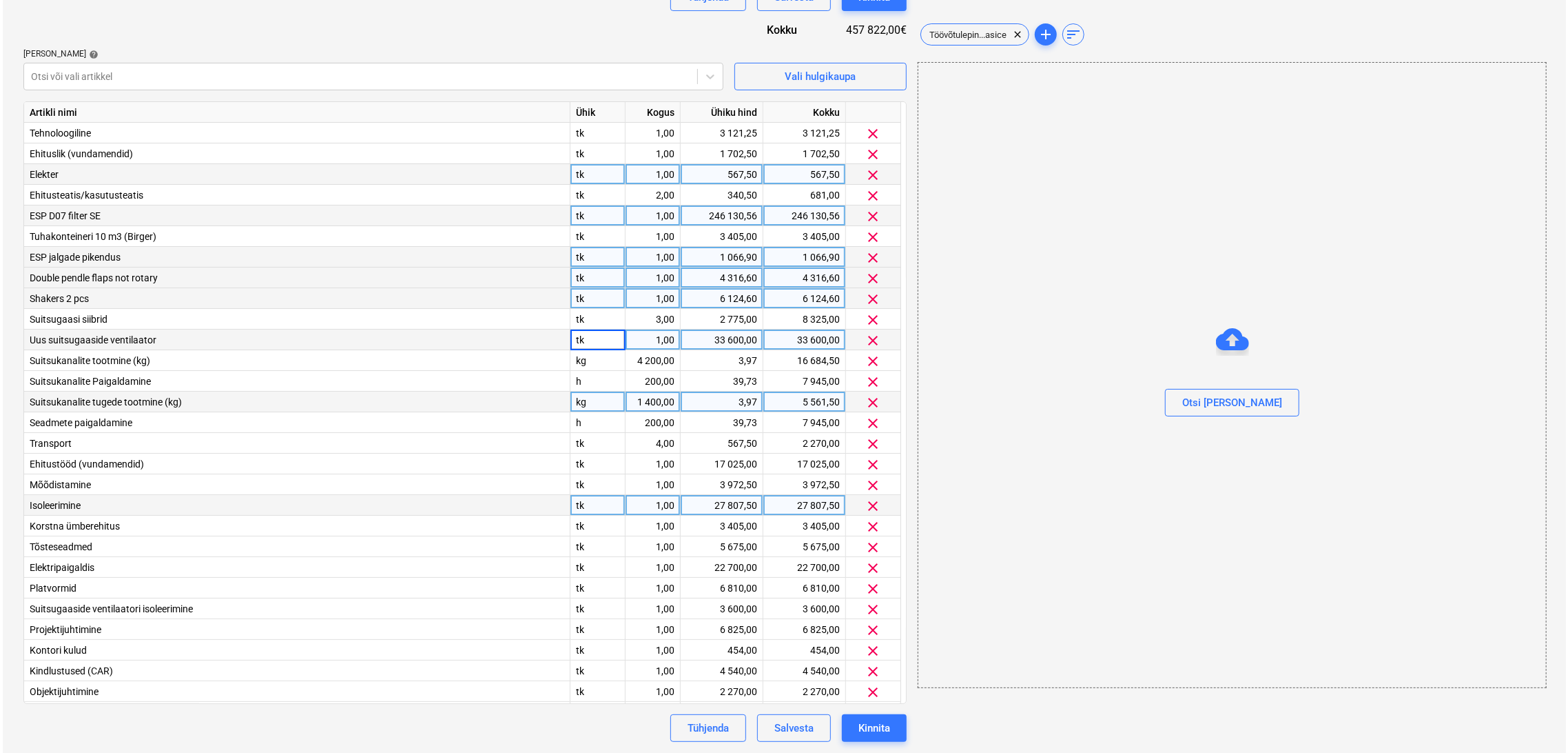
scroll to position [39, 0]
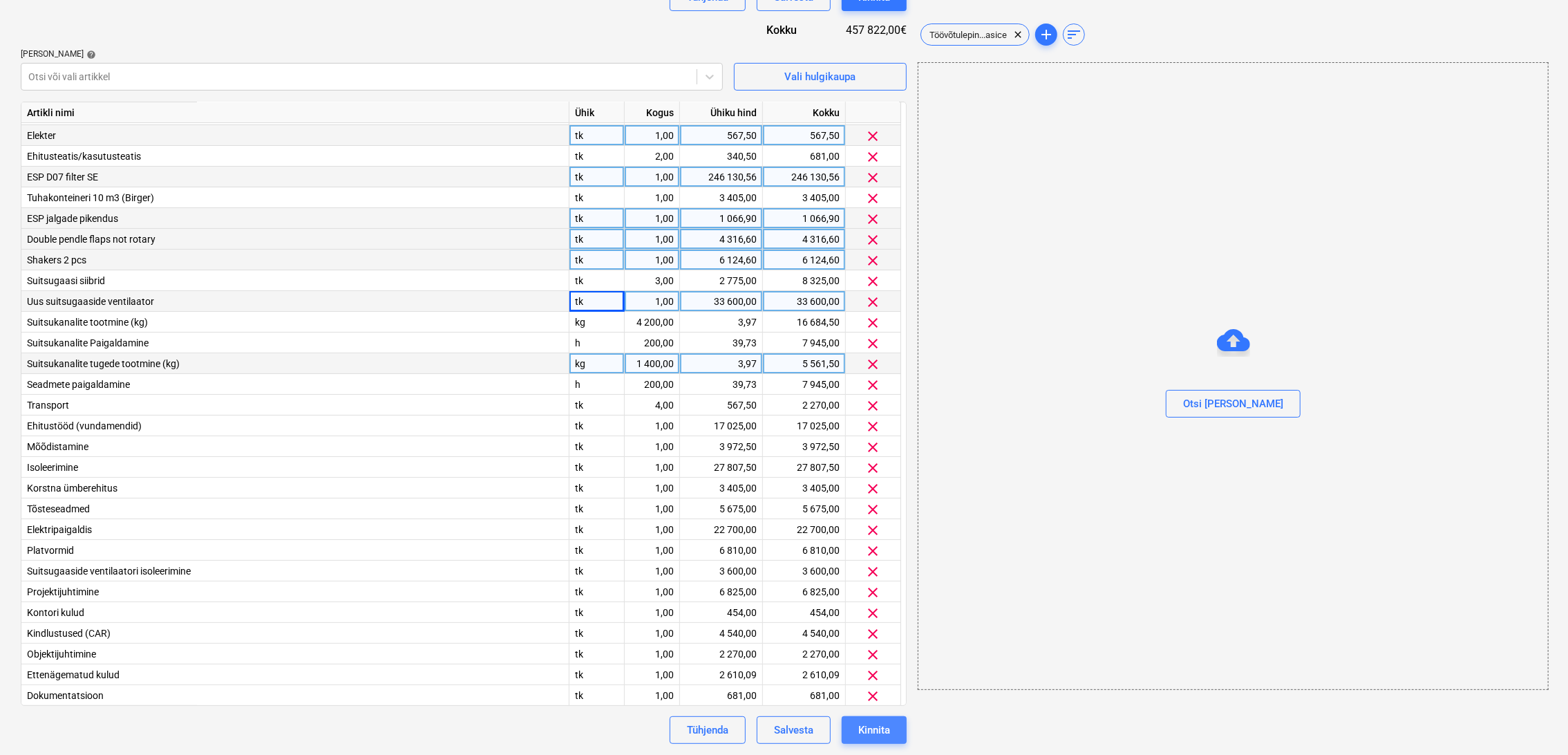
click at [886, 728] on div "Kinnita" at bounding box center [874, 729] width 31 height 18
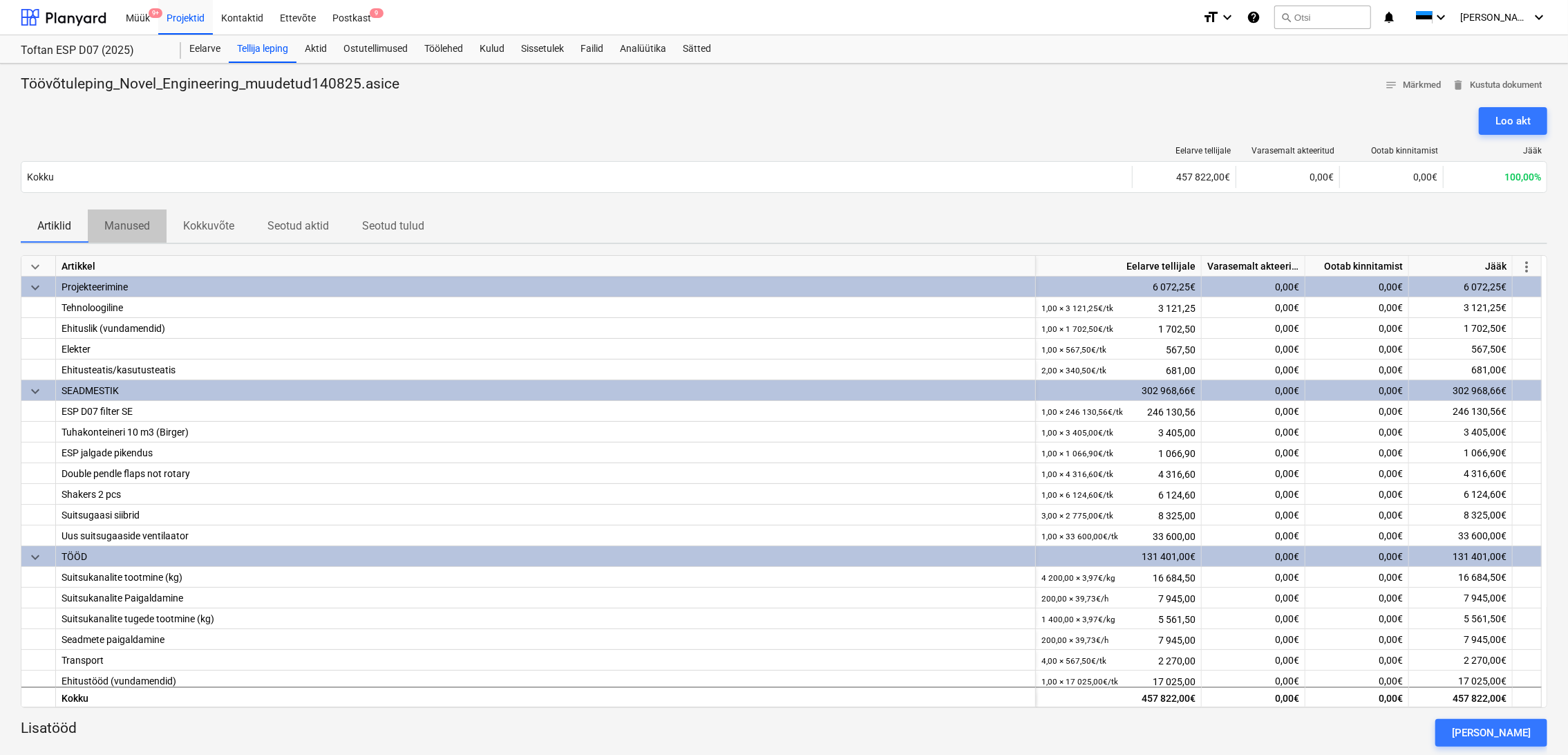
click at [122, 225] on p "Manused" at bounding box center [127, 226] width 46 height 17
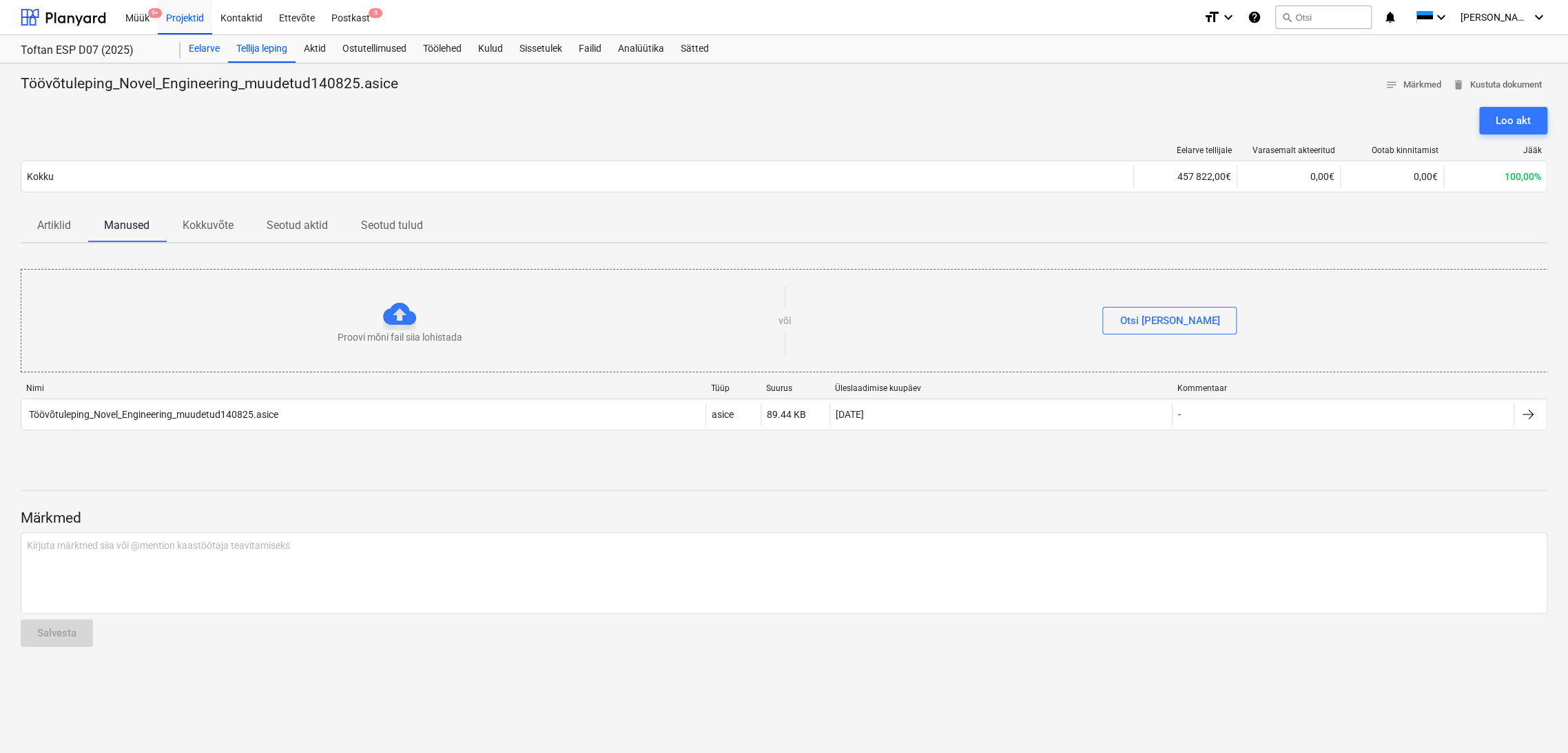
click at [218, 49] on div "Eelarve" at bounding box center [204, 49] width 48 height 27
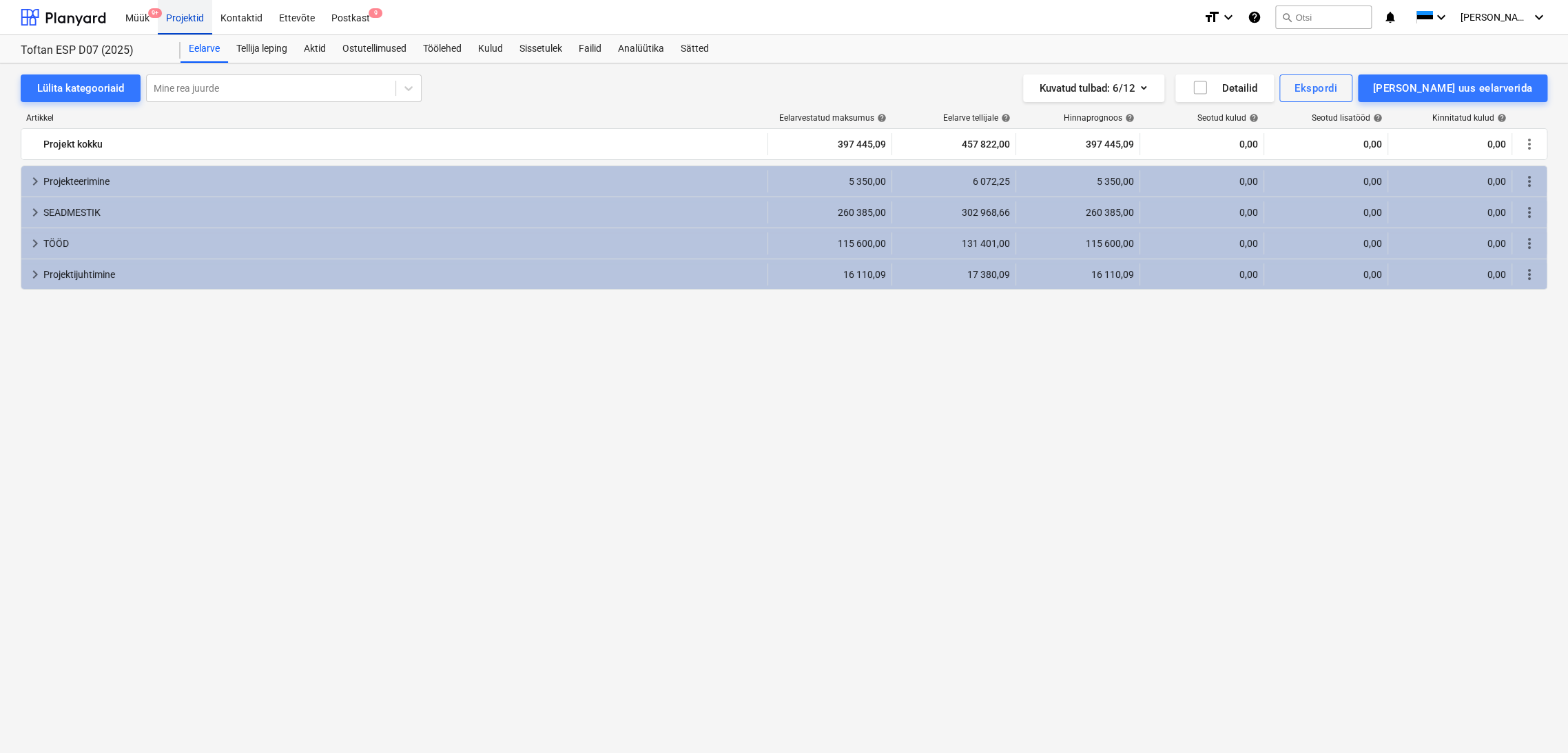
click at [200, 16] on div "Projektid" at bounding box center [184, 16] width 54 height 35
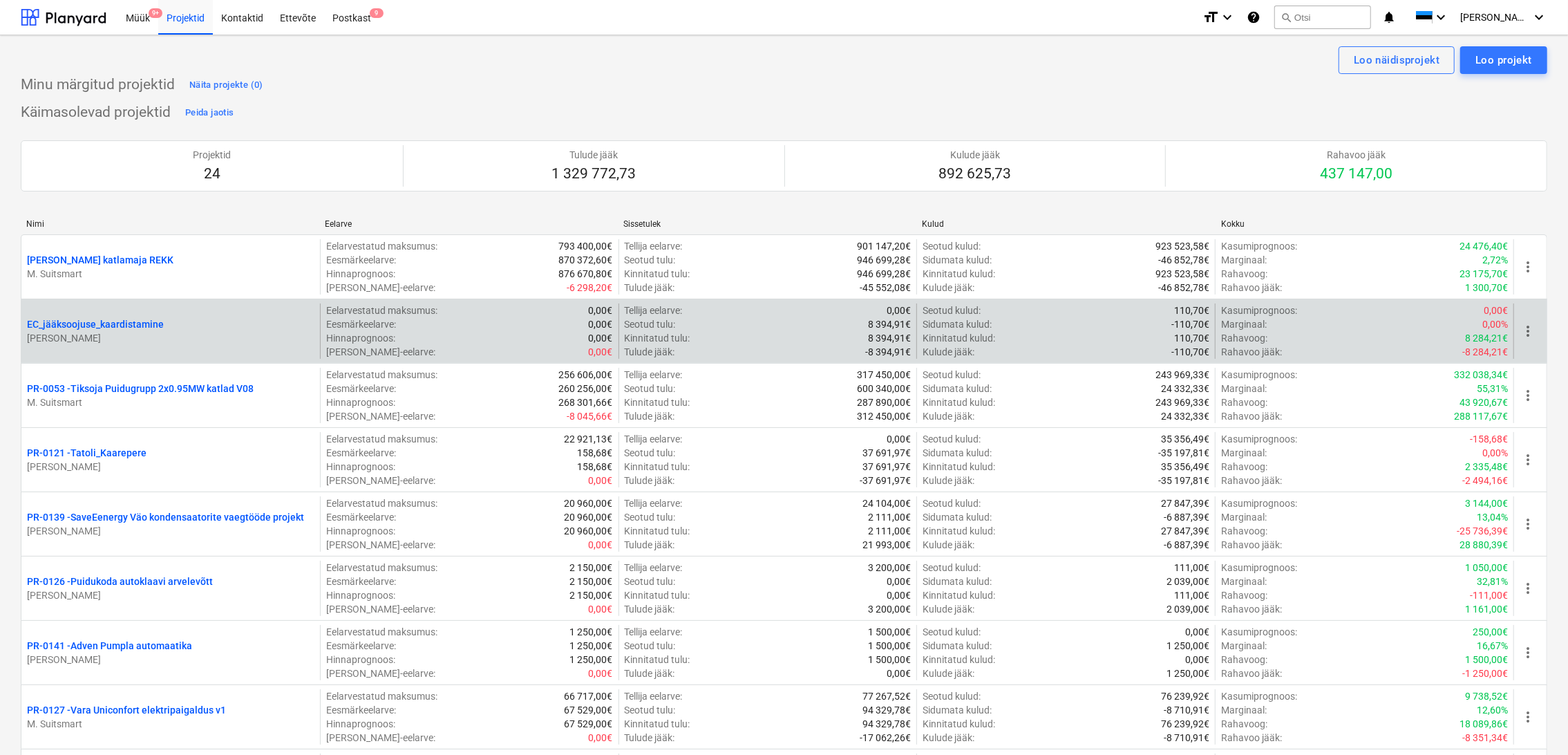
click at [1533, 333] on span "more_vert" at bounding box center [1527, 330] width 17 height 17
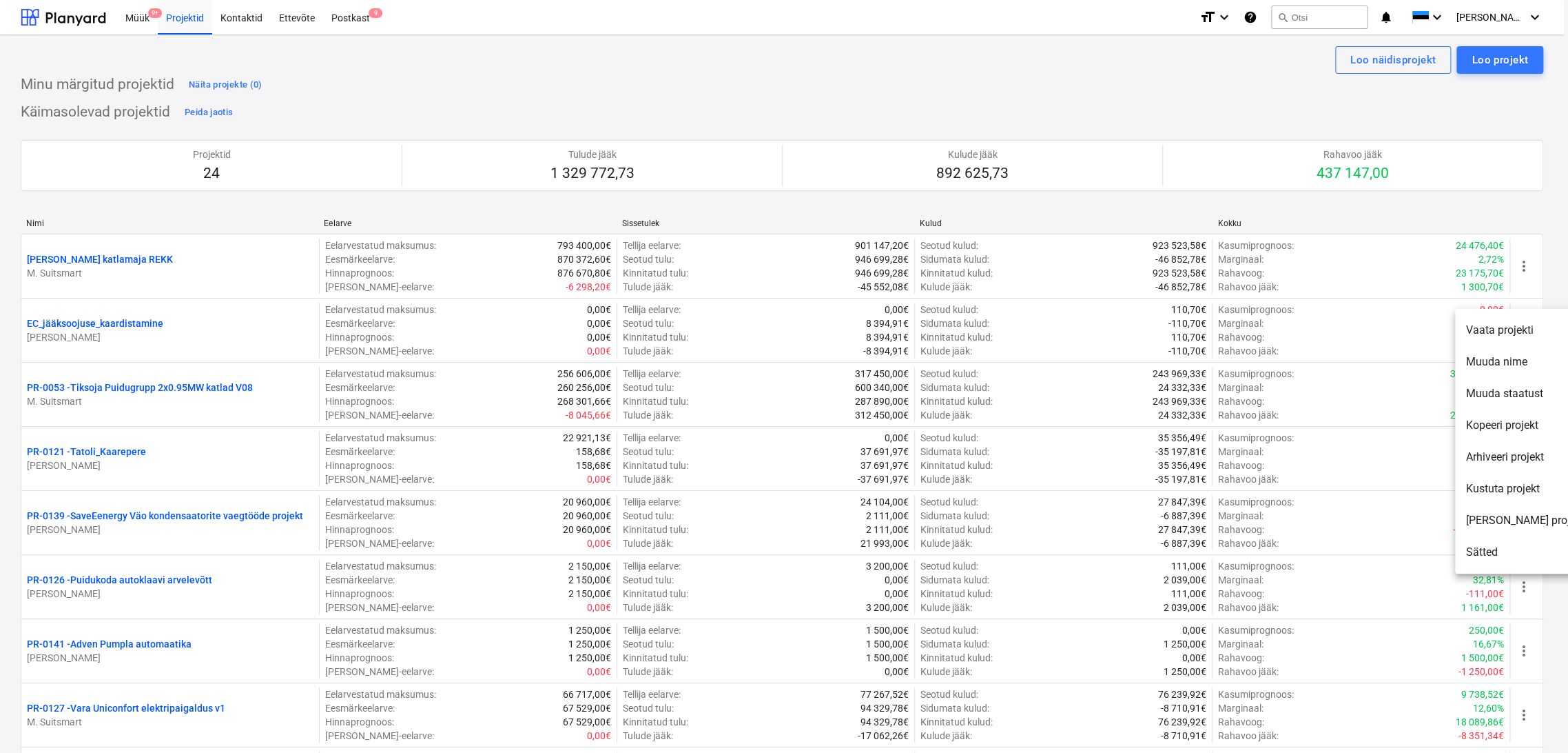
click at [1033, 463] on div at bounding box center [784, 376] width 1568 height 753
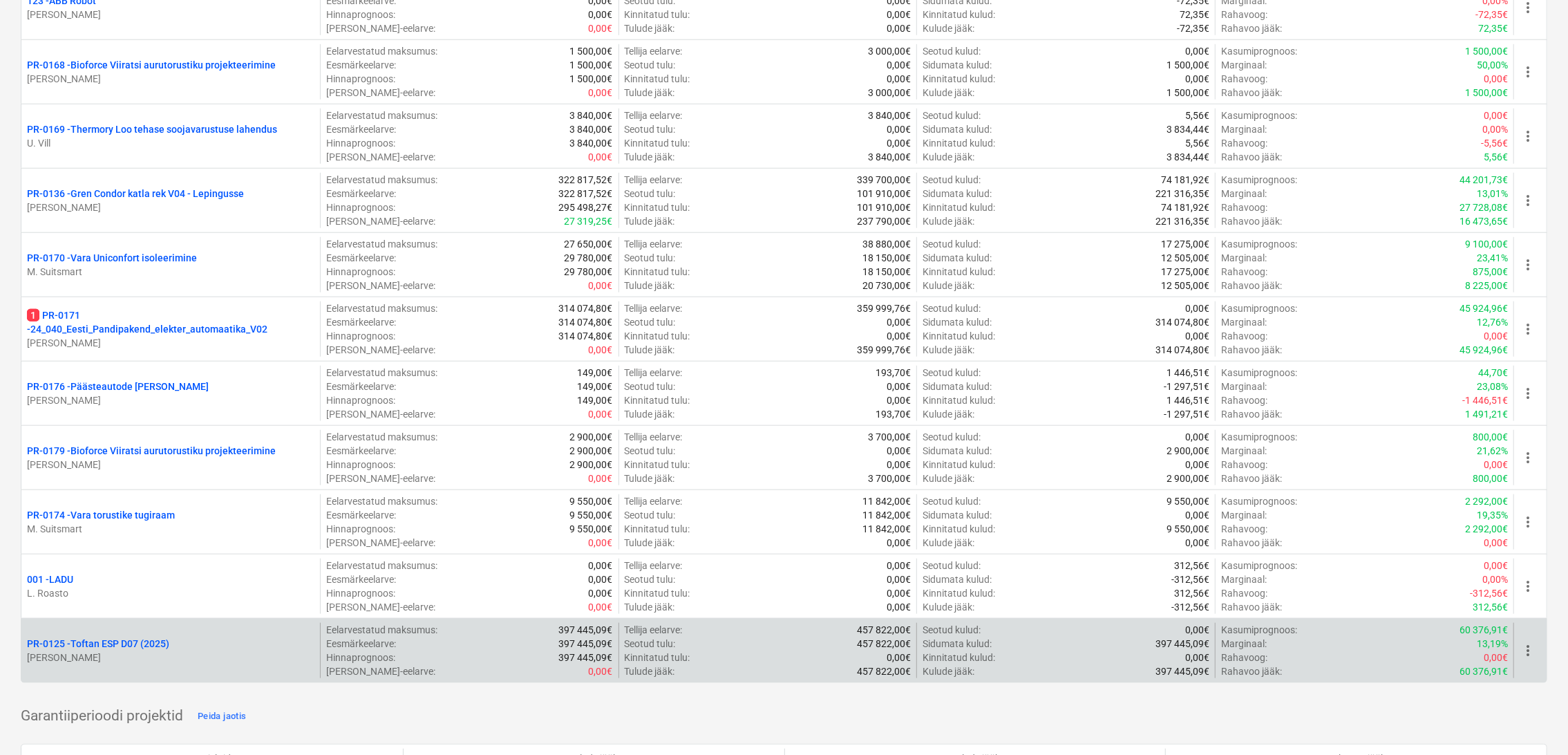
scroll to position [1151, 0]
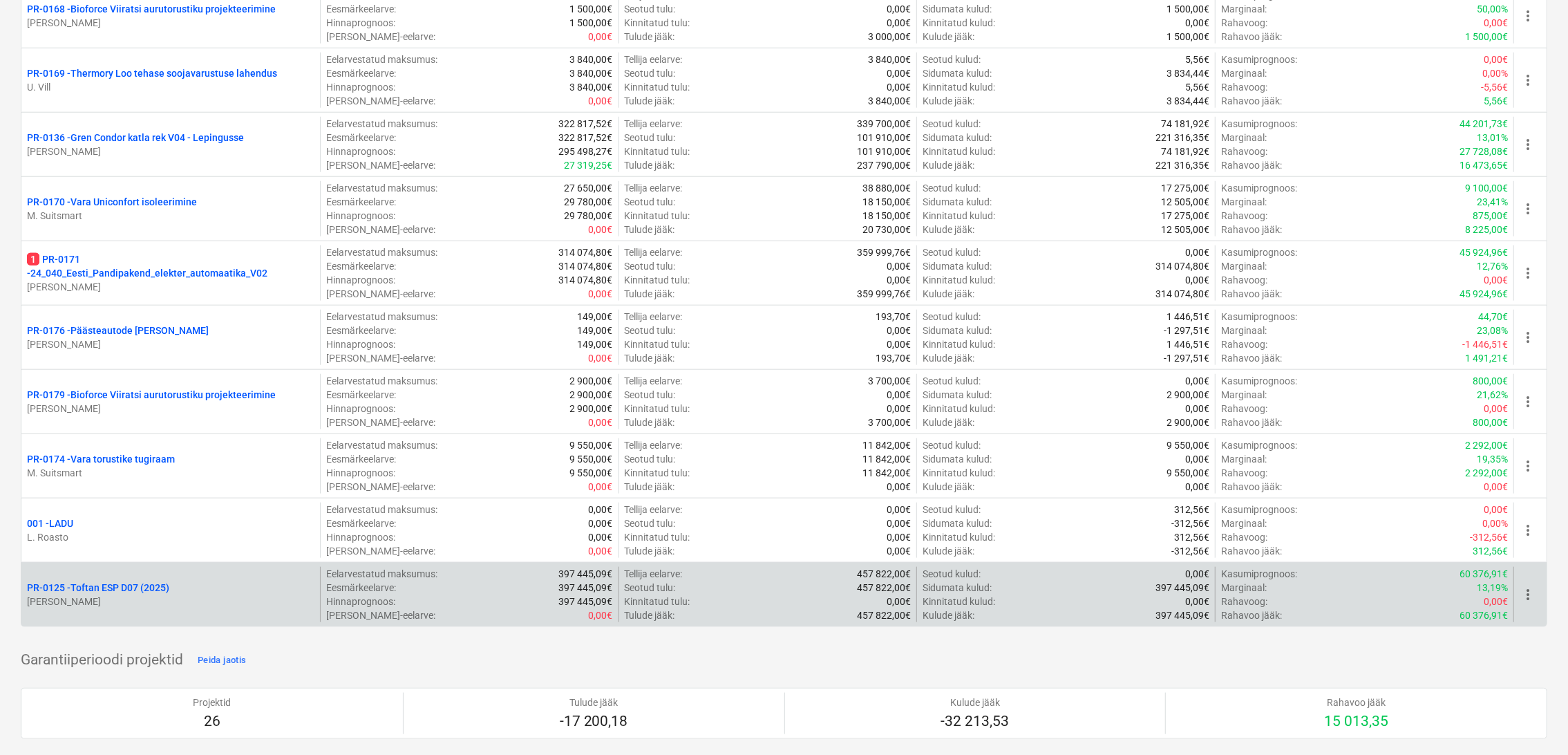
click at [131, 581] on p "PR-0125 - Toftan ESP D07 (2025)" at bounding box center [98, 587] width 142 height 14
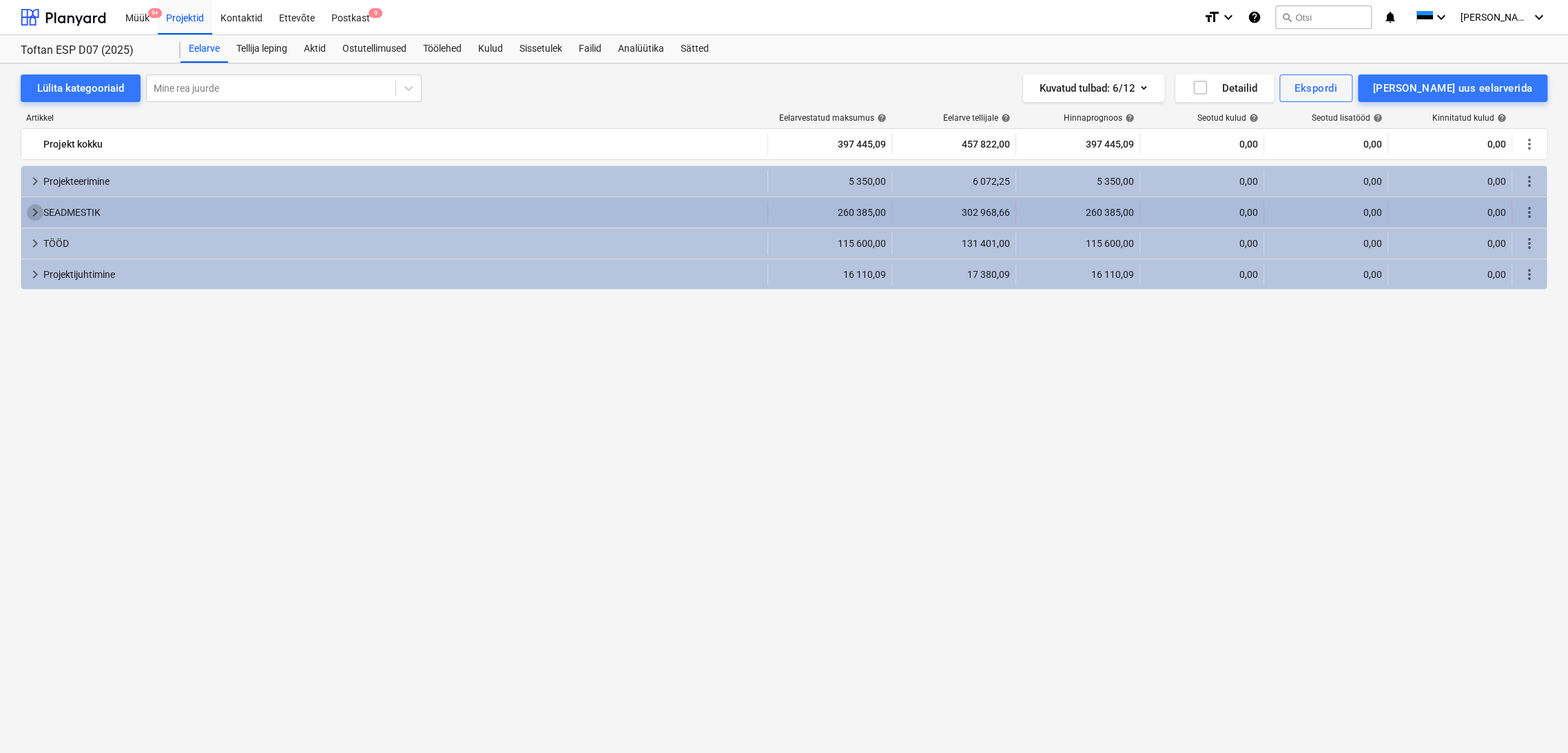
click at [34, 209] on span "keyboard_arrow_right" at bounding box center [34, 212] width 16 height 16
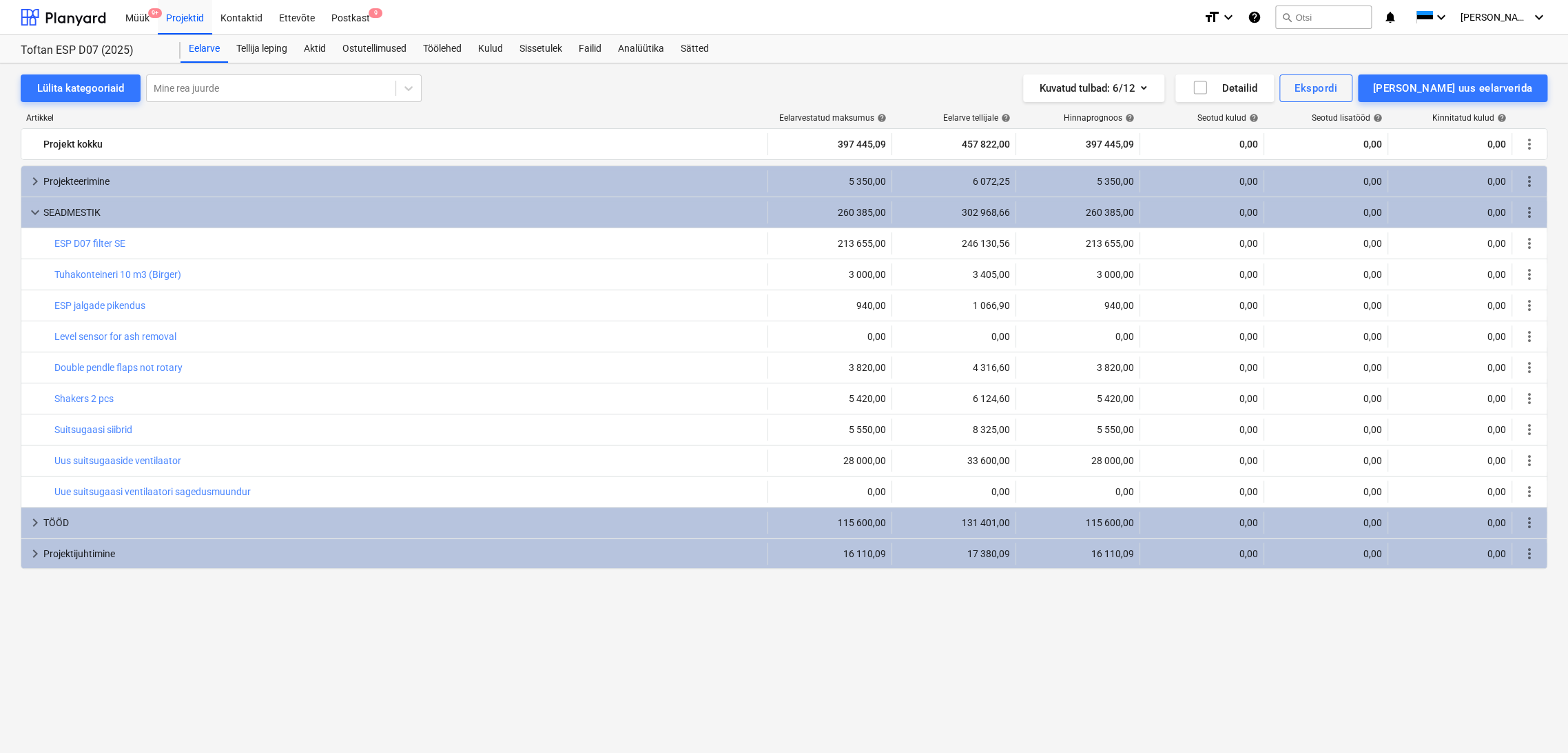
click at [469, 622] on div "keyboard_arrow_right Projekteerimine 5 350,00 6 072,25 5 350,00 0,00 0,00 0,00 …" at bounding box center [783, 434] width 1526 height 537
drag, startPoint x: 140, startPoint y: 16, endPoint x: 155, endPoint y: 15, distance: 15.0
click at [140, 16] on div "Müük 9+" at bounding box center [137, 16] width 41 height 35
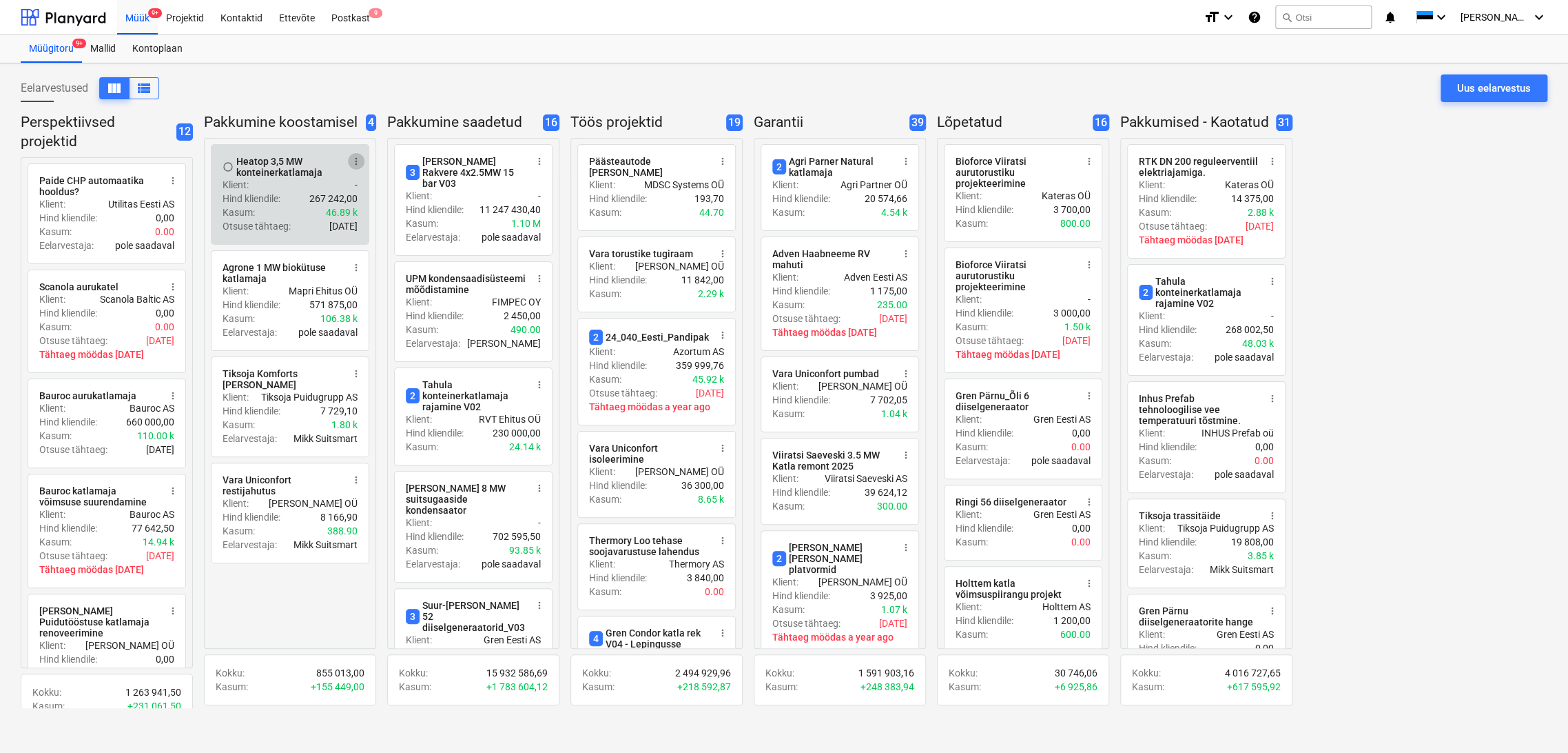
click at [361, 158] on span "more_vert" at bounding box center [356, 162] width 11 height 11
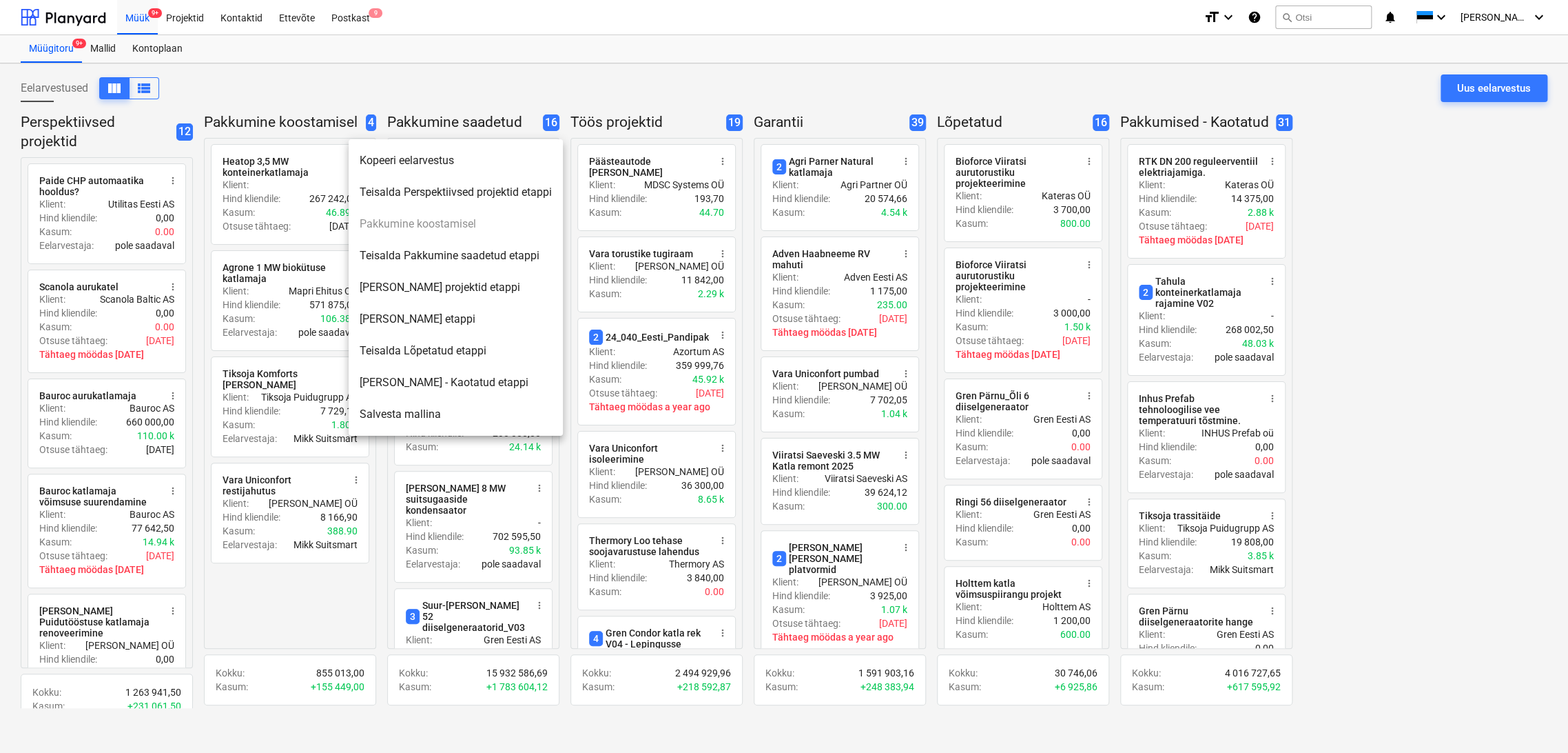
click at [440, 258] on li "Teisalda Pakkumine saadetud etappi" at bounding box center [456, 256] width 214 height 31
